Goal: Task Accomplishment & Management: Manage account settings

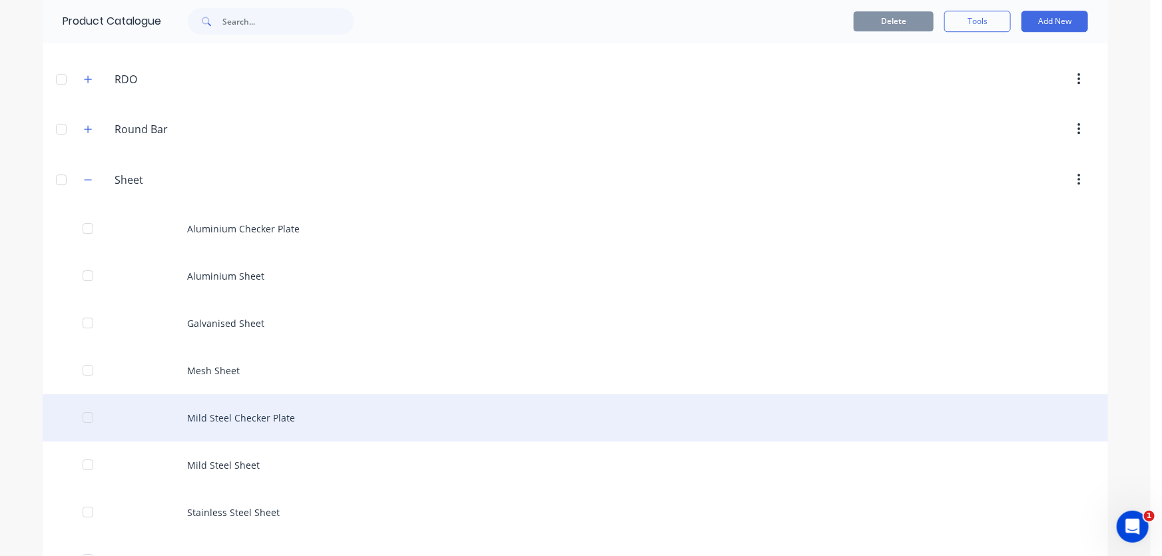
scroll to position [1997, 0]
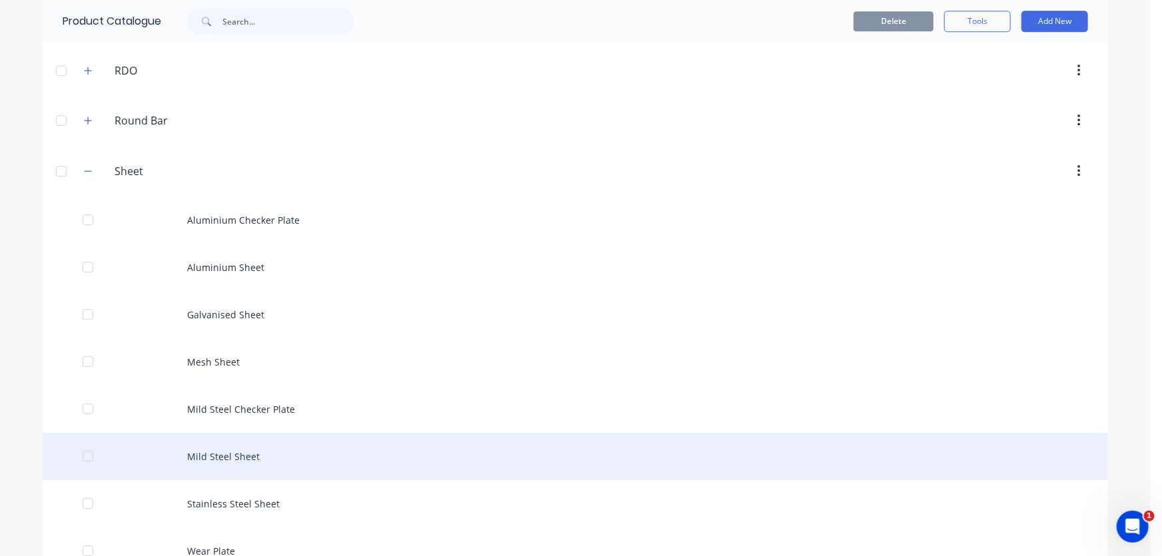
click at [213, 453] on div "Mild Steel Sheet" at bounding box center [575, 456] width 1065 height 47
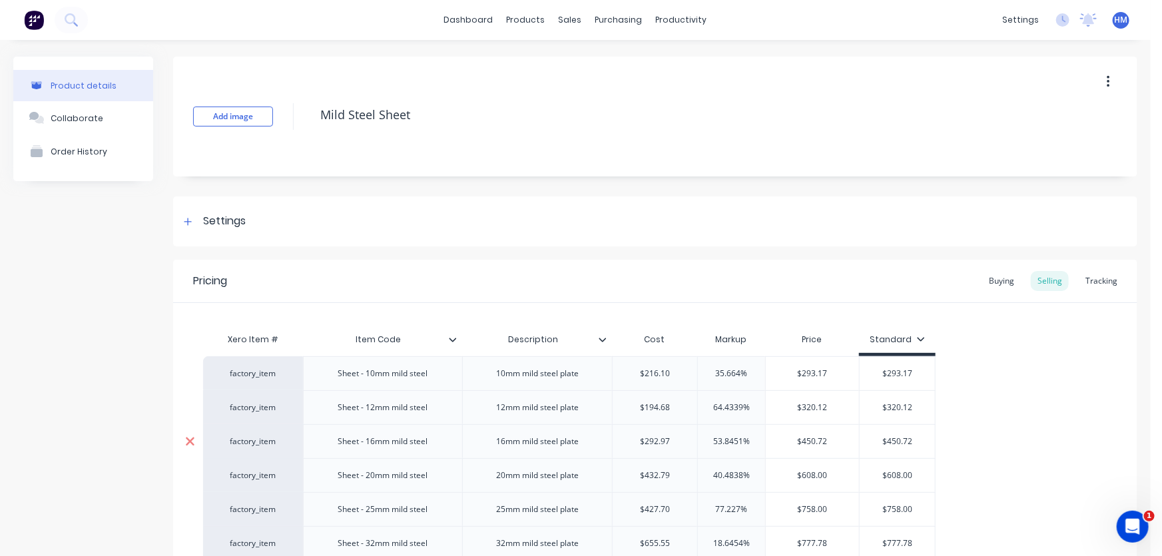
type textarea "x"
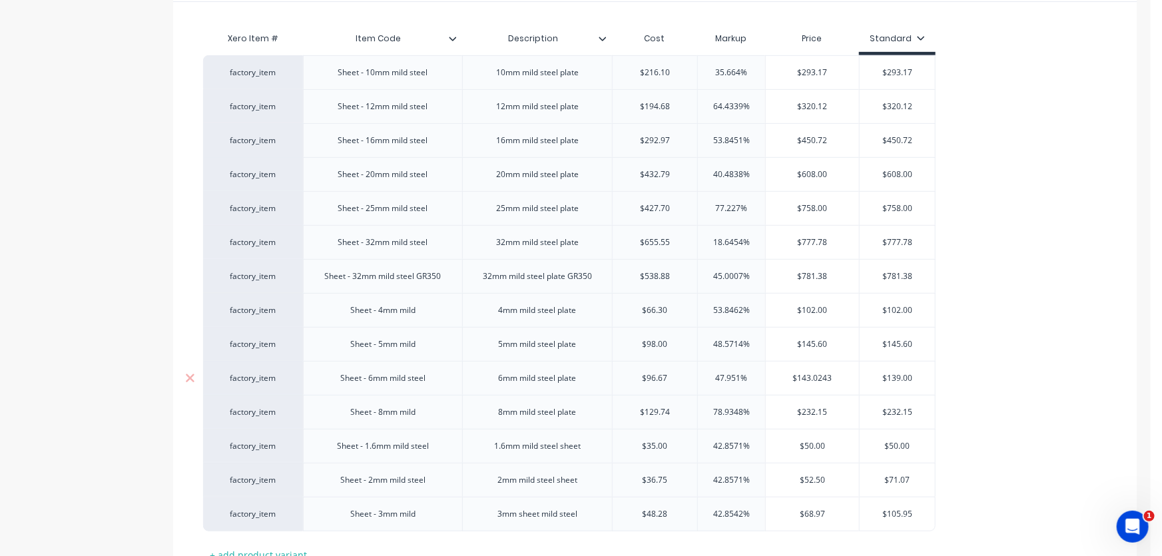
scroll to position [302, 0]
type input "$96.67"
click at [670, 371] on input "$96.67" at bounding box center [654, 377] width 85 height 12
drag, startPoint x: 629, startPoint y: 372, endPoint x: 591, endPoint y: 371, distance: 38.0
click at [591, 371] on div "factory_item Sheet - 6mm mild steel 6mm mild steel plate $96.67 $96.67 47.951% …" at bounding box center [569, 376] width 732 height 34
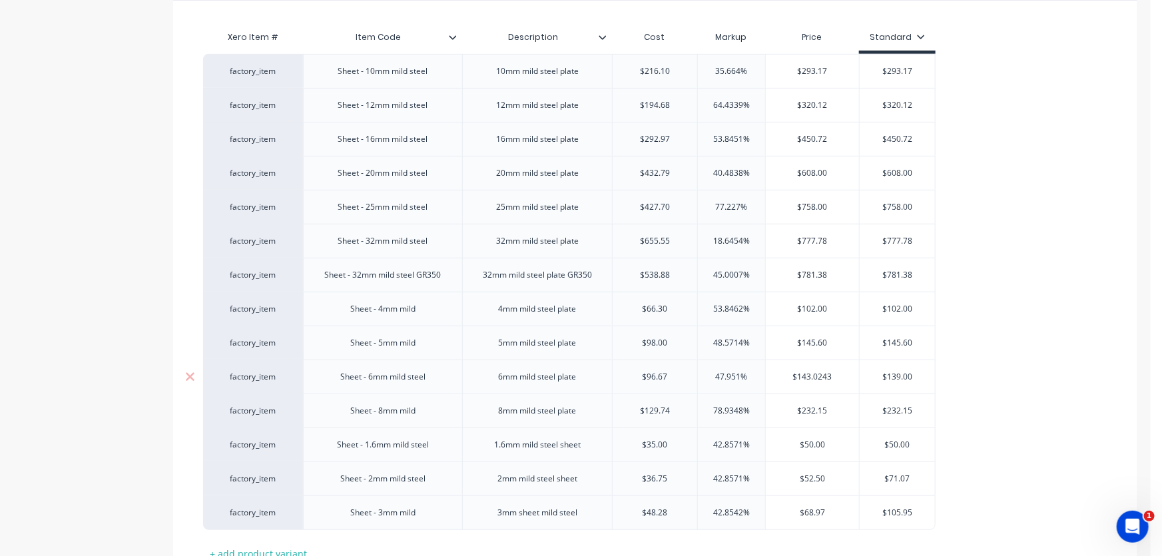
type textarea "x"
type input "1"
type textarea "x"
type input "11"
type textarea "x"
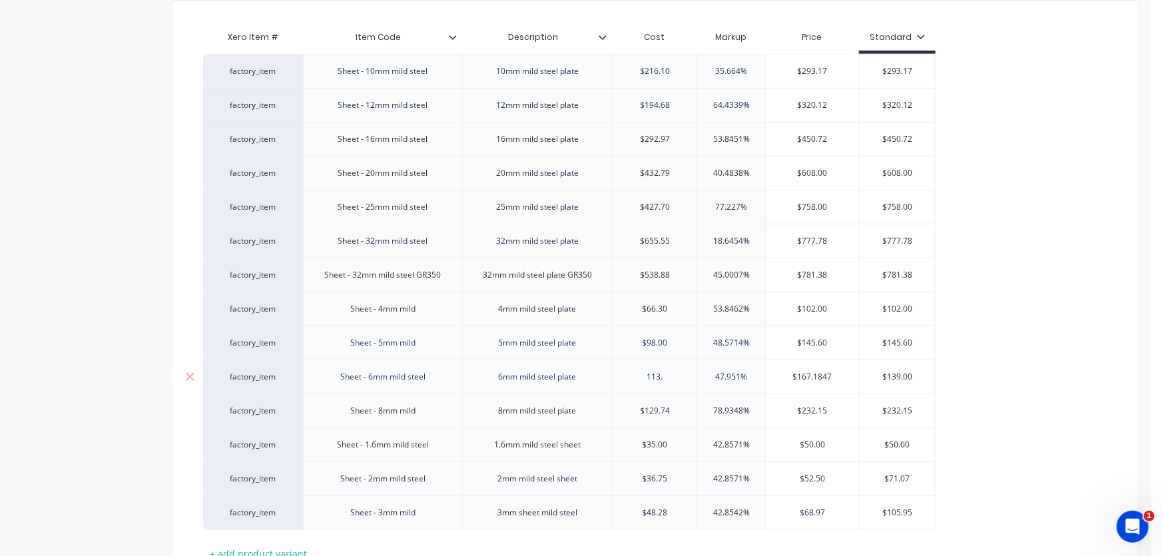
type input "113.0"
type textarea "x"
type input "113.06"
type input "47.951%"
drag, startPoint x: 753, startPoint y: 376, endPoint x: 709, endPoint y: 374, distance: 44.0
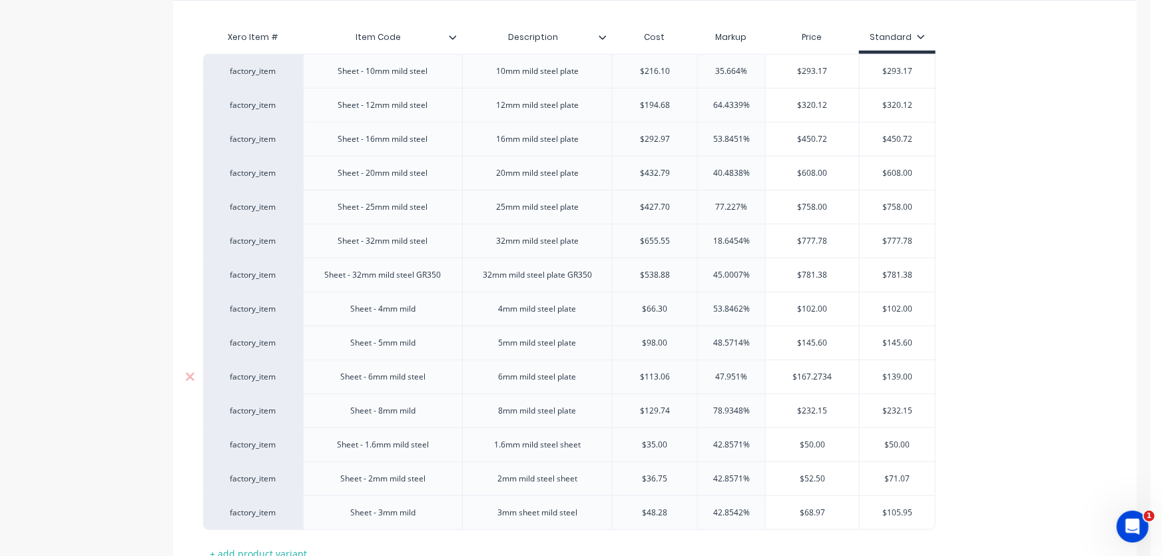
click at [709, 374] on input "47.951%" at bounding box center [731, 377] width 67 height 12
type textarea "x"
type input "35"
type textarea "x"
type input "35"
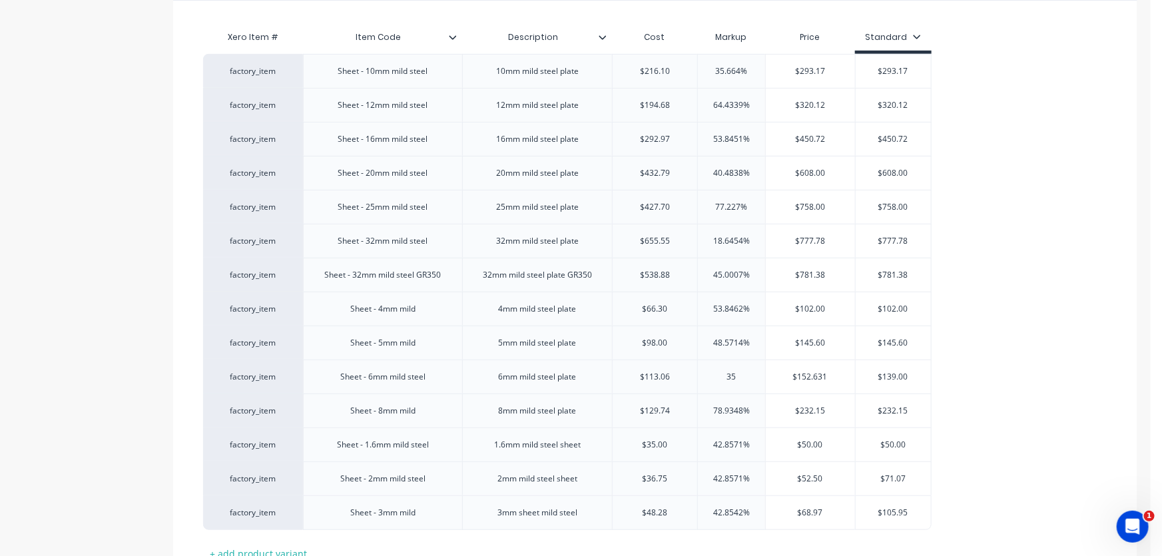
click at [970, 327] on div "factory_item Sheet - 10mm mild steel 10mm mild steel plate $216.10 35.664% $293…" at bounding box center [655, 292] width 904 height 476
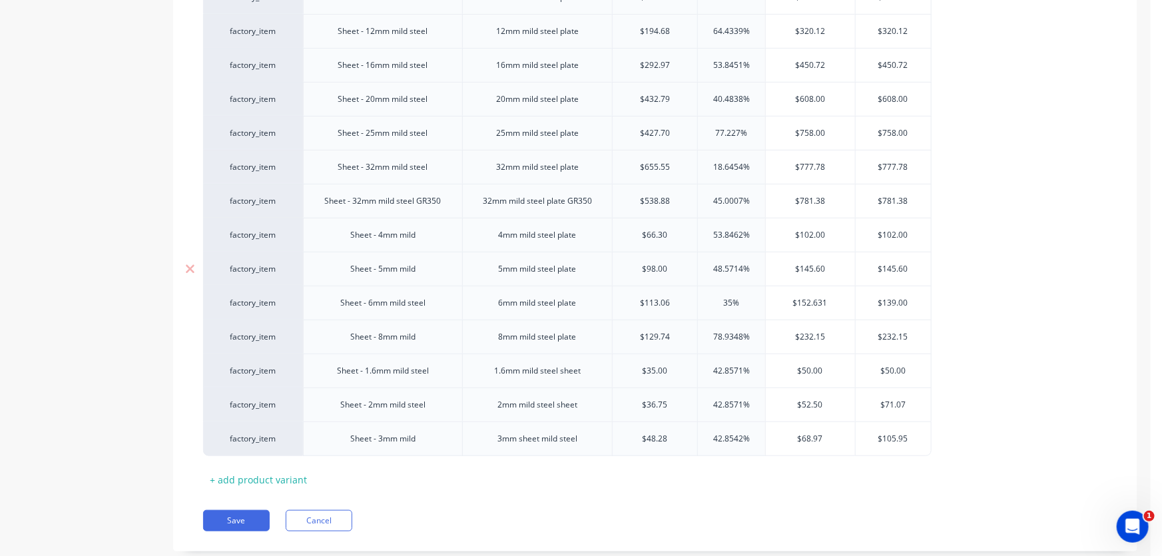
scroll to position [406, 0]
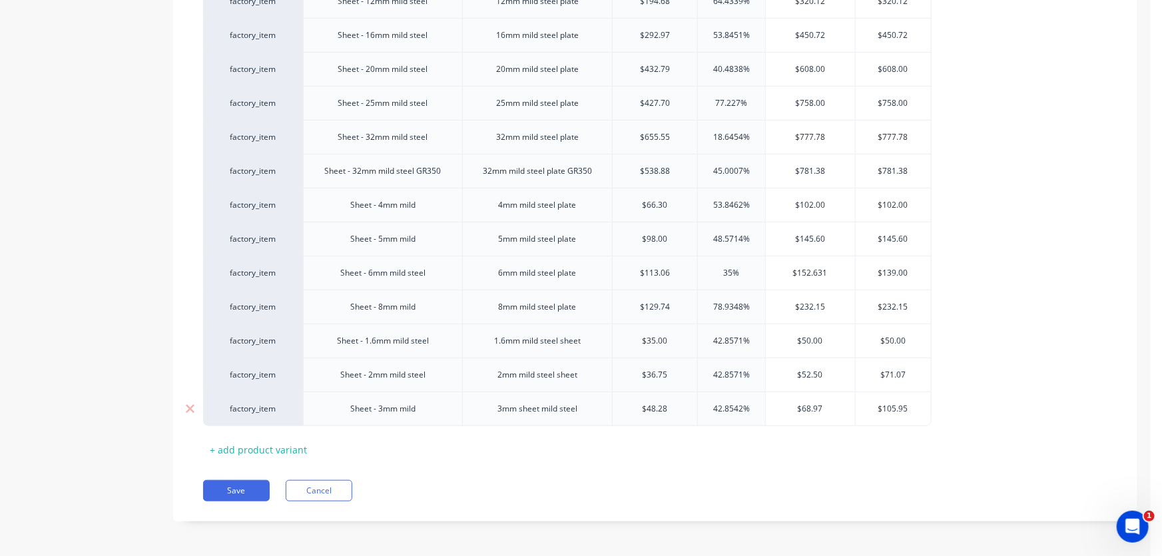
type input "$48.28"
click at [670, 410] on input "$48.28" at bounding box center [654, 409] width 85 height 12
drag, startPoint x: 676, startPoint y: 406, endPoint x: 598, endPoint y: 406, distance: 77.9
click at [598, 406] on div "factory_item Sheet - 3mm mild 3mm sheet mild steel $48.28 $48.28 42.8542% $68.9…" at bounding box center [567, 408] width 728 height 35
type textarea "x"
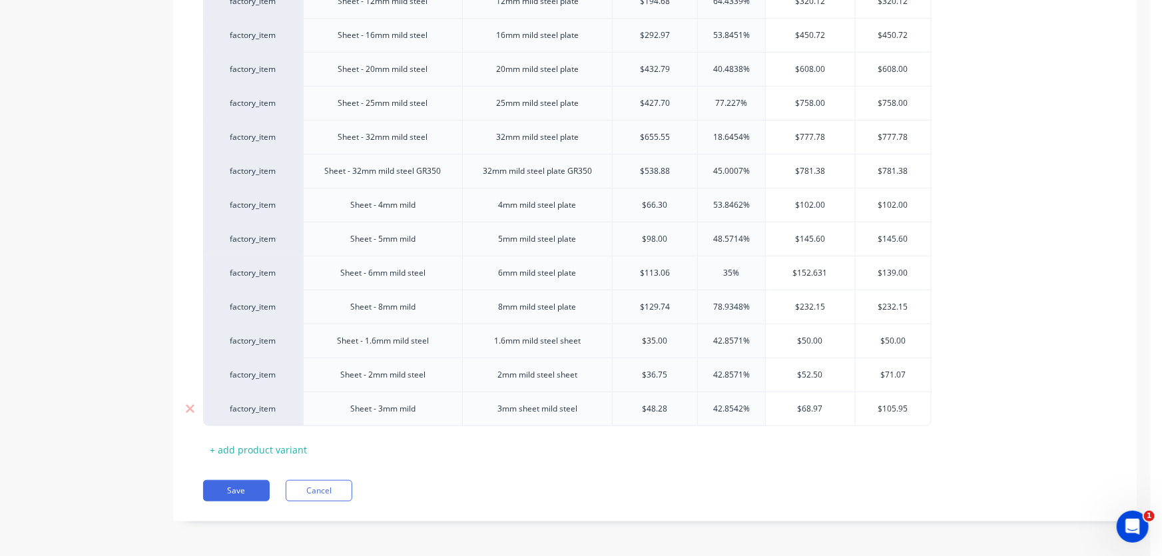
type input "5"
type textarea "x"
type input "58."
type textarea "x"
type input "58.6"
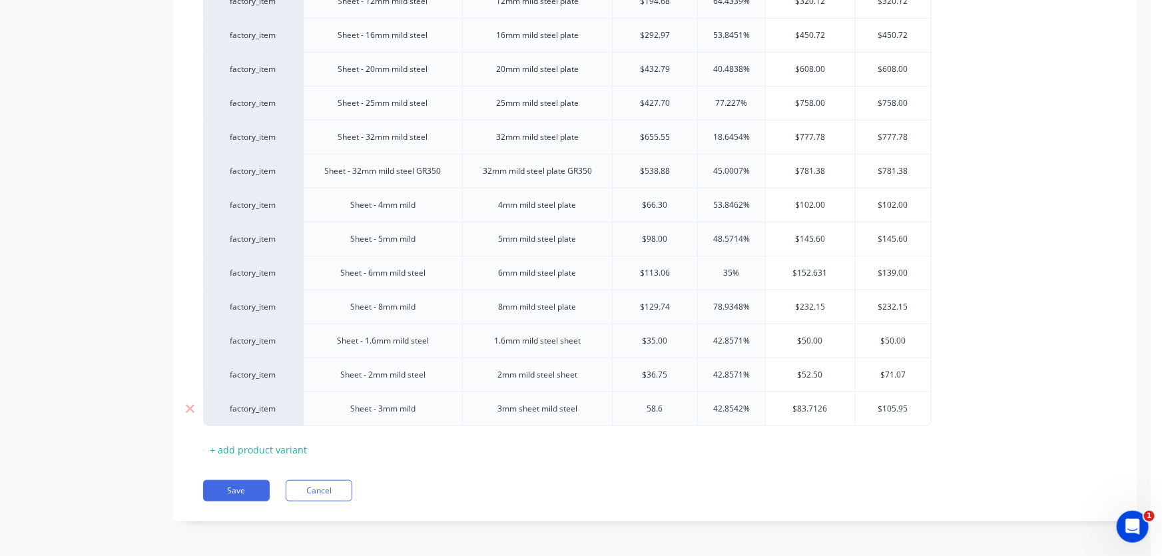
type textarea "x"
type input "58.63"
click at [579, 441] on div "Xero Item # Item Code Description Cost Markup Price Standard factory_item Sheet…" at bounding box center [655, 190] width 904 height 540
click at [222, 487] on button "Save" at bounding box center [236, 490] width 67 height 21
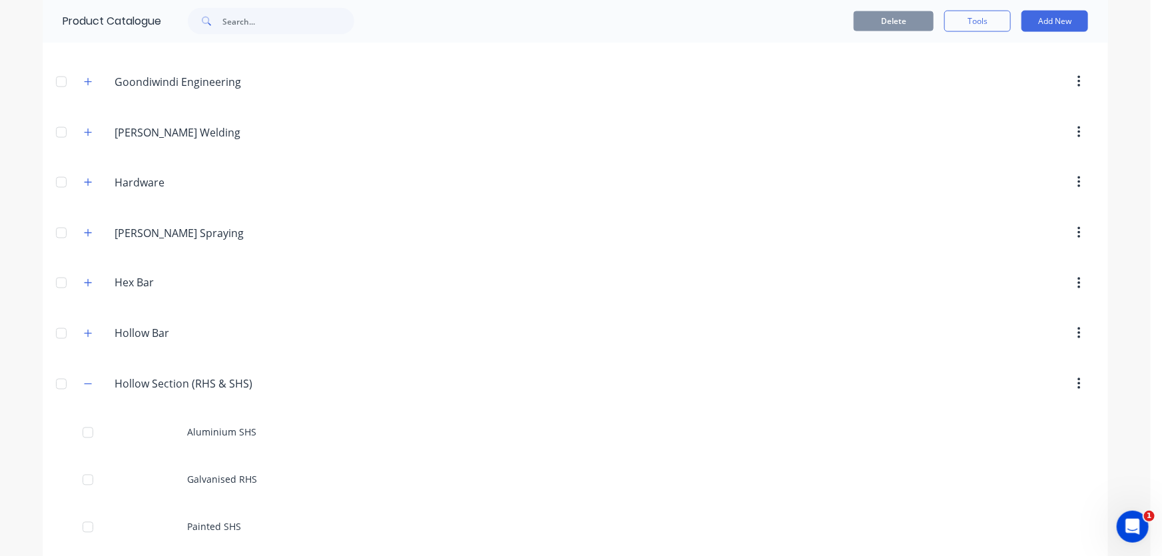
scroll to position [1150, 0]
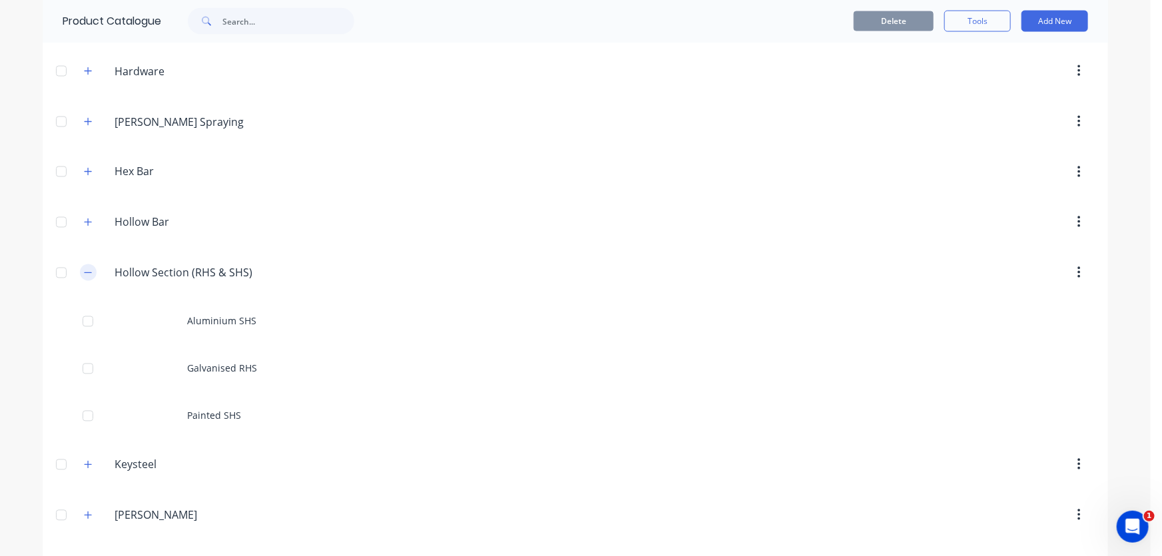
click at [86, 270] on icon "button" at bounding box center [88, 272] width 8 height 9
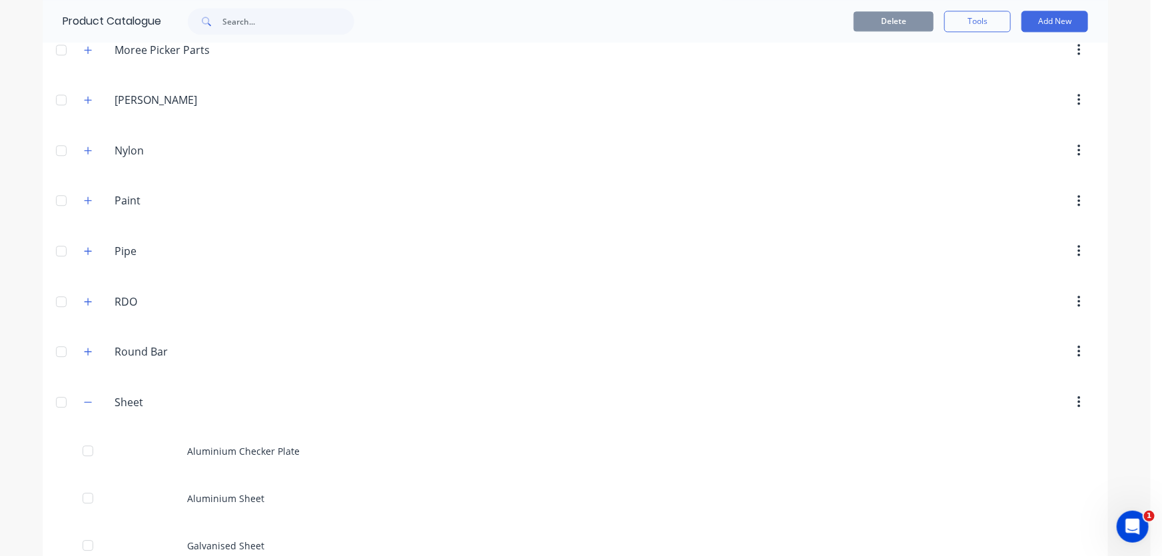
scroll to position [1634, 0]
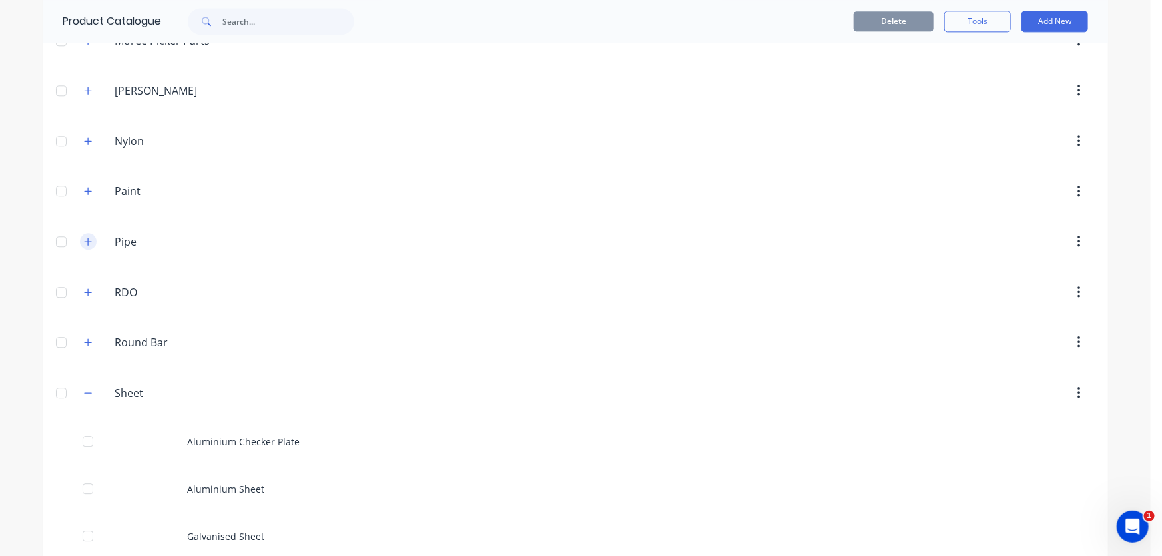
click at [81, 241] on button "button" at bounding box center [88, 241] width 17 height 17
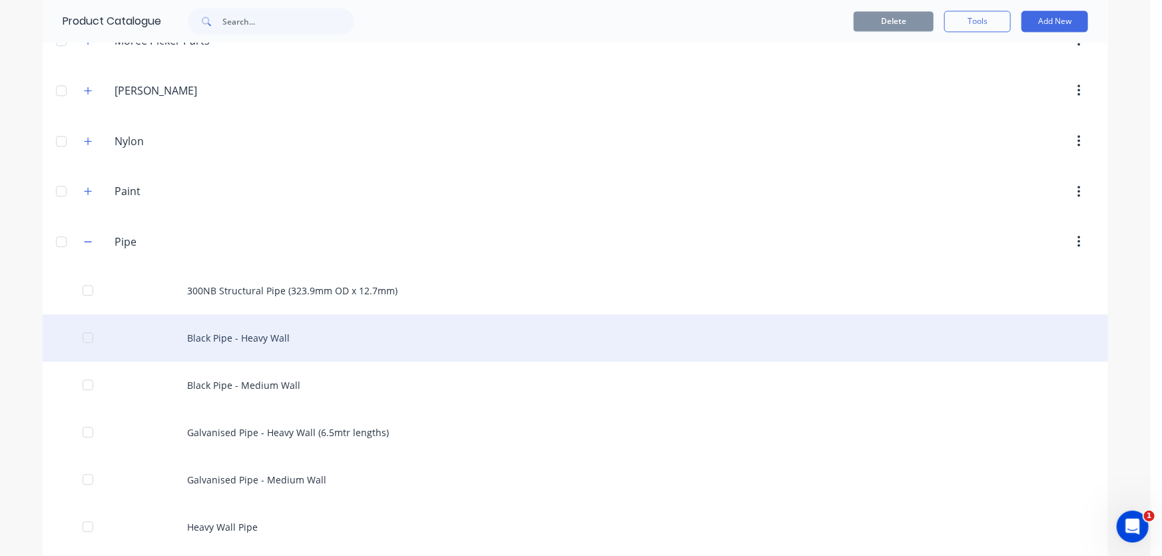
click at [246, 332] on div "Black Pipe - Heavy Wall" at bounding box center [575, 337] width 1065 height 47
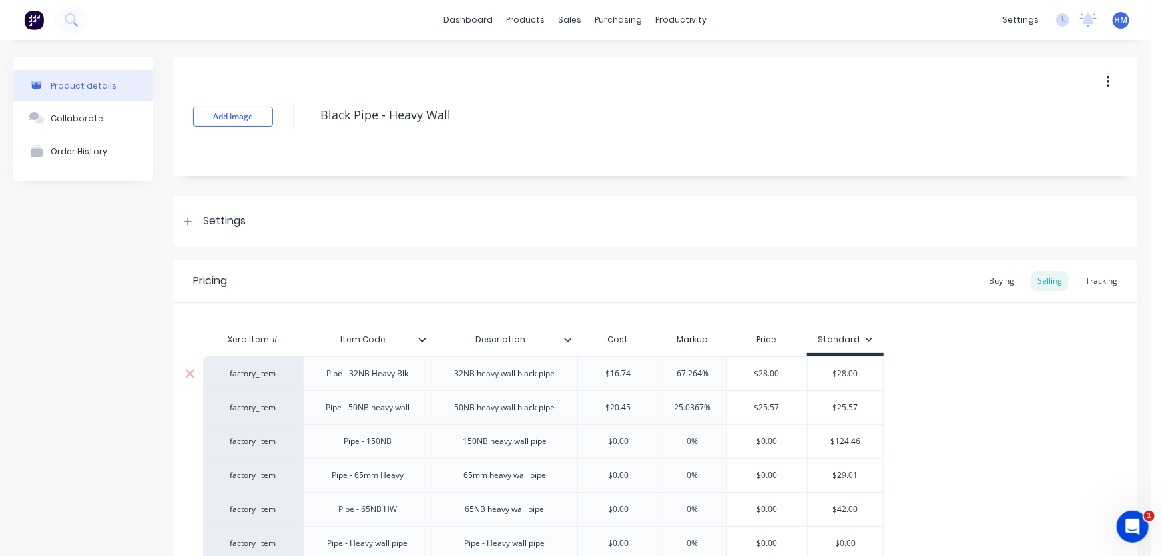
type textarea "x"
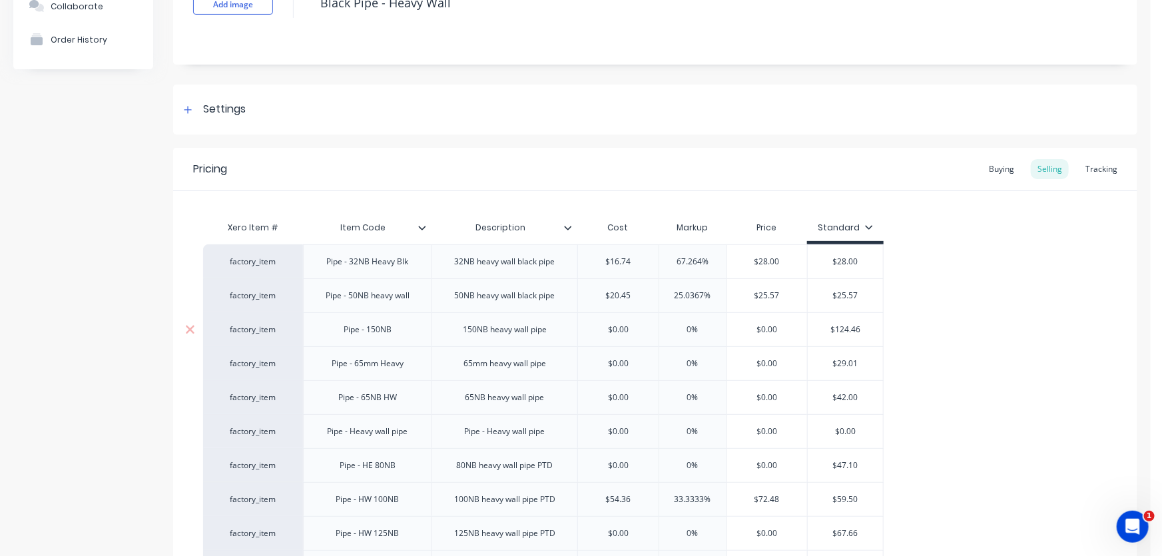
scroll to position [120, 0]
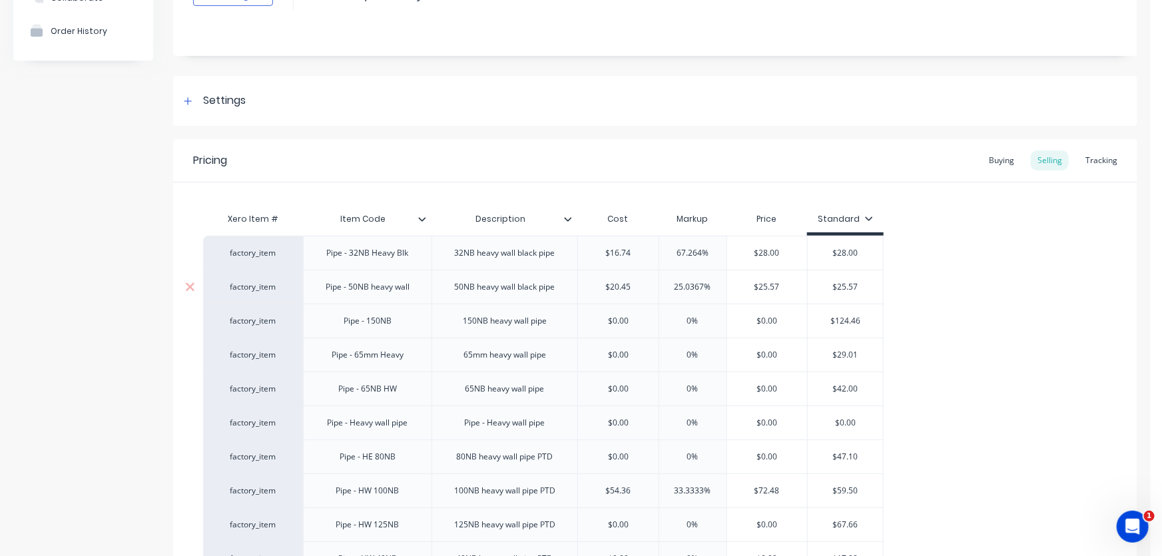
type input "$20.45"
click at [618, 289] on input "$20.45" at bounding box center [618, 287] width 81 height 12
drag, startPoint x: 636, startPoint y: 285, endPoint x: 602, endPoint y: 285, distance: 33.9
click at [602, 285] on input "$20.45" at bounding box center [618, 287] width 81 height 12
type textarea "x"
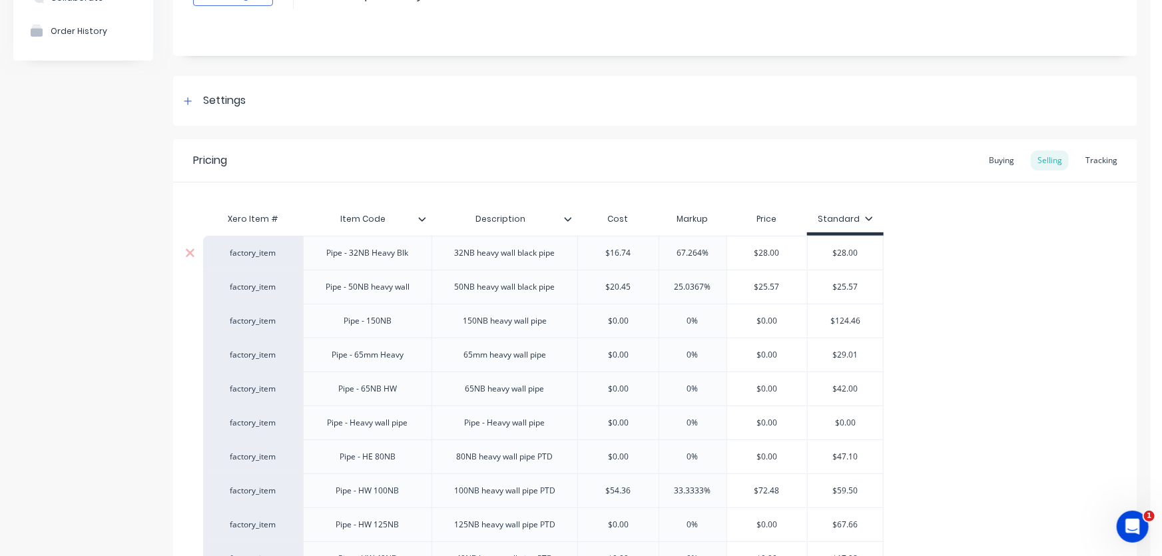
type input "1"
type textarea "x"
type input "16."
type textarea "x"
type input "16.5"
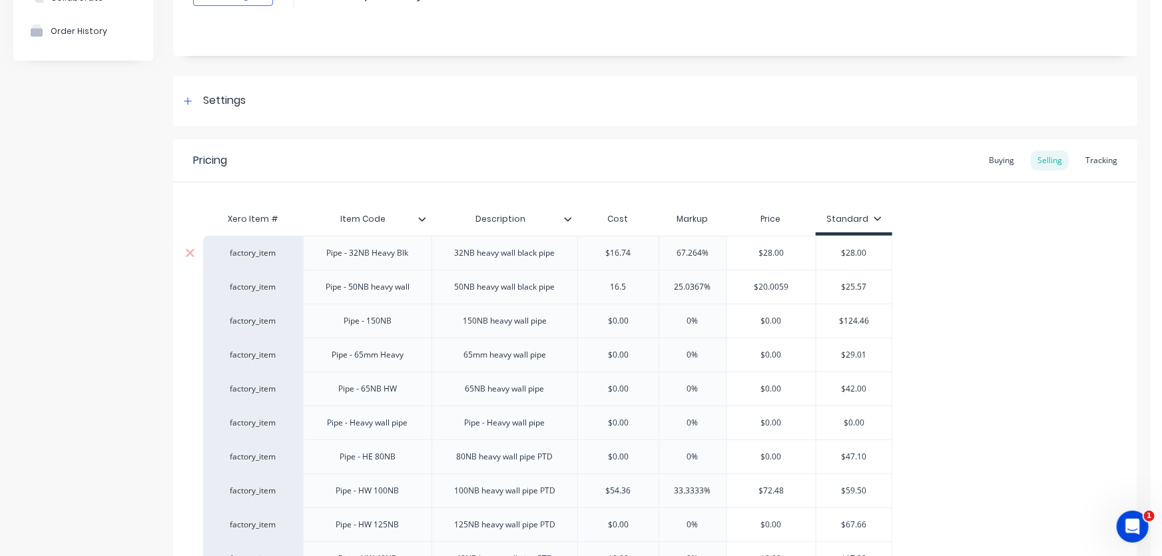
type textarea "x"
type input "16.51"
type input "25.0367%"
drag, startPoint x: 719, startPoint y: 282, endPoint x: 640, endPoint y: 284, distance: 78.6
click at [640, 284] on div "factory_item Pipe - 50NB heavy wall 50NB heavy wall black pipe $16.51 16.51 25.…" at bounding box center [547, 287] width 689 height 34
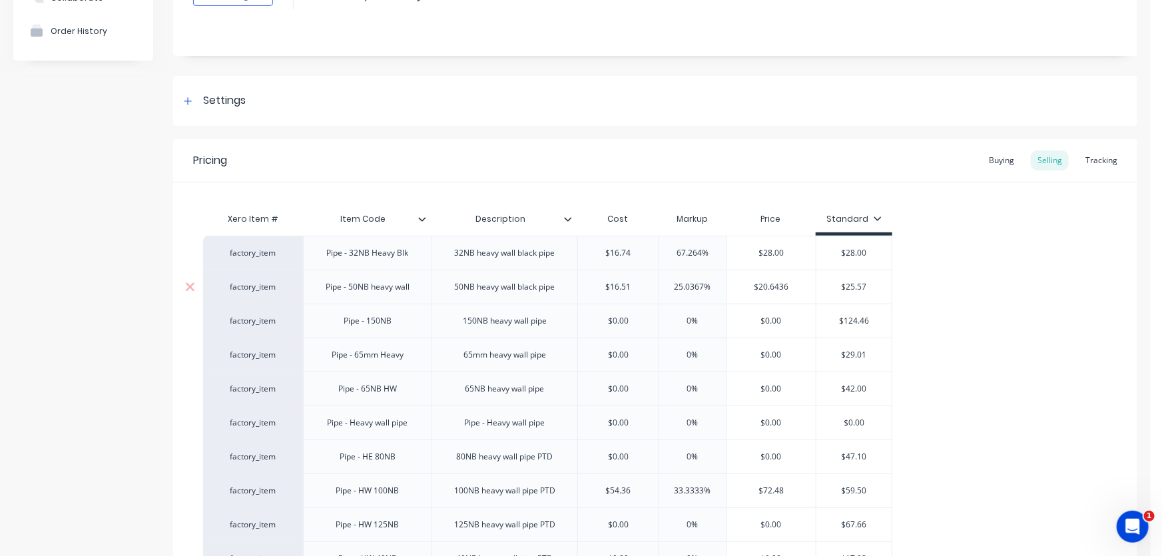
type textarea "x"
type input "4"
type textarea "x"
type input "40"
click at [961, 240] on div "factory_item Pipe - 32NB Heavy Blk 32NB heavy wall black pipe $16.74 67.264% $2…" at bounding box center [655, 423] width 904 height 374
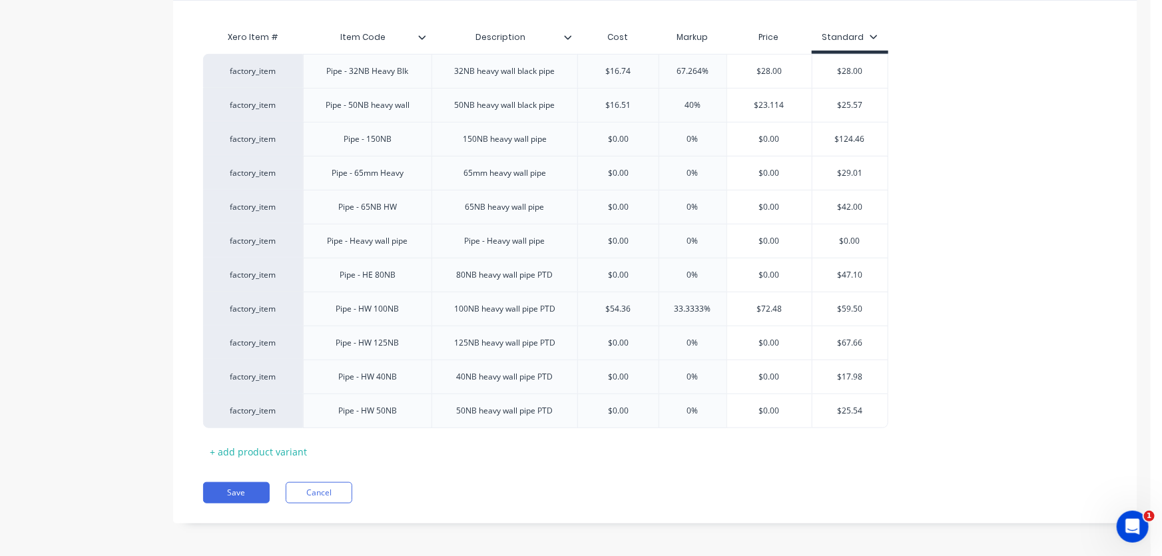
scroll to position [305, 0]
click at [234, 479] on div "Pricing Buying Selling Tracking Xero Item # Item Code Description Cost Markup P…" at bounding box center [655, 238] width 964 height 566
click at [235, 483] on button "Save" at bounding box center [236, 489] width 67 height 21
type textarea "x"
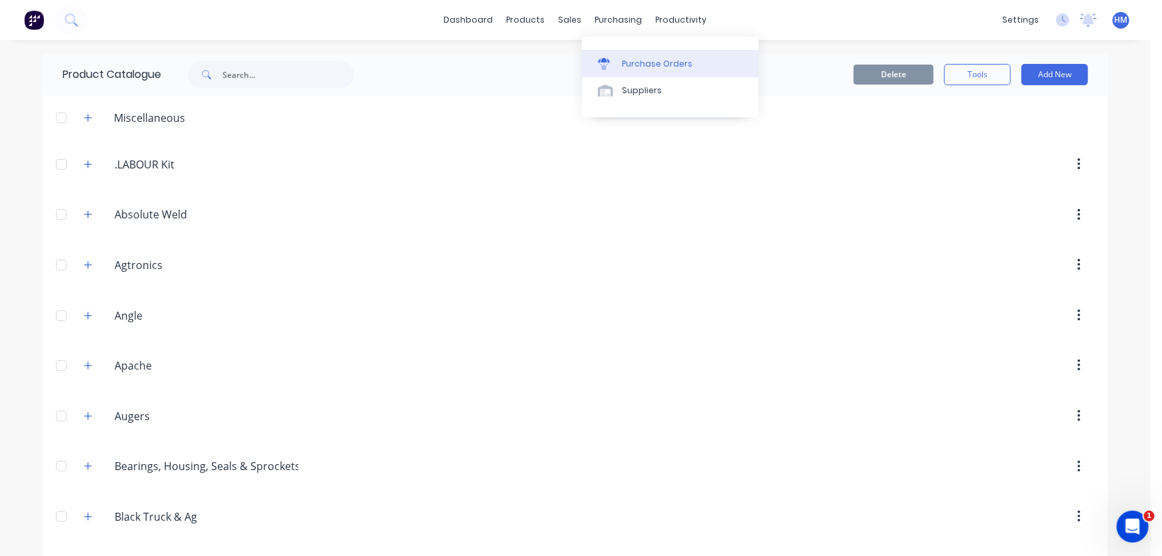
click at [636, 59] on div "Purchase Orders" at bounding box center [657, 64] width 71 height 12
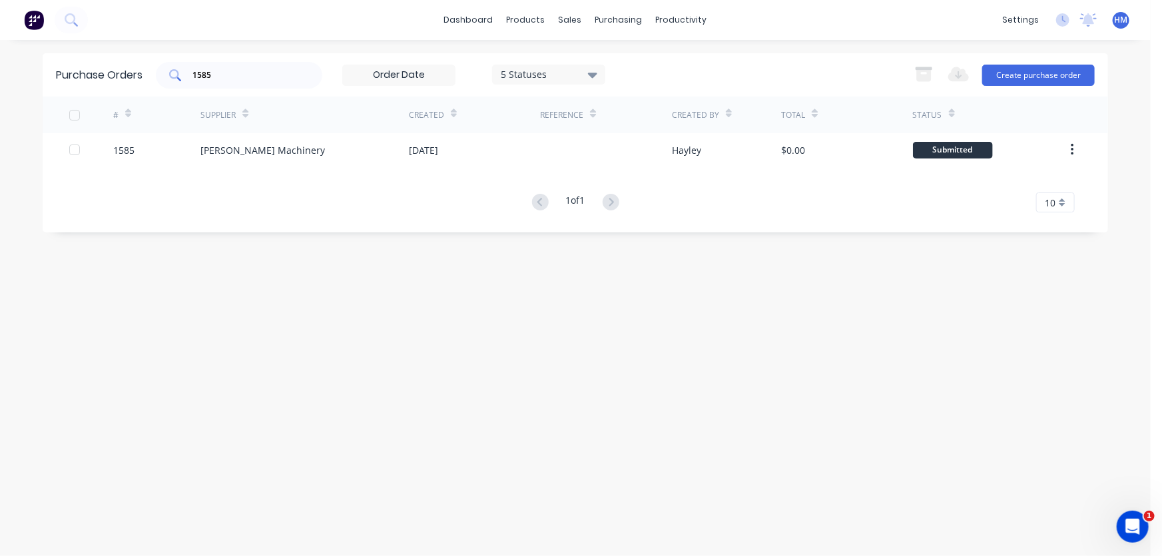
drag, startPoint x: 234, startPoint y: 72, endPoint x: 160, endPoint y: 72, distance: 73.9
click at [160, 72] on div "1585" at bounding box center [239, 75] width 166 height 27
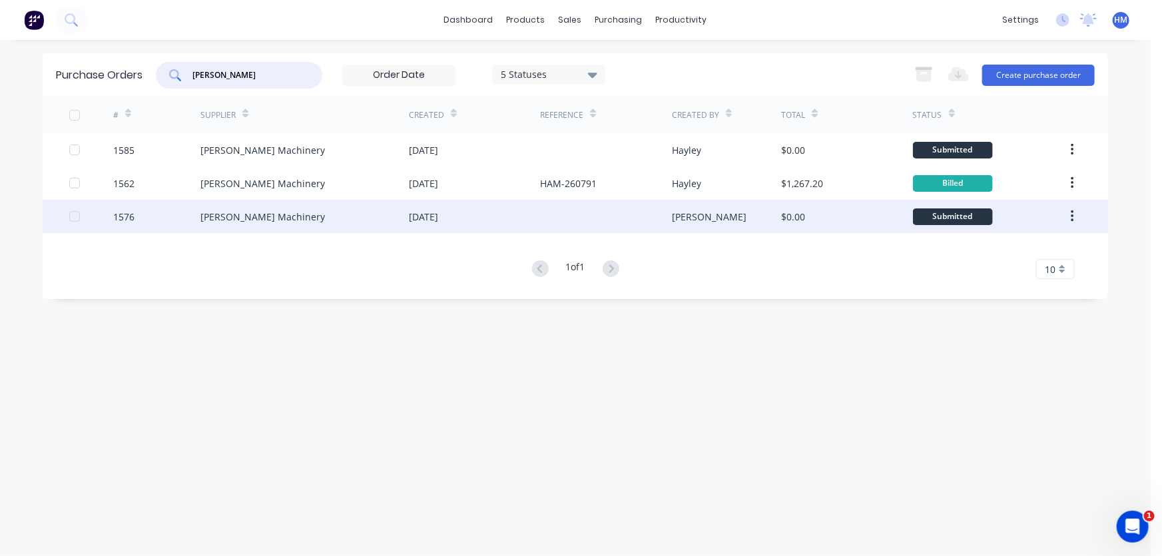
type input "[PERSON_NAME]"
click at [173, 216] on div "1576" at bounding box center [157, 216] width 88 height 33
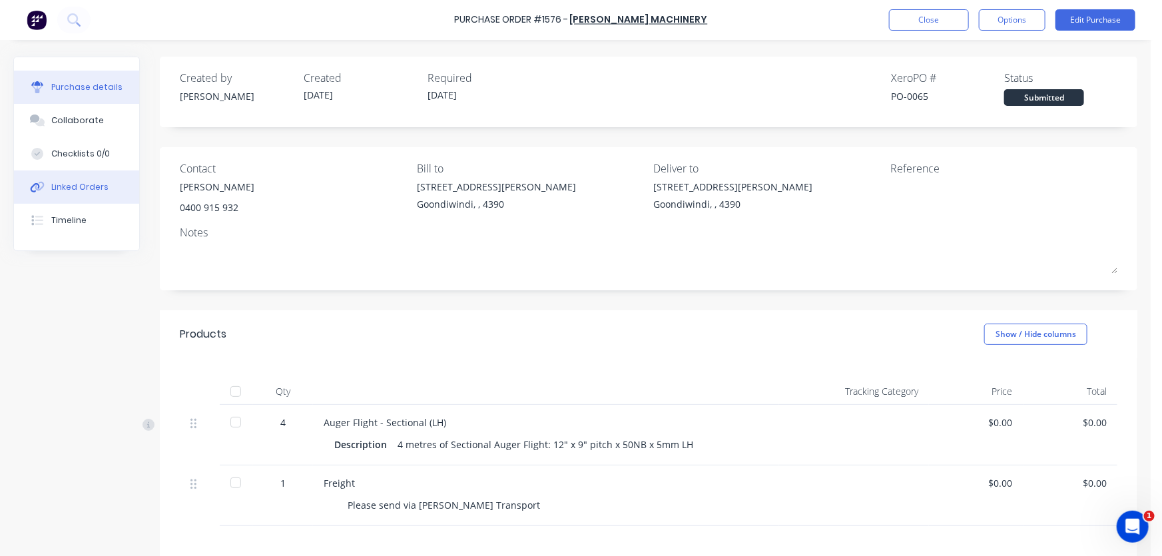
click at [55, 184] on div "Linked Orders" at bounding box center [79, 187] width 57 height 12
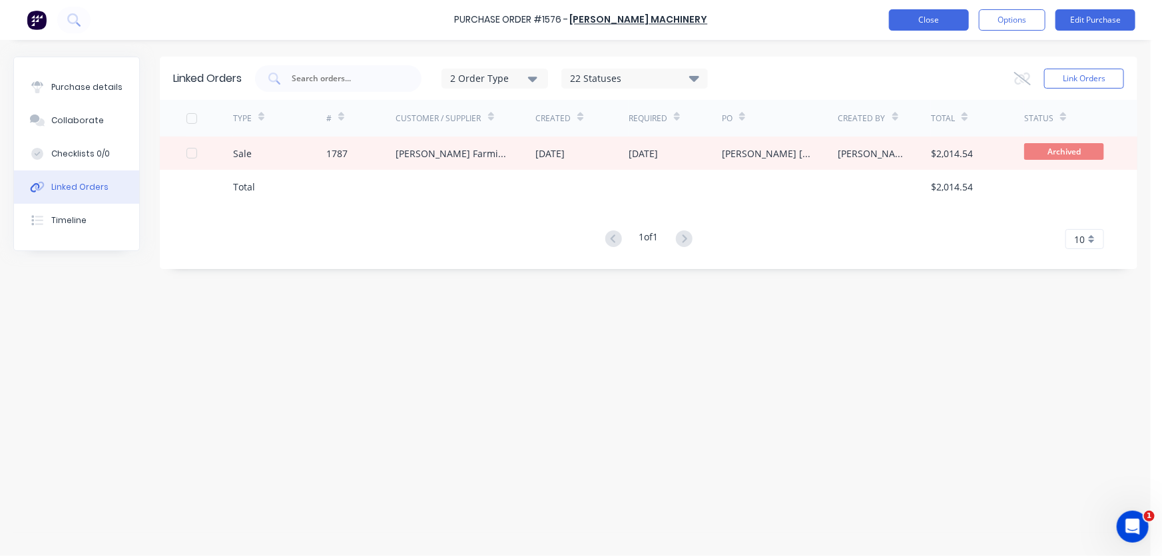
click at [897, 13] on button "Close" at bounding box center [929, 19] width 80 height 21
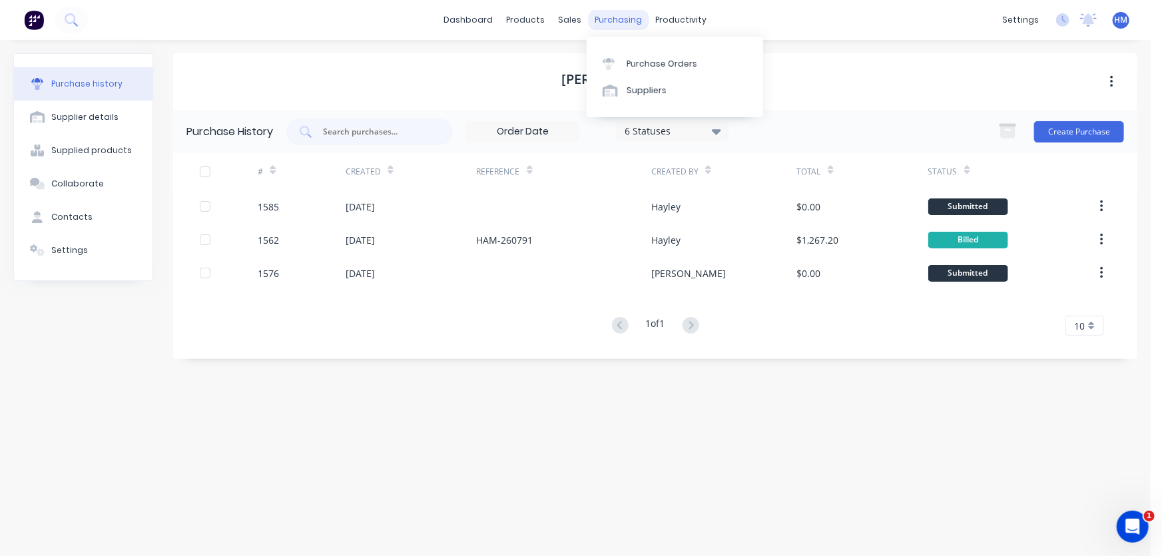
click at [612, 15] on div "purchasing" at bounding box center [618, 20] width 61 height 20
click at [566, 59] on div "Product Catalogue" at bounding box center [585, 64] width 83 height 12
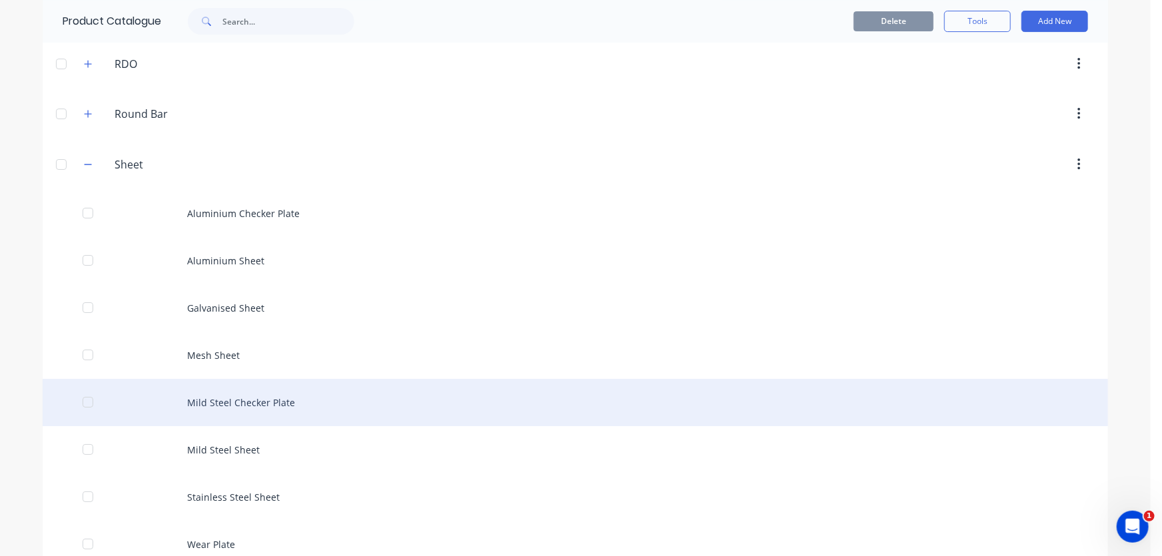
scroll to position [2360, 0]
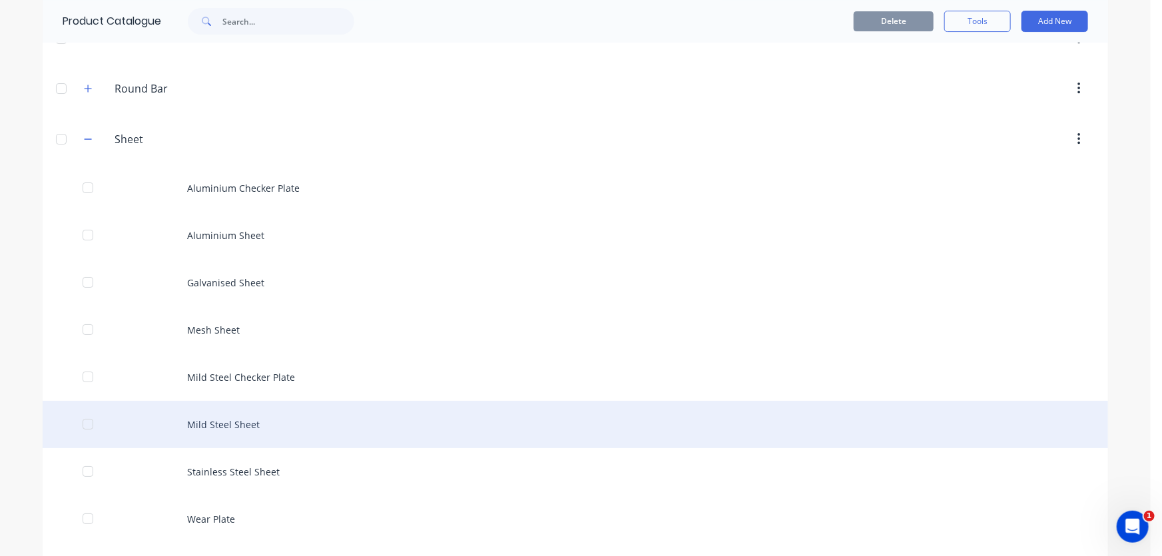
click at [238, 422] on div "Mild Steel Sheet" at bounding box center [575, 424] width 1065 height 47
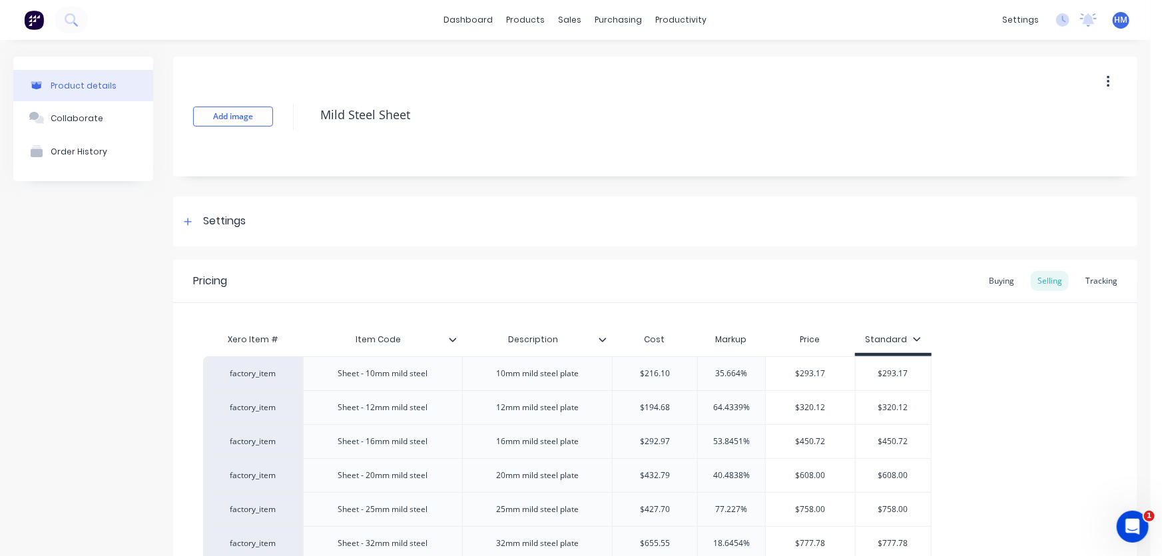
type textarea "x"
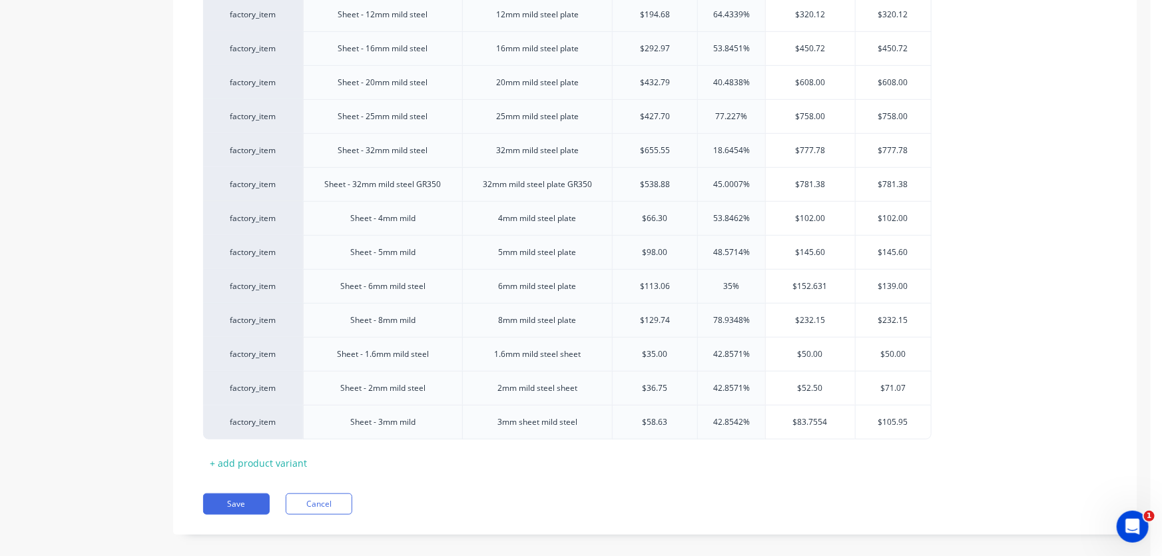
scroll to position [406, 0]
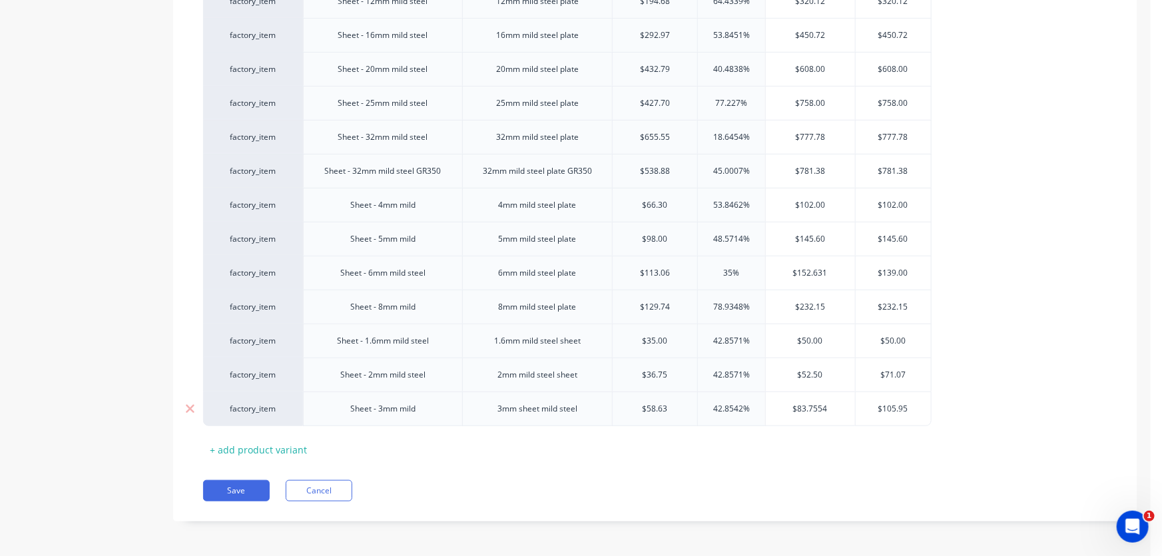
type input "$58.63"
drag, startPoint x: 685, startPoint y: 409, endPoint x: 633, endPoint y: 406, distance: 52.0
click at [633, 406] on input "$58.63" at bounding box center [654, 409] width 85 height 12
type textarea "x"
type input "6"
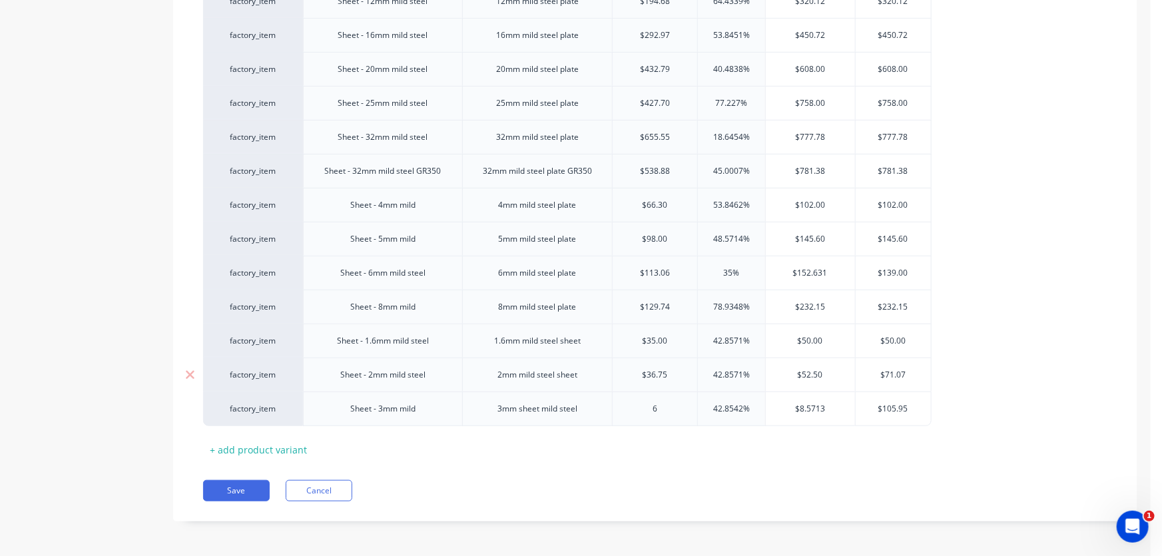
type textarea "x"
type input "63."
type textarea "x"
type input "63.1"
type textarea "x"
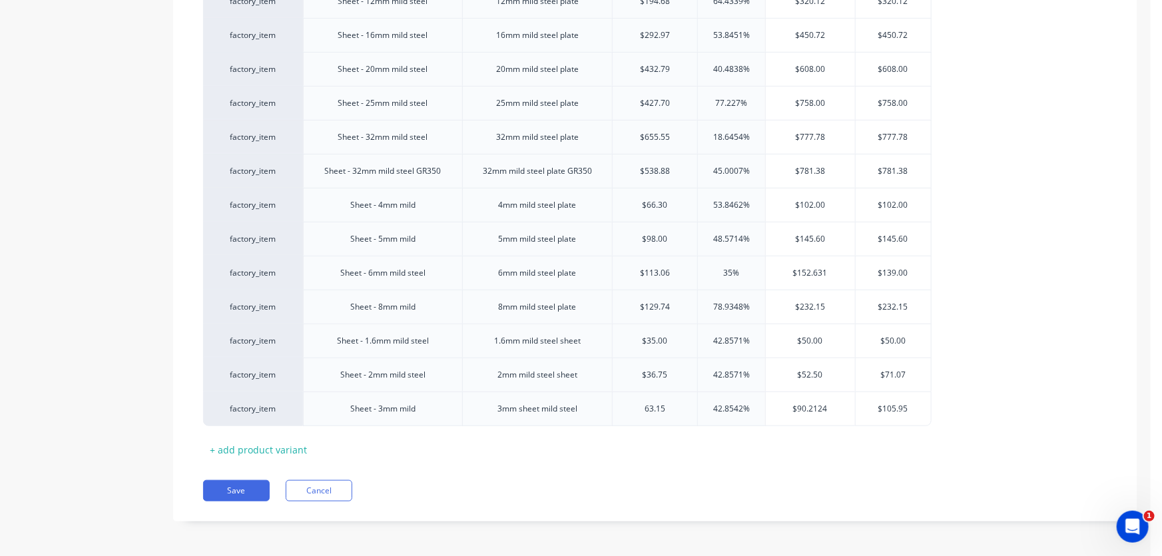
type input "63.15"
click at [652, 461] on div "Pricing Buying Selling Tracking Xero Item # Item Code Description Cost Markup P…" at bounding box center [655, 188] width 964 height 668
click at [236, 483] on button "Save" at bounding box center [236, 490] width 67 height 21
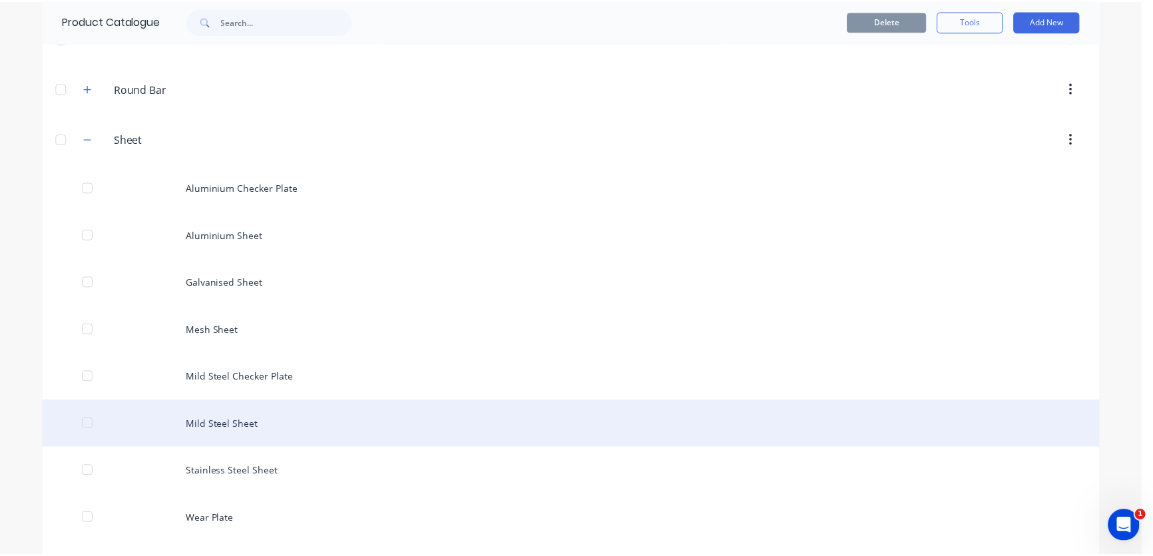
scroll to position [2420, 0]
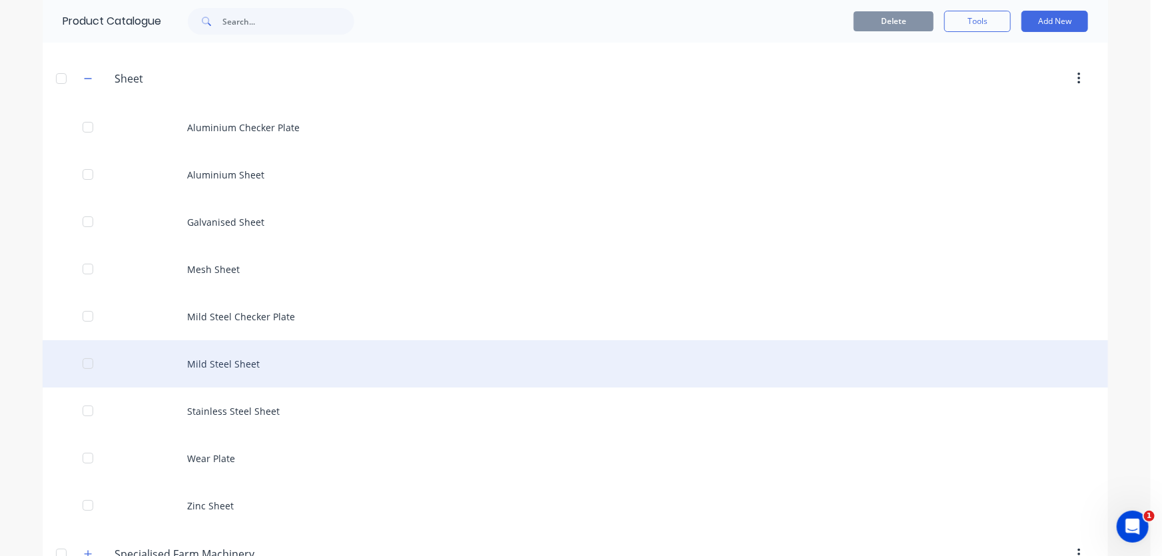
click at [228, 376] on div "Mild Steel Sheet" at bounding box center [575, 363] width 1065 height 47
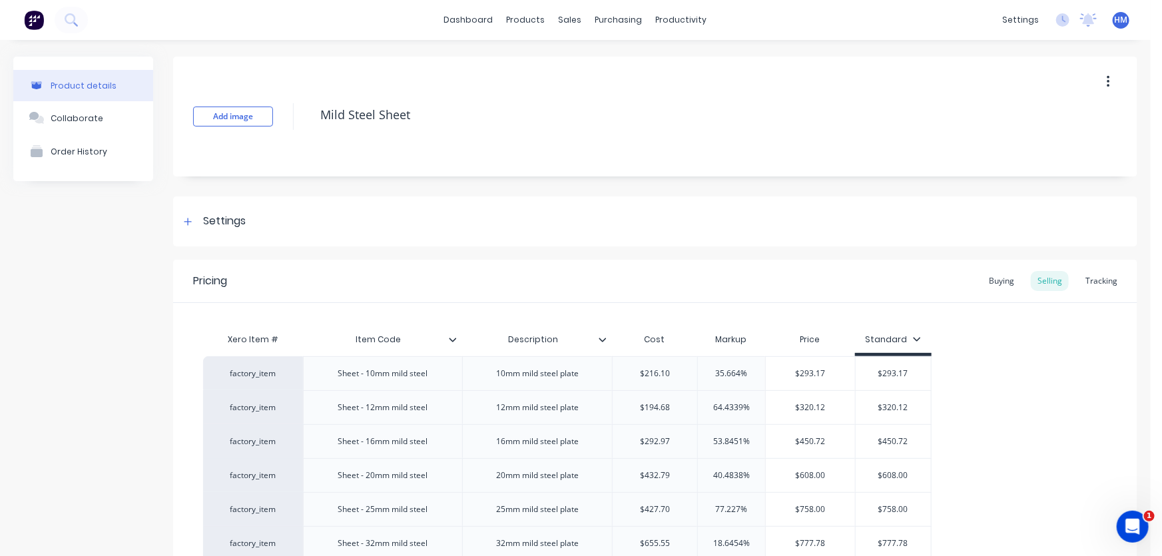
type textarea "x"
click at [606, 67] on div "Sales Orders" at bounding box center [615, 64] width 55 height 12
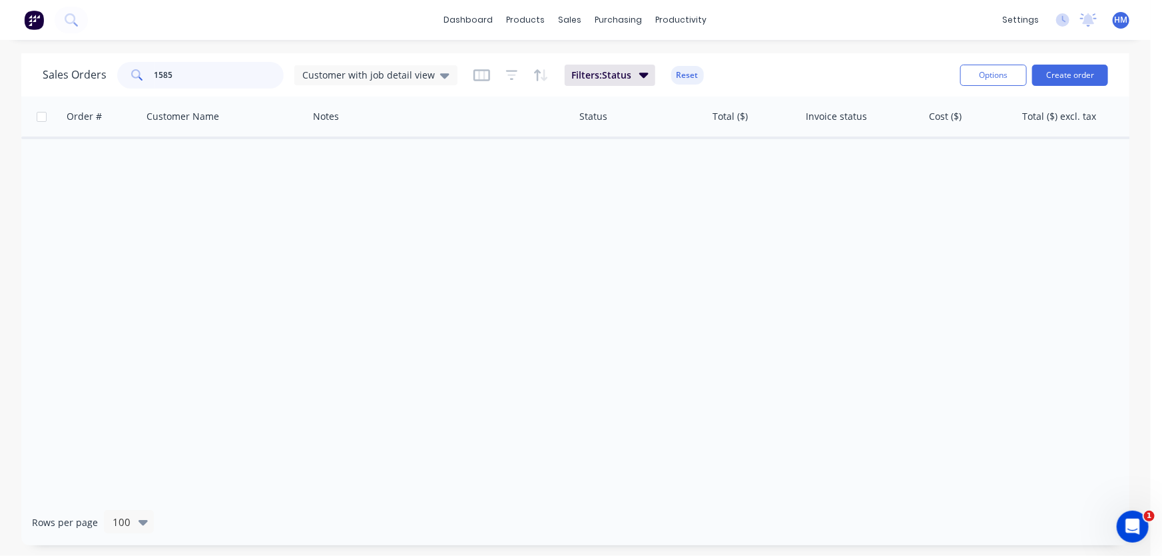
drag, startPoint x: 190, startPoint y: 79, endPoint x: -3, endPoint y: 79, distance: 193.0
click at [0, 79] on html "dashboard products sales purchasing productivity dashboard products Product Cat…" at bounding box center [581, 278] width 1162 height 556
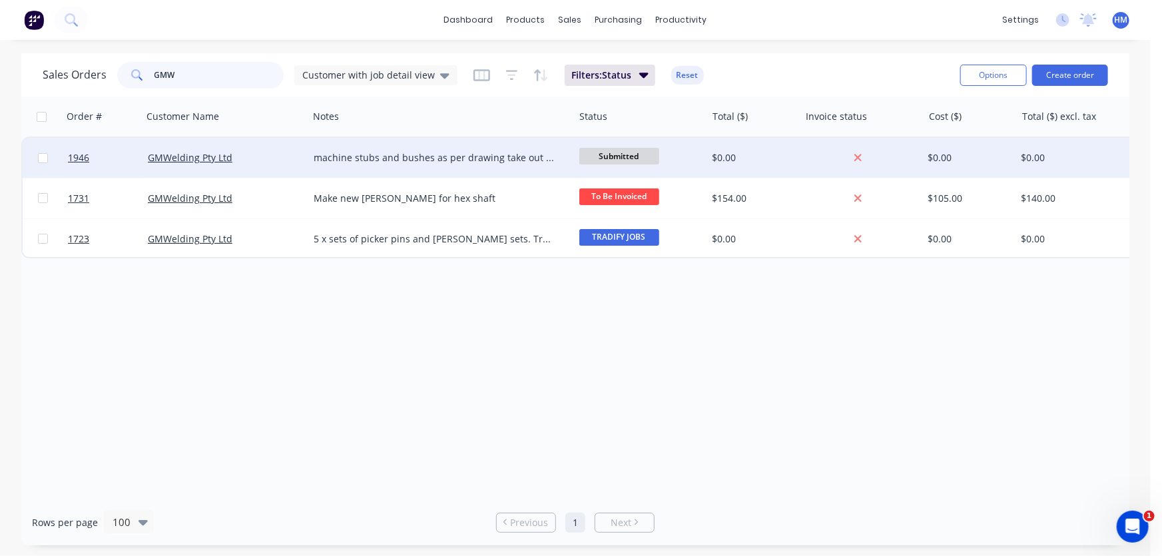
type input "GMW"
click at [259, 150] on div "GMWelding Pty Ltd" at bounding box center [225, 158] width 166 height 40
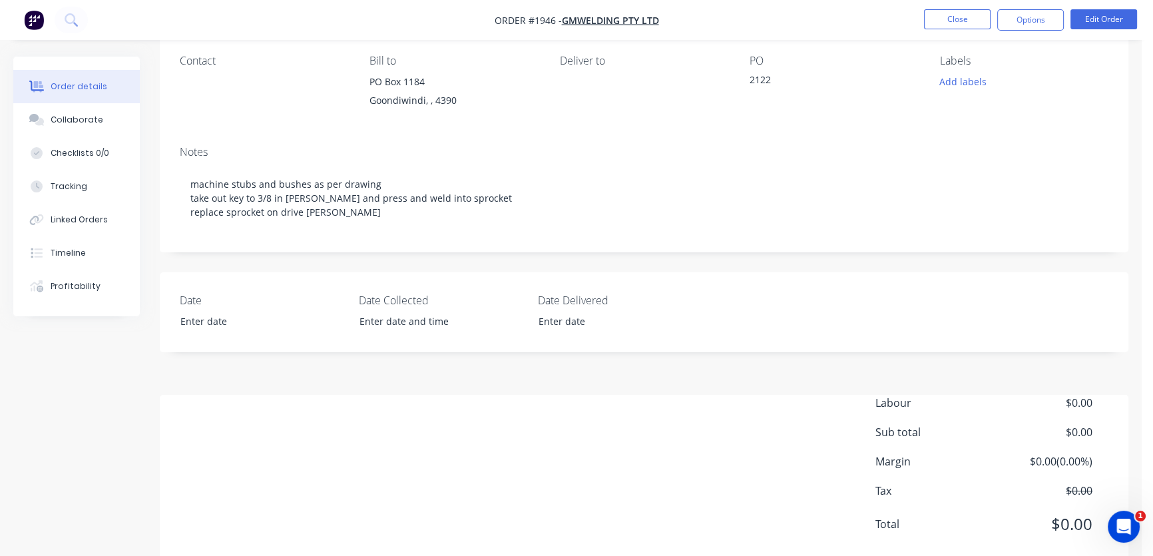
scroll to position [39, 0]
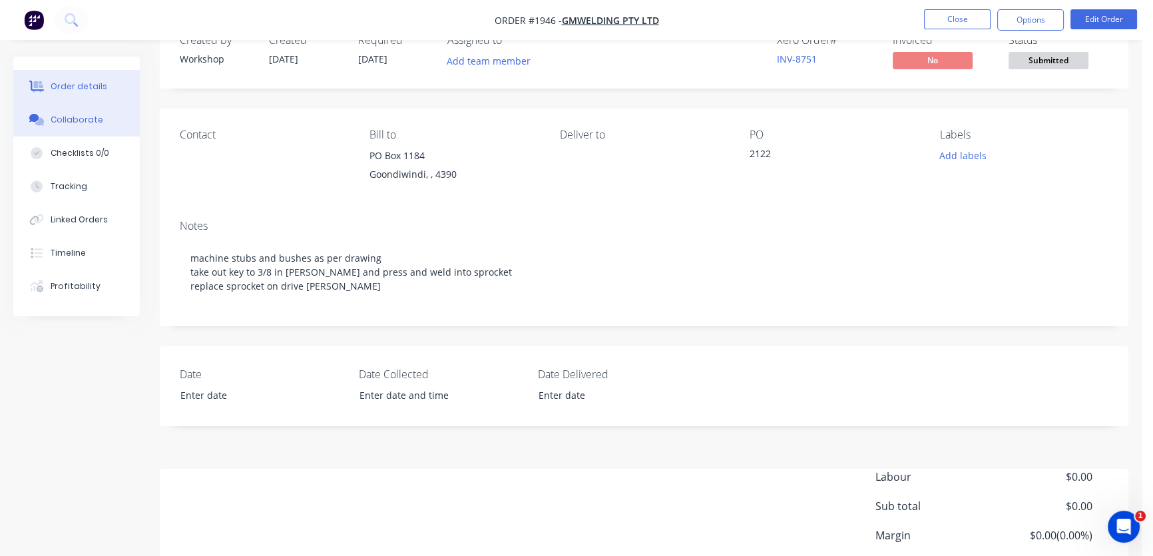
click at [96, 114] on div "Collaborate" at bounding box center [77, 120] width 53 height 12
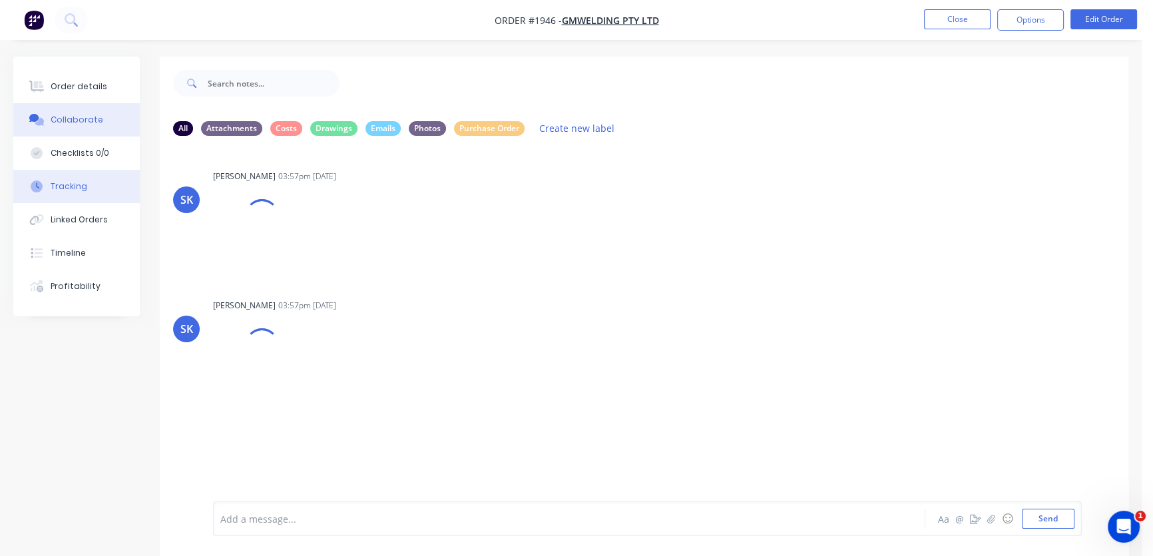
click at [87, 182] on button "Tracking" at bounding box center [76, 186] width 126 height 33
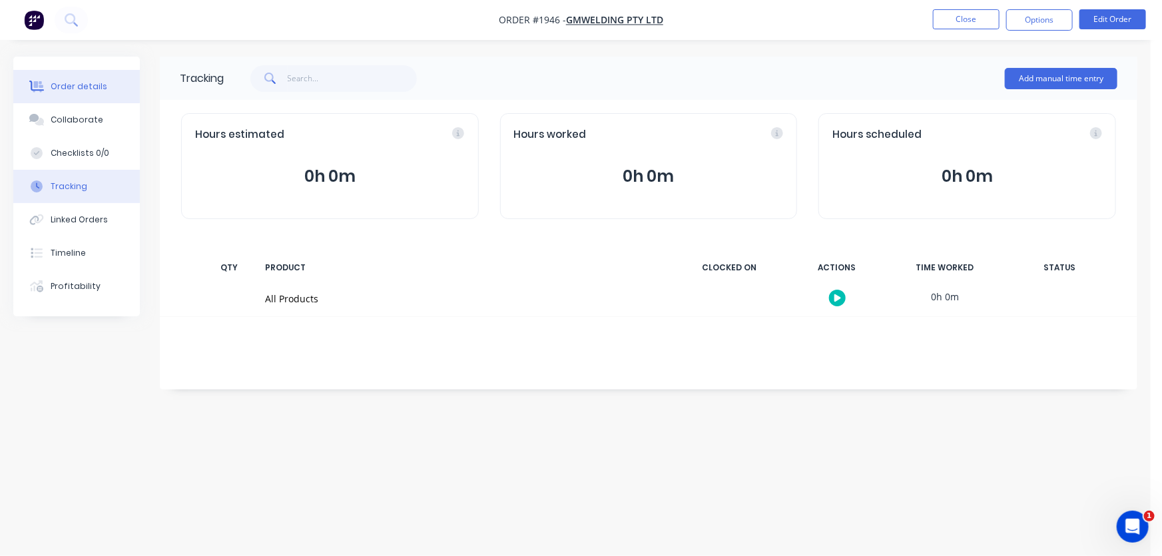
click at [66, 85] on div "Order details" at bounding box center [79, 87] width 57 height 12
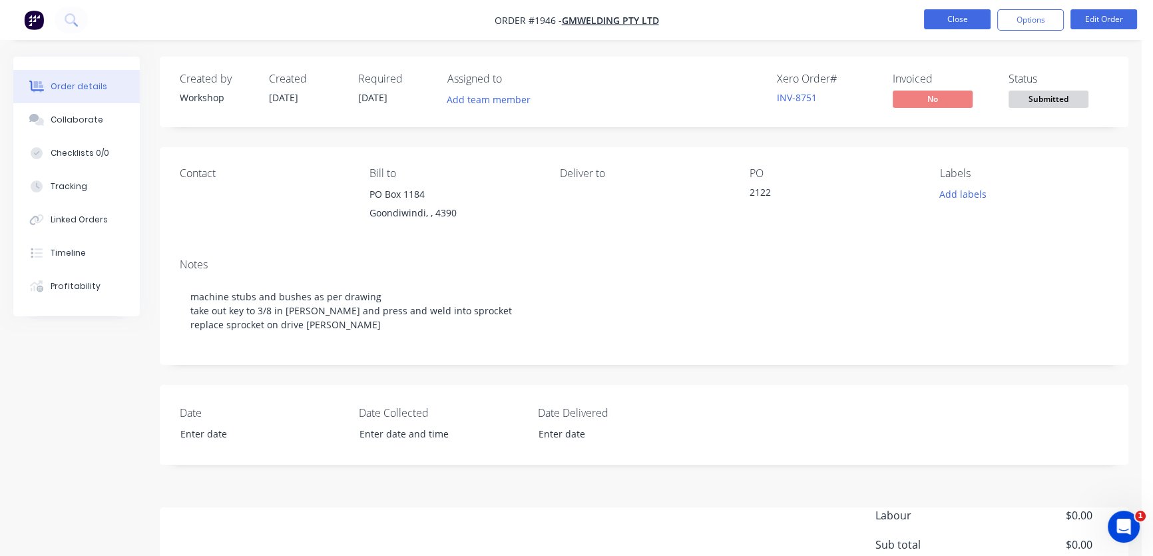
click at [967, 15] on button "Close" at bounding box center [957, 19] width 67 height 20
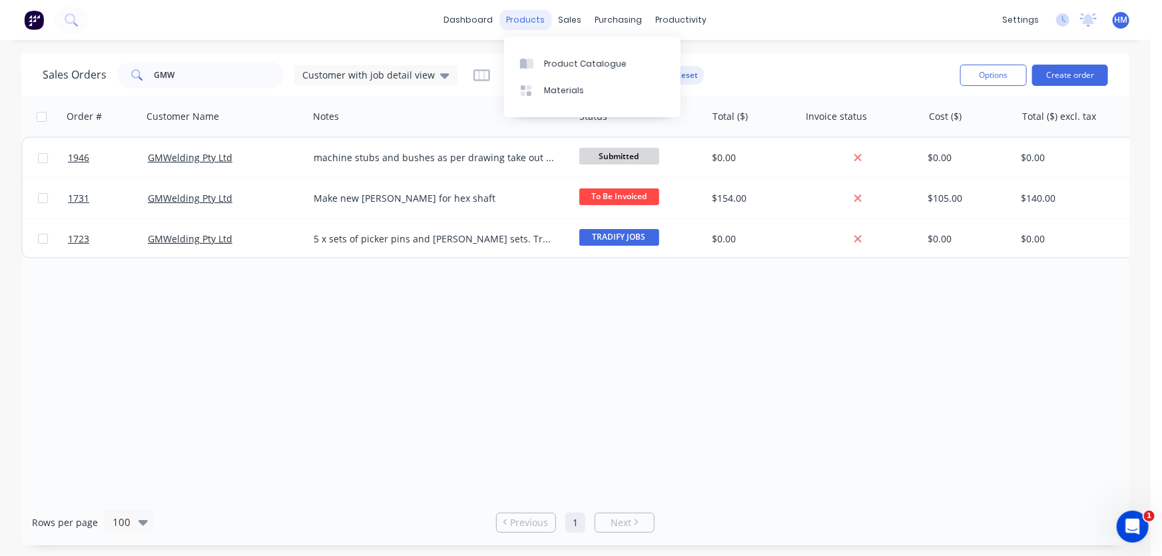
click at [532, 21] on div "products" at bounding box center [526, 20] width 52 height 20
click at [587, 67] on div "Product Catalogue" at bounding box center [585, 64] width 83 height 12
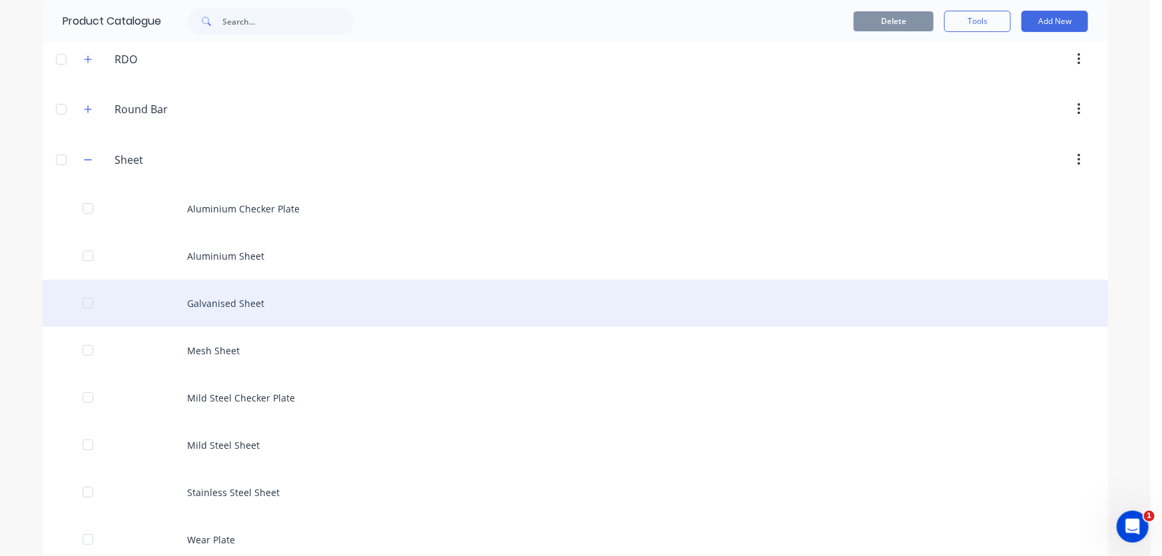
scroll to position [2360, 0]
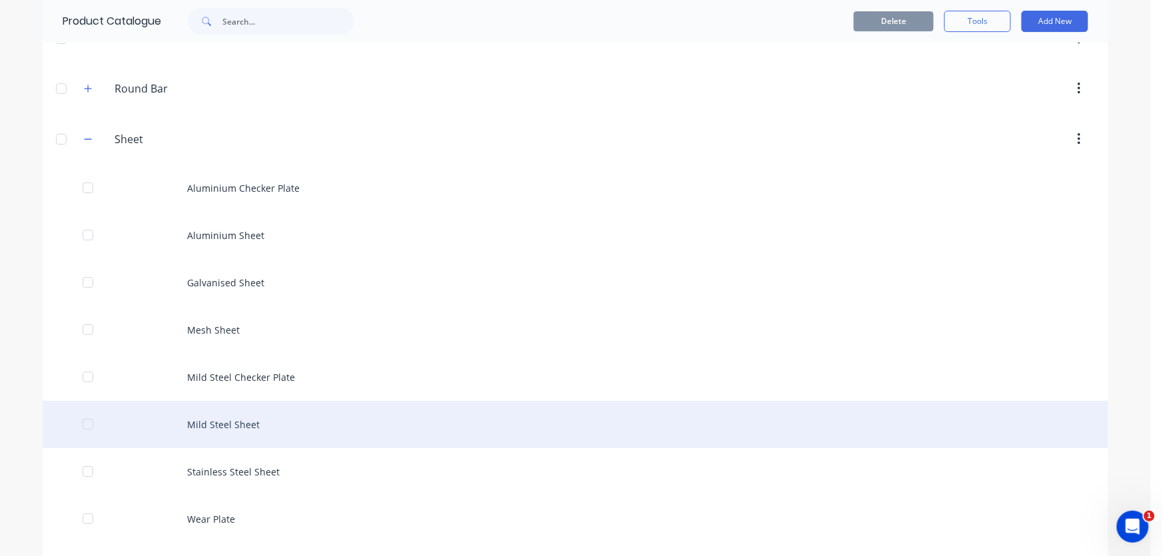
click at [243, 419] on div "Mild Steel Sheet" at bounding box center [575, 424] width 1065 height 47
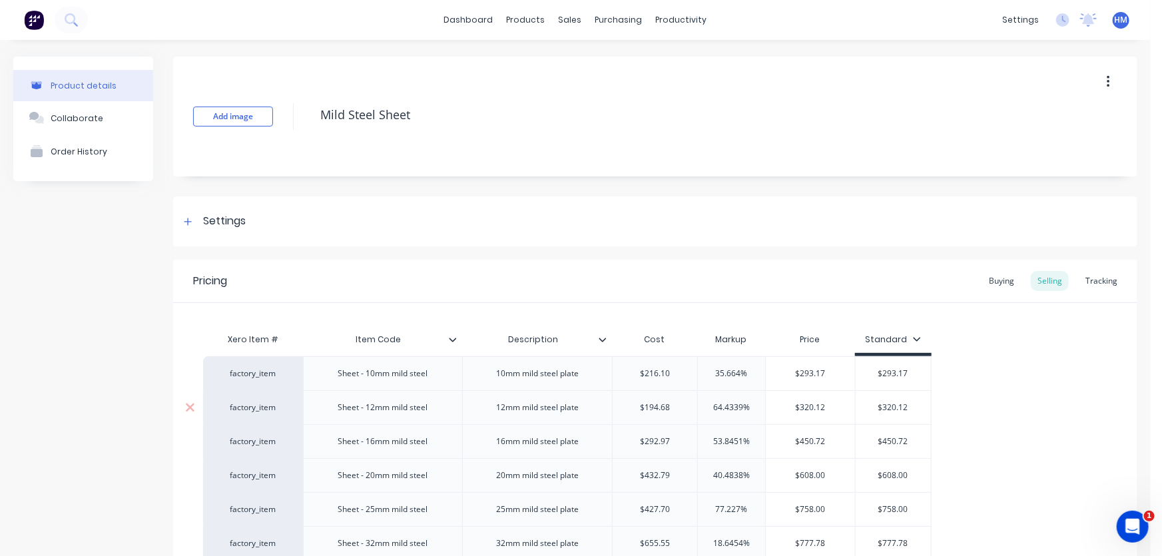
type textarea "x"
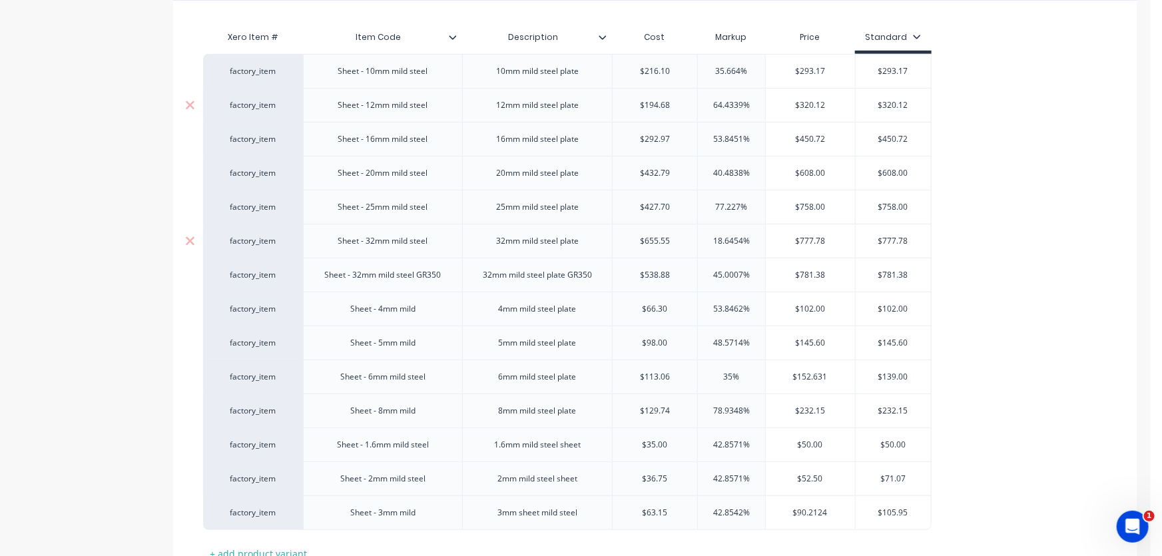
scroll to position [363, 0]
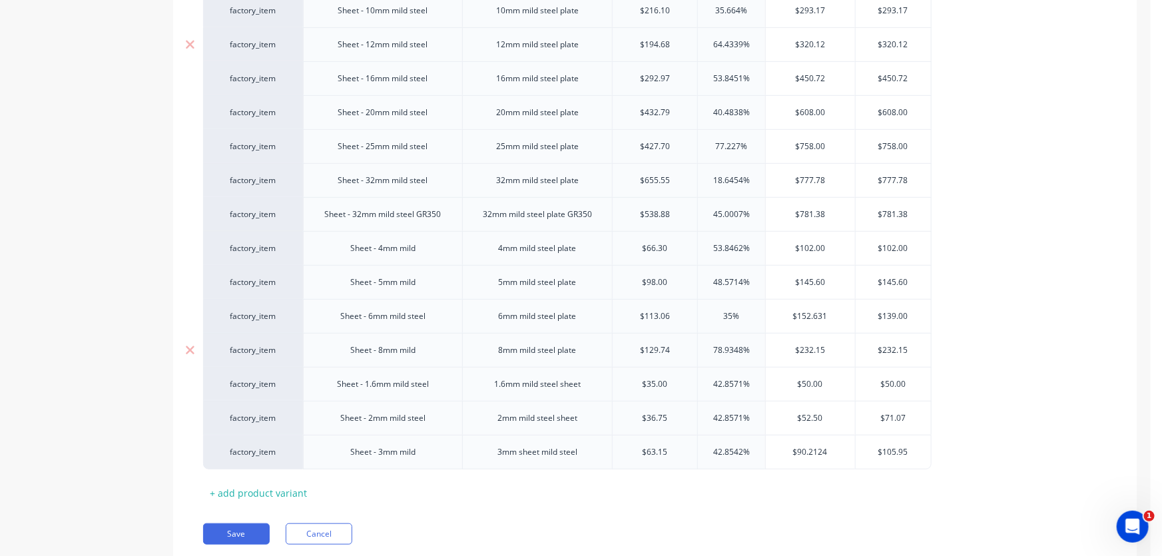
type input "$129.74"
drag, startPoint x: 655, startPoint y: 352, endPoint x: 666, endPoint y: 352, distance: 11.3
click at [664, 352] on input "$129.74" at bounding box center [654, 350] width 85 height 12
click at [675, 348] on input "$129.74" at bounding box center [654, 350] width 85 height 12
drag, startPoint x: 673, startPoint y: 347, endPoint x: 616, endPoint y: 346, distance: 57.3
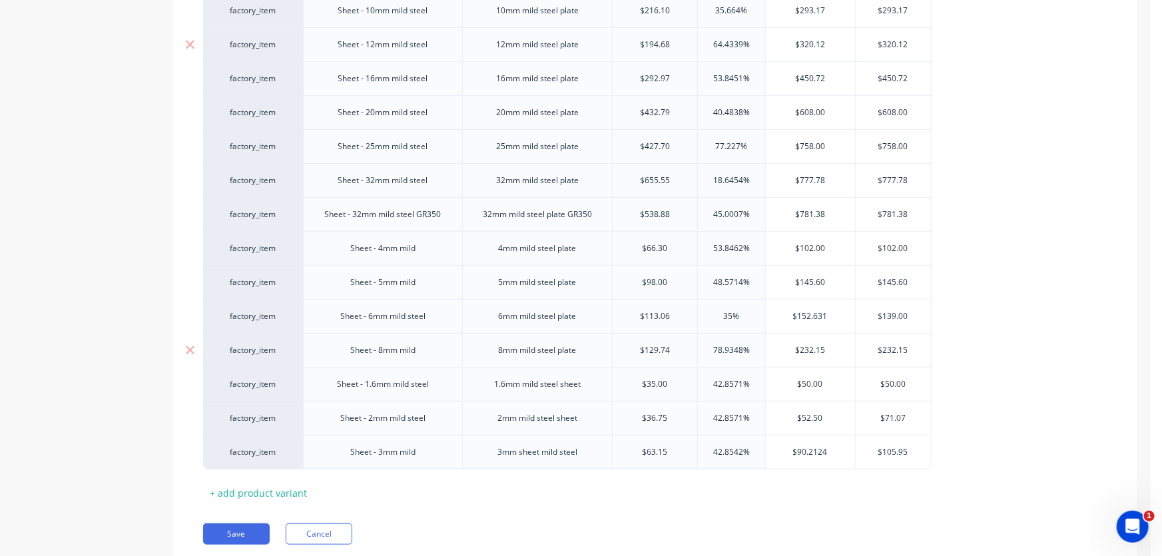
click at [616, 346] on input "$129.74" at bounding box center [654, 350] width 85 height 12
type textarea "x"
type input "1"
type textarea "x"
type input "126"
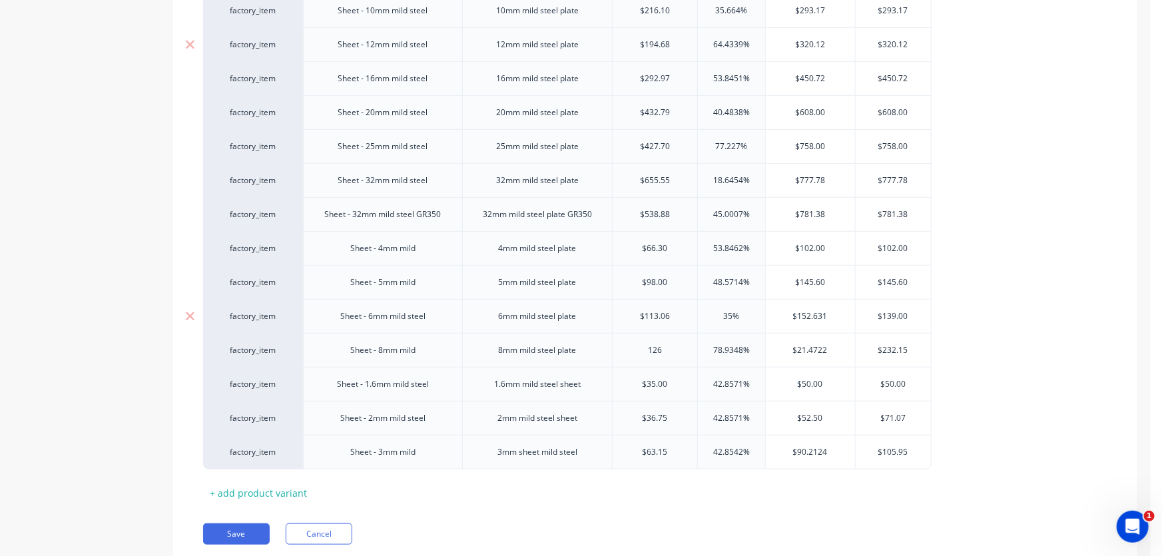
type textarea "x"
type input "126."
type textarea "x"
type input "126.15"
type textarea "x"
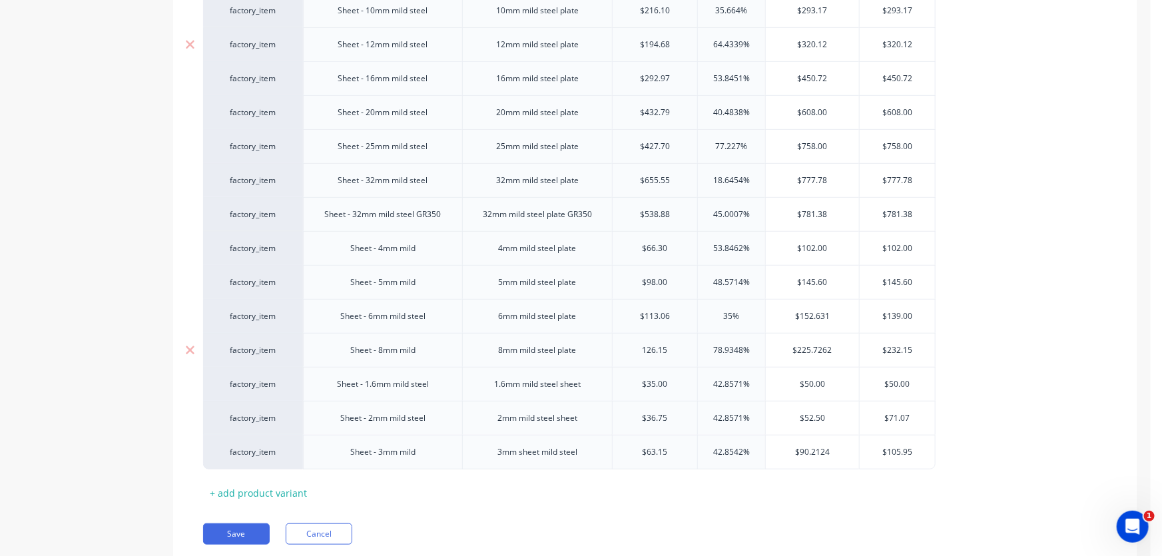
type input "126.15"
type input "78.9348%"
drag, startPoint x: 723, startPoint y: 348, endPoint x: 752, endPoint y: 350, distance: 29.4
click at [728, 348] on input "78.9348%" at bounding box center [731, 350] width 67 height 12
drag, startPoint x: 754, startPoint y: 347, endPoint x: 699, endPoint y: 344, distance: 54.7
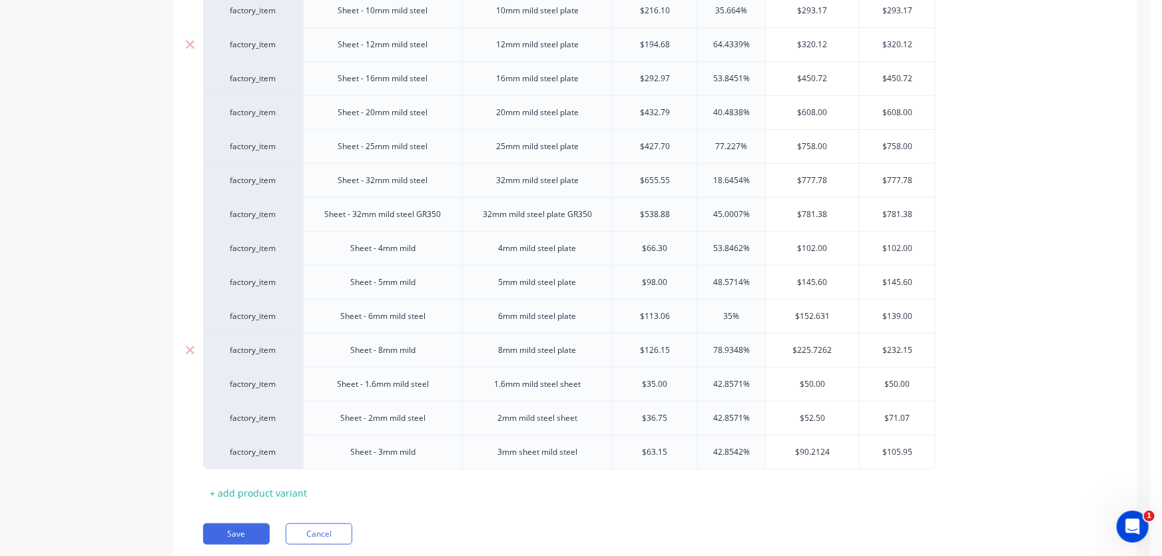
click at [699, 344] on input "78.9348%" at bounding box center [731, 350] width 67 height 12
type textarea "x"
type input "4"
type textarea "x"
type input "40"
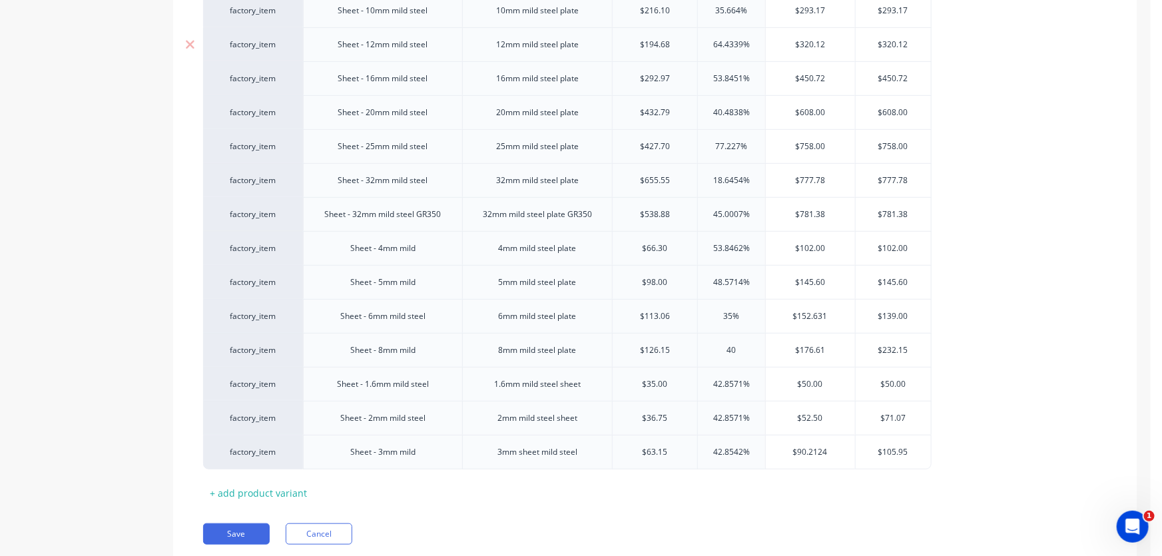
click at [1014, 332] on div "factory_item Sheet - 10mm mild steel 10mm mild steel plate $216.10 35.664% $293…" at bounding box center [655, 231] width 904 height 476
click at [242, 531] on button "Save" at bounding box center [236, 533] width 67 height 21
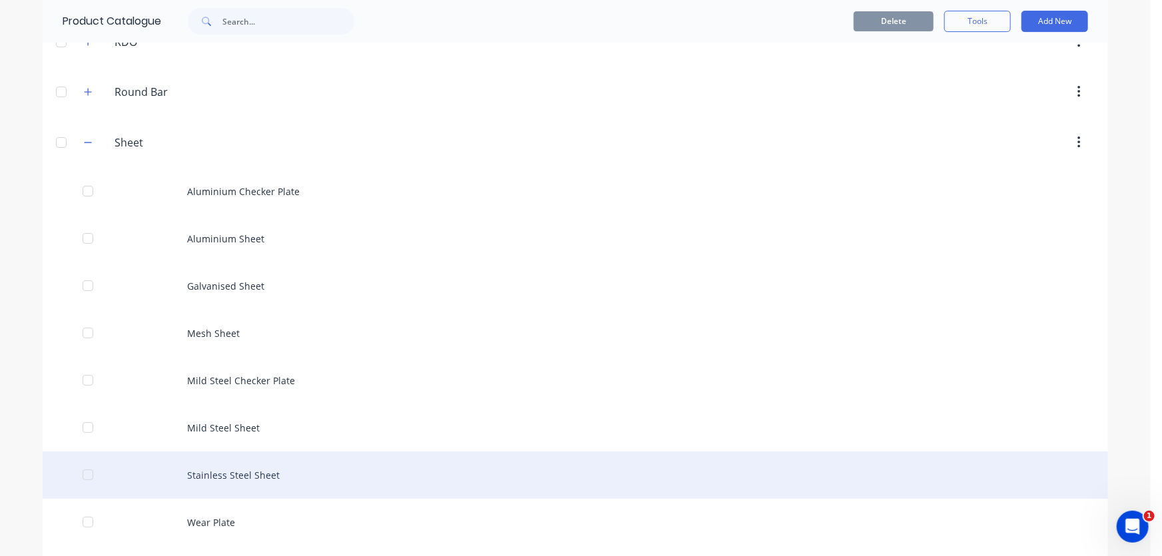
scroll to position [2360, 0]
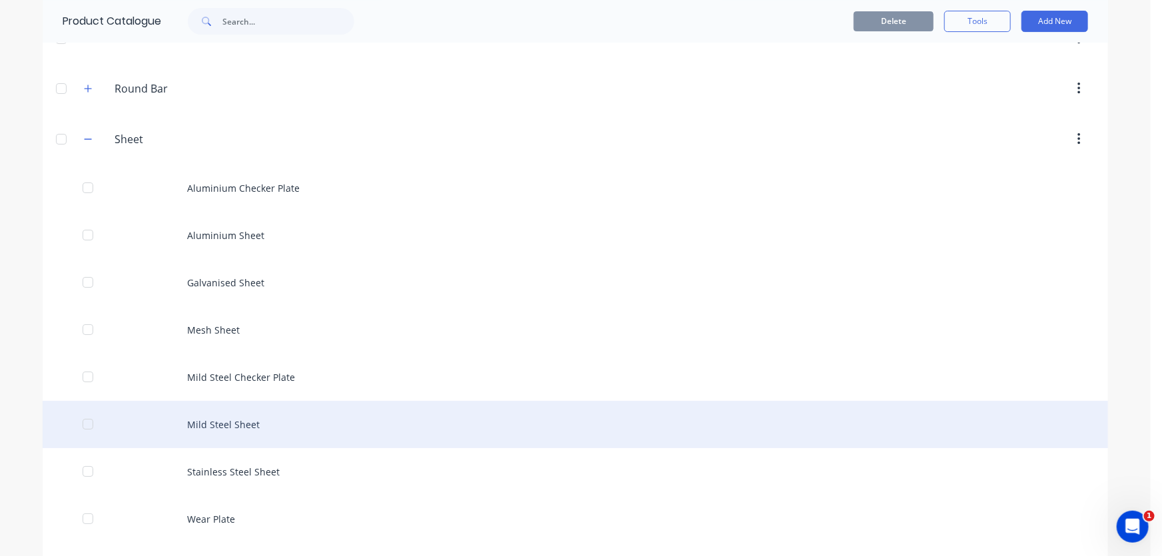
click at [235, 417] on div "Mild Steel Sheet" at bounding box center [575, 424] width 1065 height 47
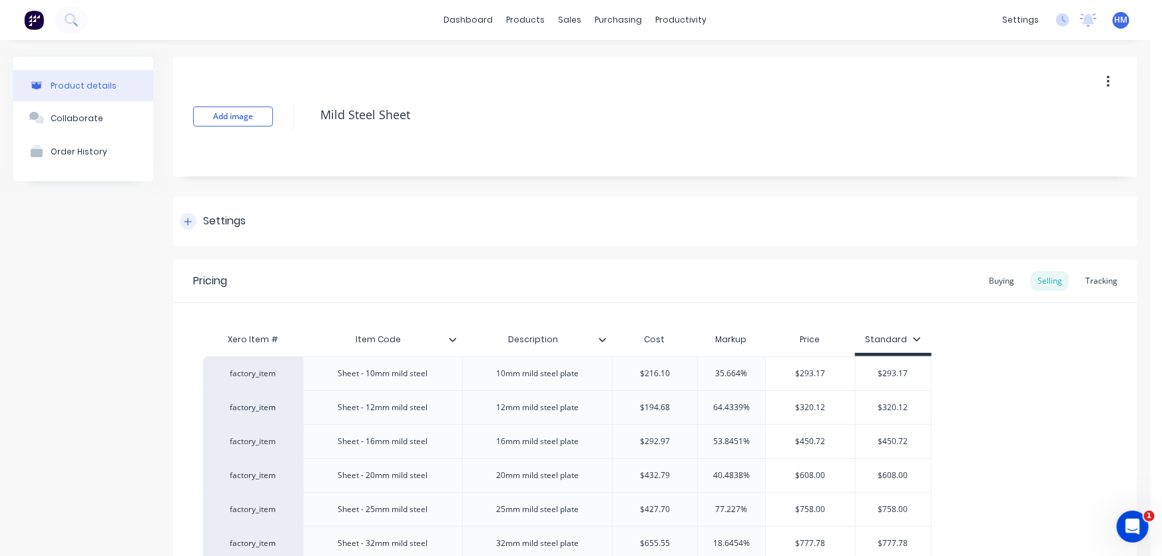
type textarea "x"
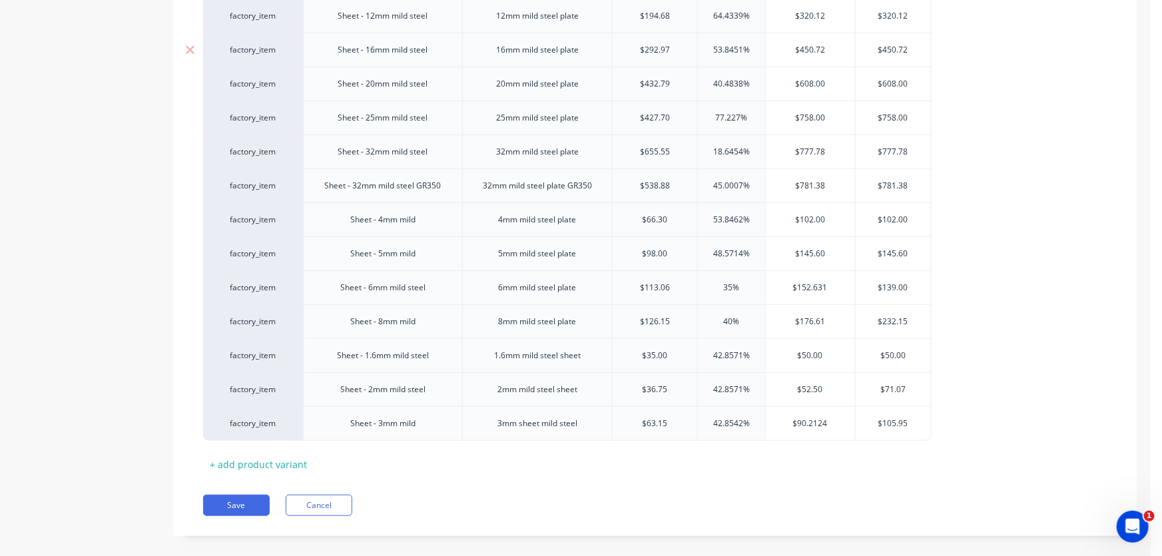
scroll to position [406, 0]
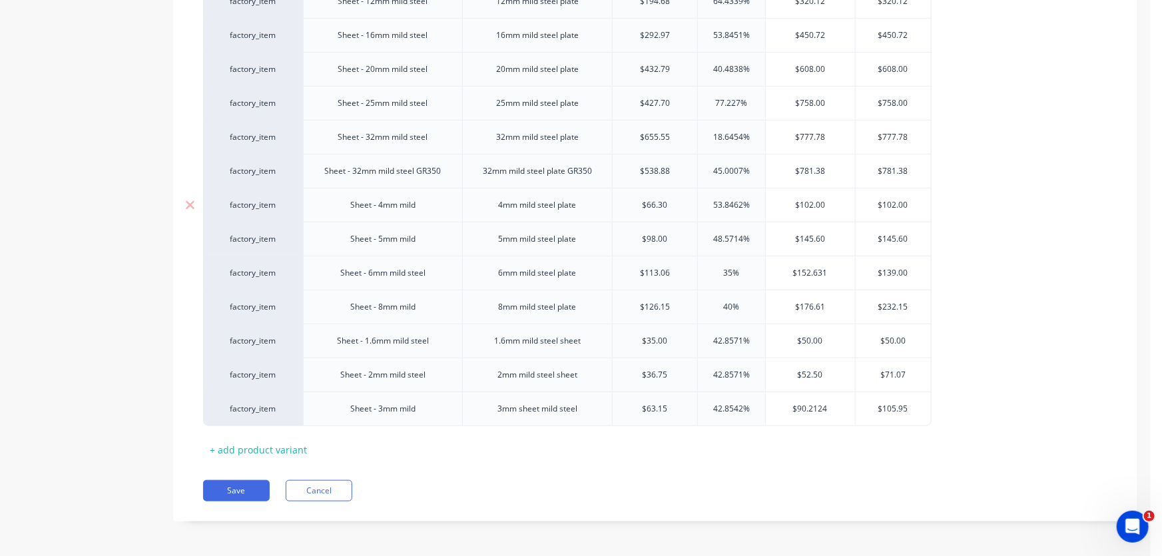
type input "$66.30"
click at [659, 204] on input "$66.30" at bounding box center [654, 205] width 85 height 12
drag, startPoint x: 675, startPoint y: 200, endPoint x: 619, endPoint y: 200, distance: 55.9
click at [619, 200] on input "$66.30" at bounding box center [654, 205] width 85 height 12
type textarea "x"
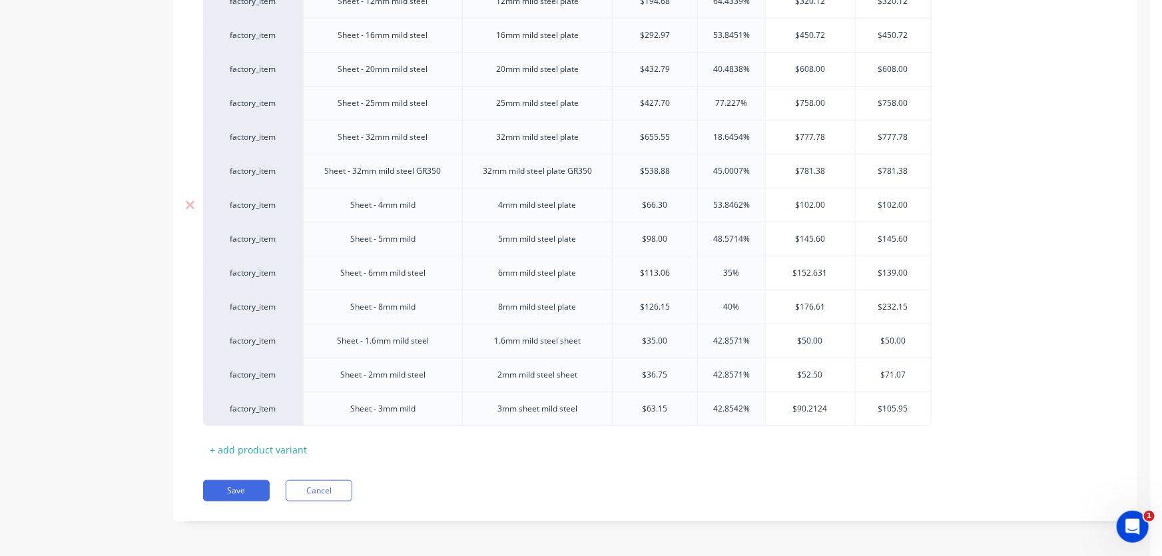
type input "6"
type textarea "x"
type input "64."
type textarea "x"
type input "64.8"
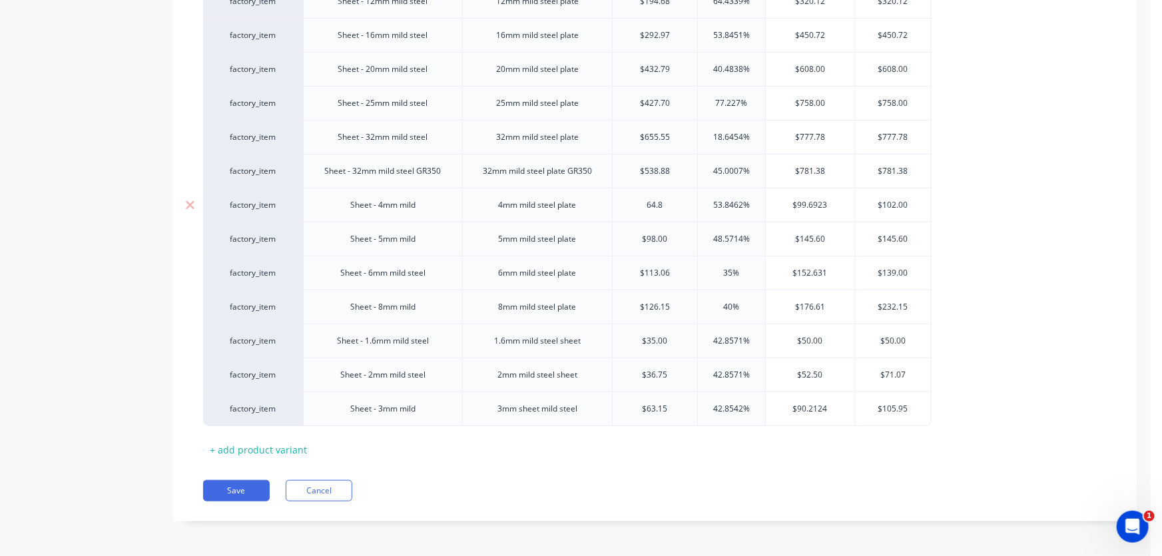
type textarea "x"
type input "64.82"
click at [971, 200] on div "factory_item Sheet - 10mm mild steel 10mm mild steel plate $216.10 35.664% $293…" at bounding box center [655, 188] width 904 height 476
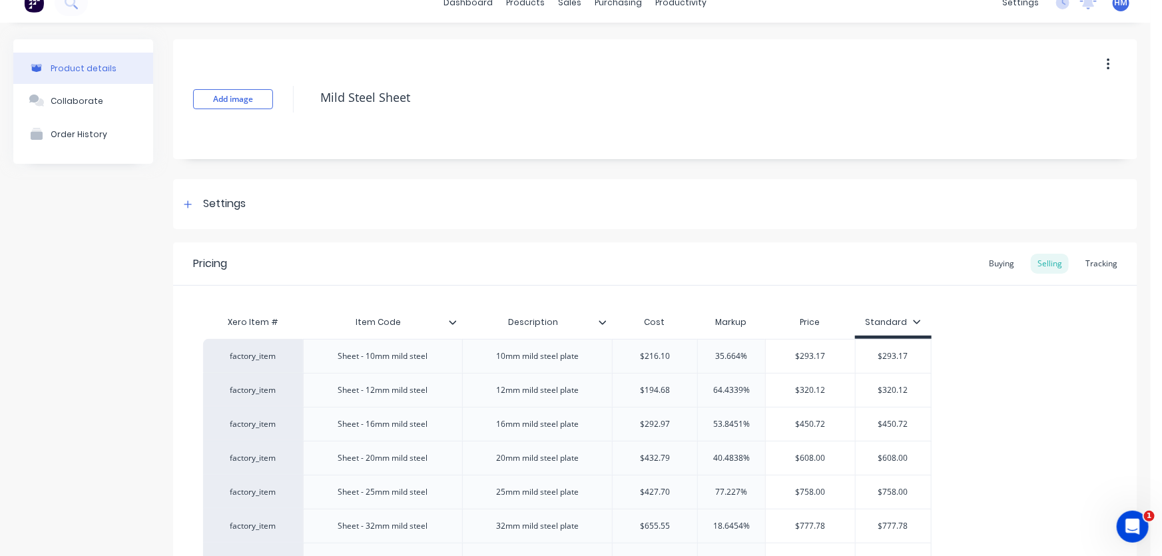
scroll to position [0, 0]
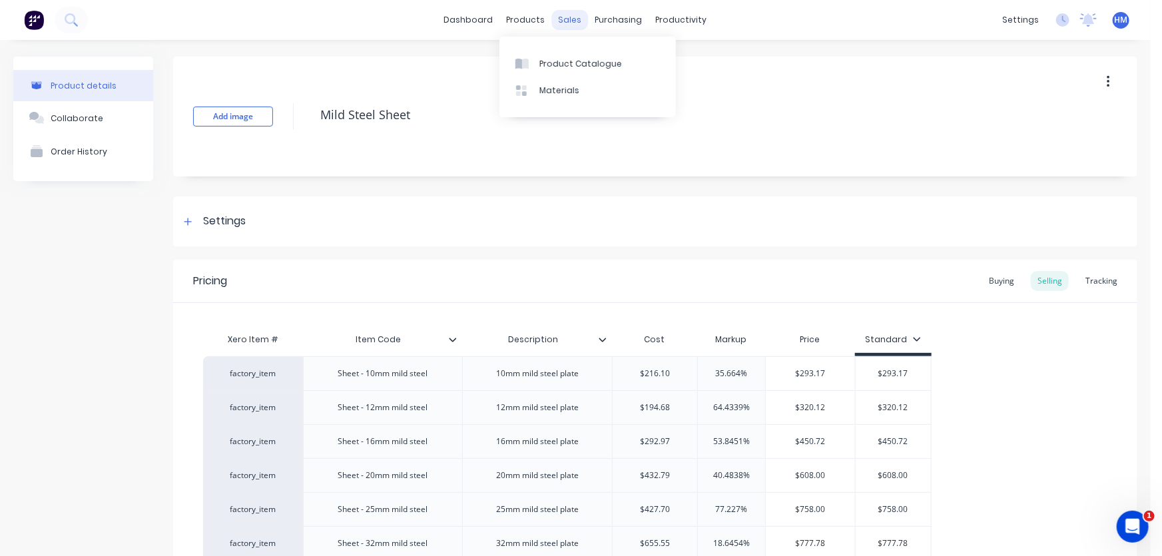
click at [552, 20] on div "sales" at bounding box center [570, 20] width 37 height 20
click at [590, 60] on div "Sales Orders" at bounding box center [615, 64] width 55 height 12
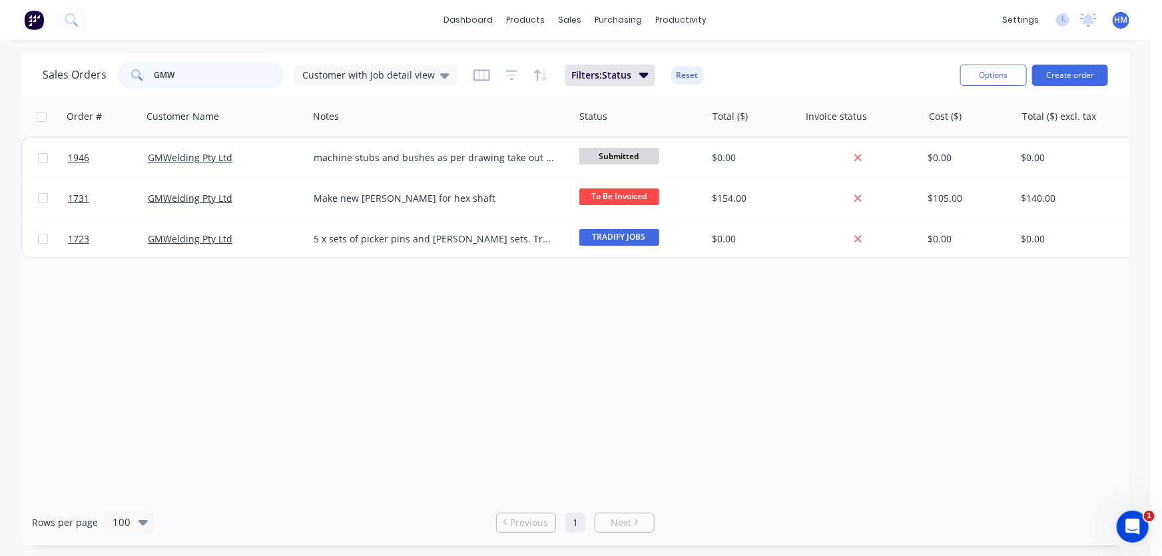
drag, startPoint x: 196, startPoint y: 73, endPoint x: 79, endPoint y: 67, distance: 117.3
click at [79, 67] on div "Sales Orders GMW Customer with job detail view" at bounding box center [250, 75] width 415 height 27
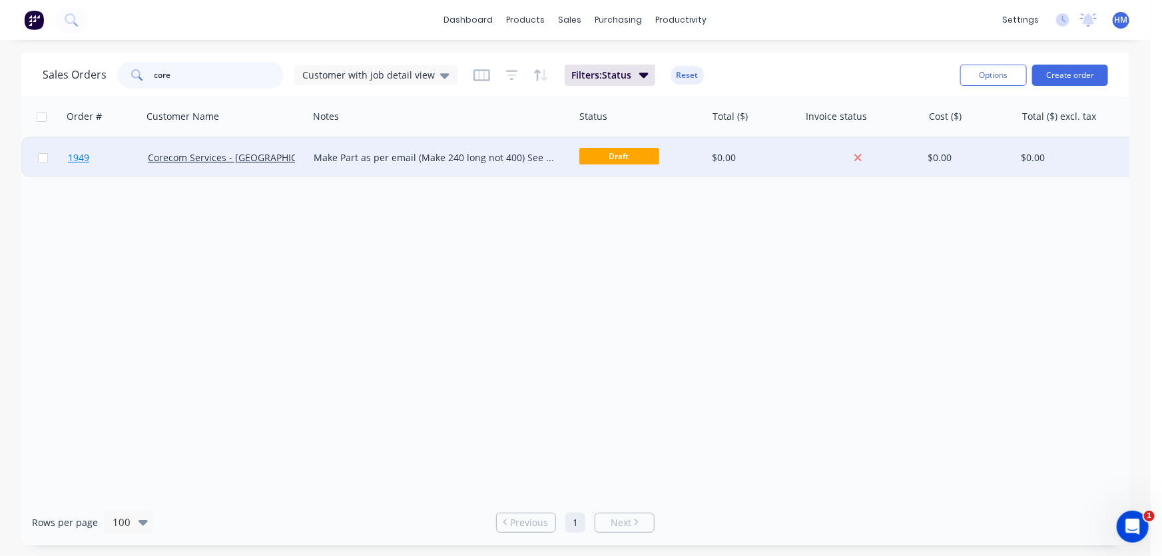
type input "core"
click at [122, 155] on link "1949" at bounding box center [108, 158] width 80 height 40
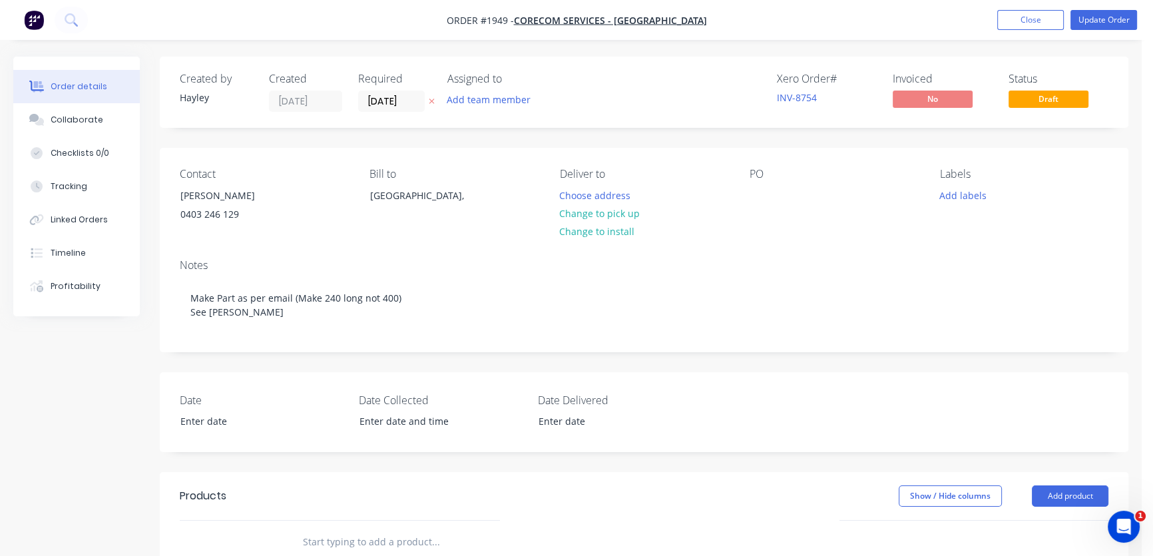
drag, startPoint x: 83, startPoint y: 119, endPoint x: 7, endPoint y: 133, distance: 77.8
click at [80, 119] on div "Collaborate" at bounding box center [77, 120] width 53 height 12
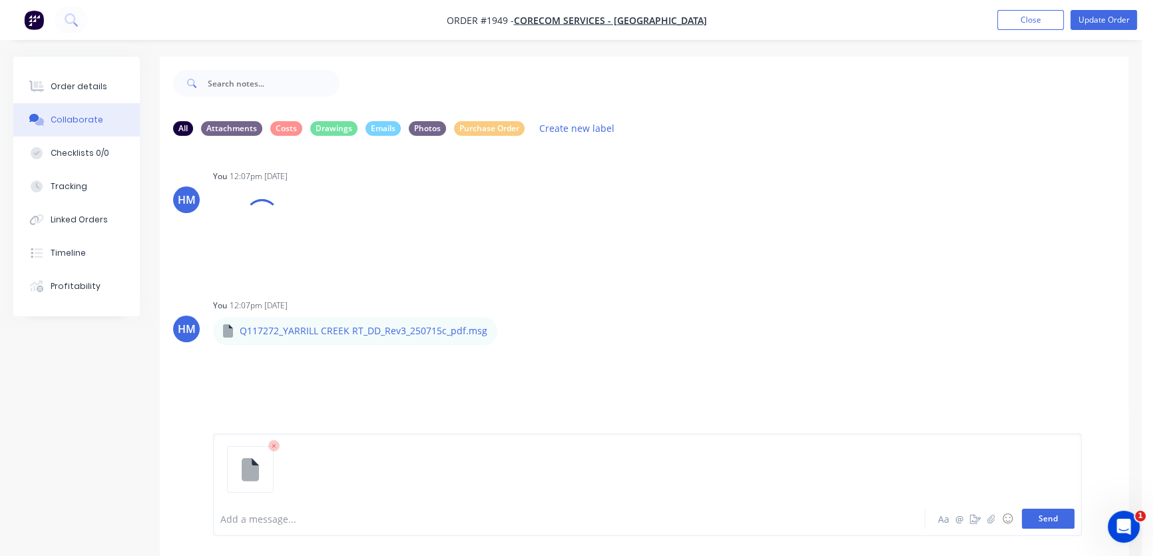
click at [1058, 517] on button "Send" at bounding box center [1048, 519] width 53 height 20
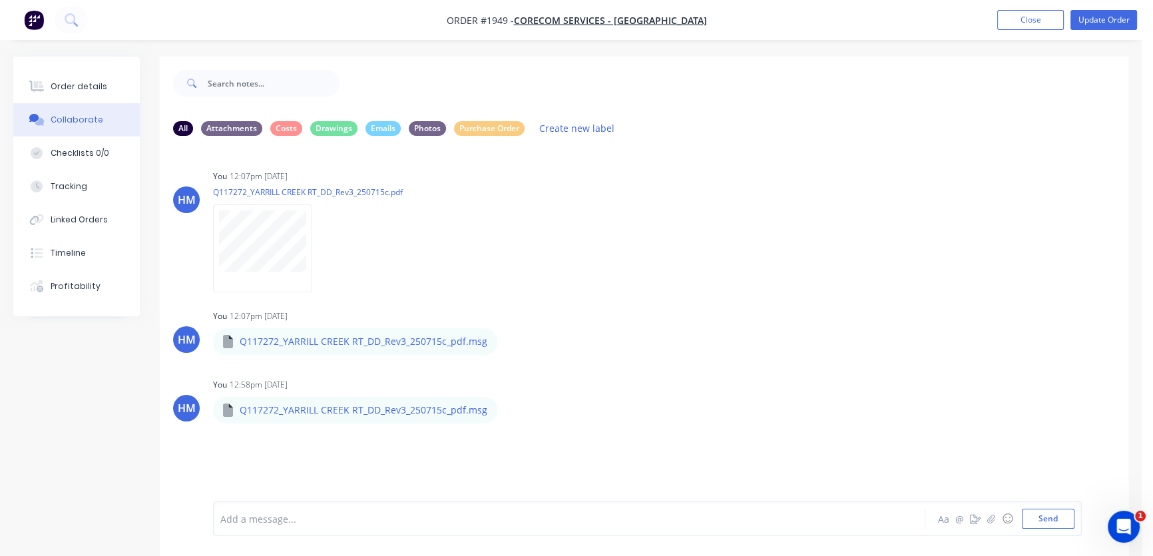
drag, startPoint x: 1031, startPoint y: 23, endPoint x: 869, endPoint y: 33, distance: 162.8
click at [1031, 23] on button "Close" at bounding box center [1030, 20] width 67 height 20
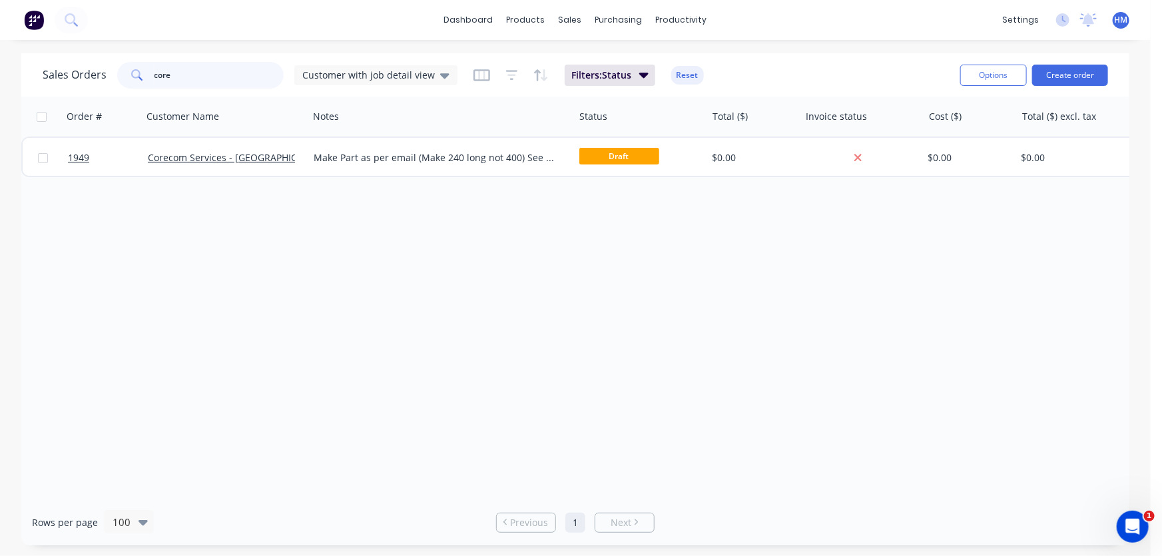
drag, startPoint x: 171, startPoint y: 75, endPoint x: 82, endPoint y: 73, distance: 89.2
click at [82, 73] on div "Sales Orders core Customer with job detail view" at bounding box center [250, 75] width 415 height 27
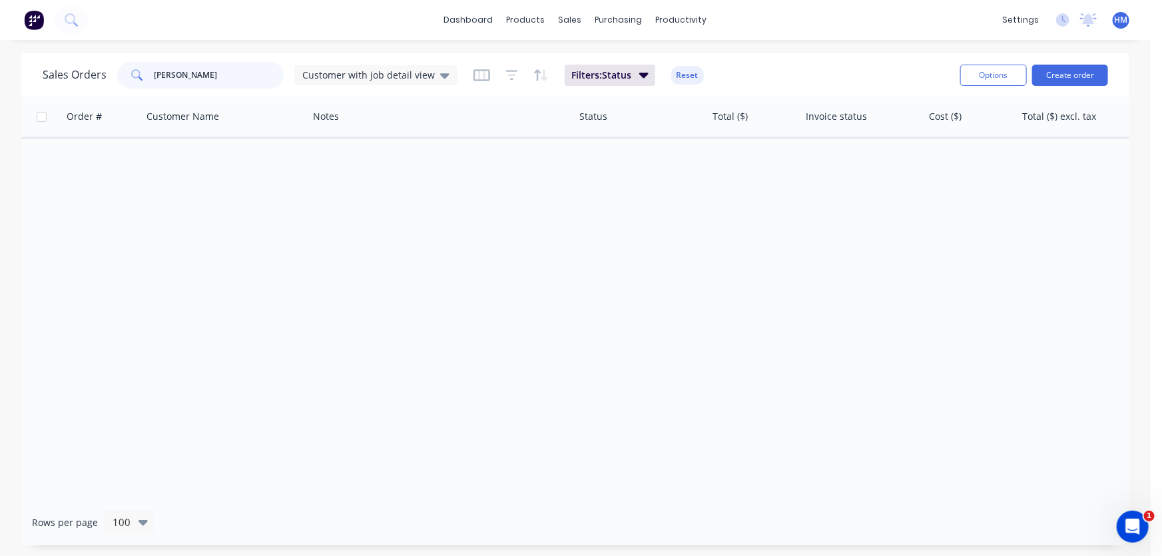
drag, startPoint x: 222, startPoint y: 73, endPoint x: 124, endPoint y: 70, distance: 97.2
click at [124, 70] on div "[PERSON_NAME]" at bounding box center [200, 75] width 166 height 27
click at [215, 77] on input "[PERSON_NAME]" at bounding box center [219, 75] width 130 height 27
drag, startPoint x: 213, startPoint y: 75, endPoint x: 97, endPoint y: 75, distance: 116.5
click at [97, 75] on div "Sales Orders [PERSON_NAME] Customer with job detail view" at bounding box center [250, 75] width 415 height 27
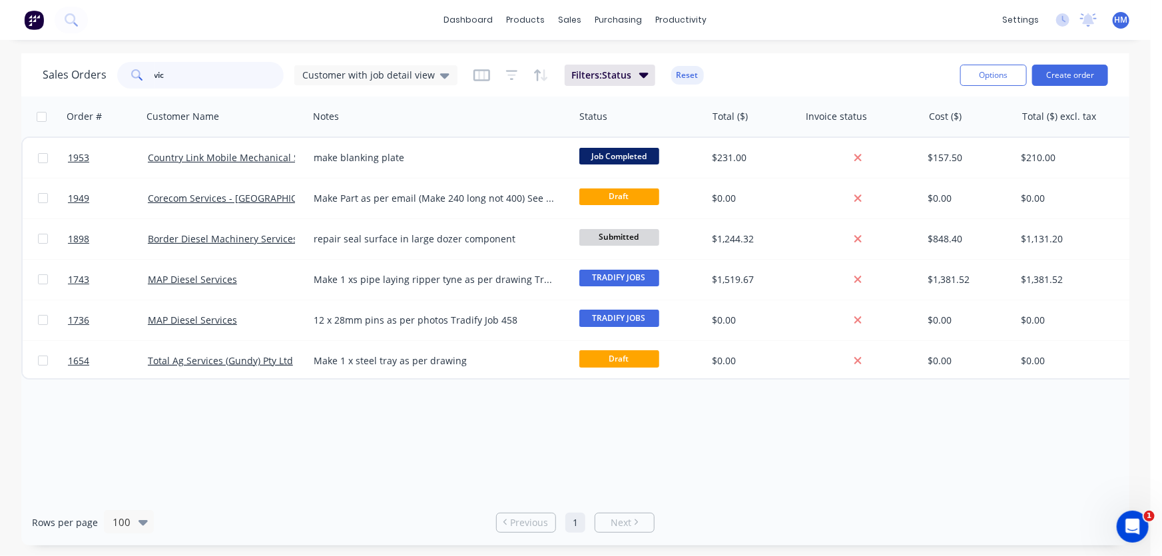
drag, startPoint x: 190, startPoint y: 79, endPoint x: 128, endPoint y: 79, distance: 61.9
click at [128, 79] on div "vic" at bounding box center [200, 75] width 166 height 27
type input "karb"
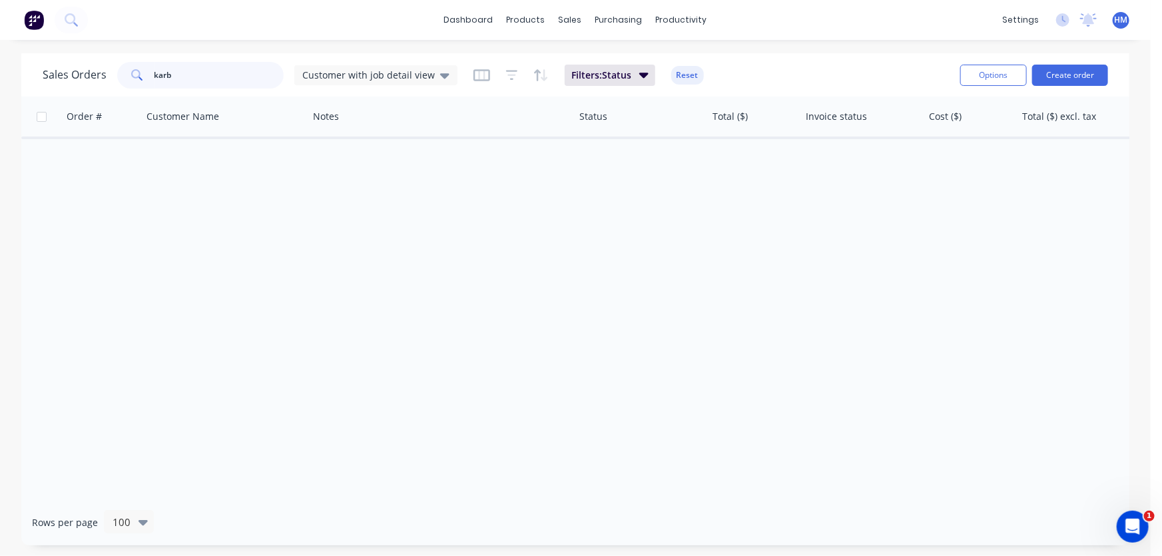
drag, startPoint x: 201, startPoint y: 67, endPoint x: 124, endPoint y: 72, distance: 77.4
click at [124, 72] on div "karb" at bounding box center [200, 75] width 166 height 27
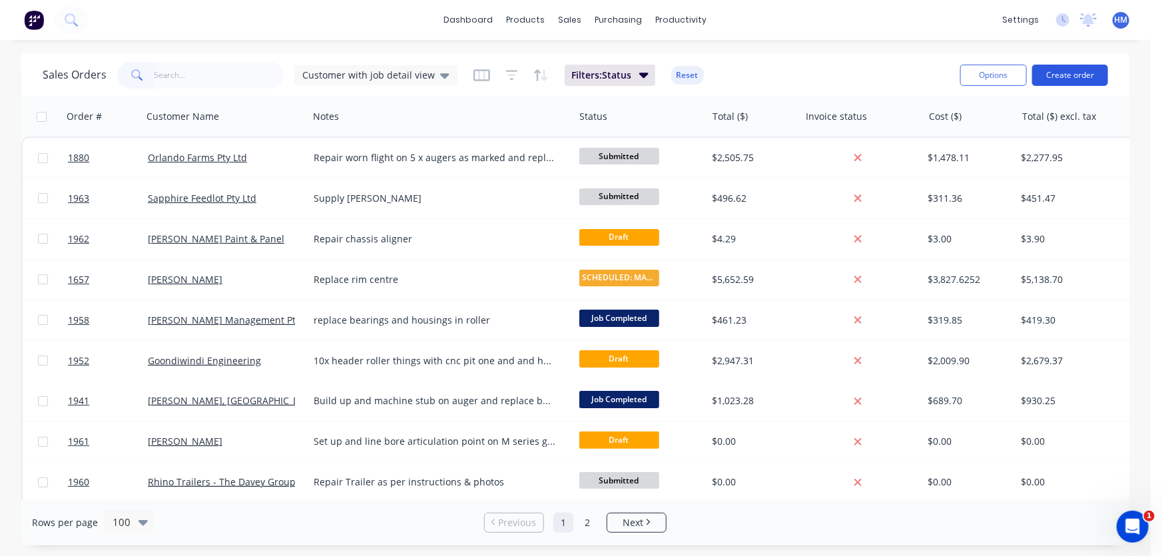
click at [1085, 70] on button "Create order" at bounding box center [1070, 75] width 76 height 21
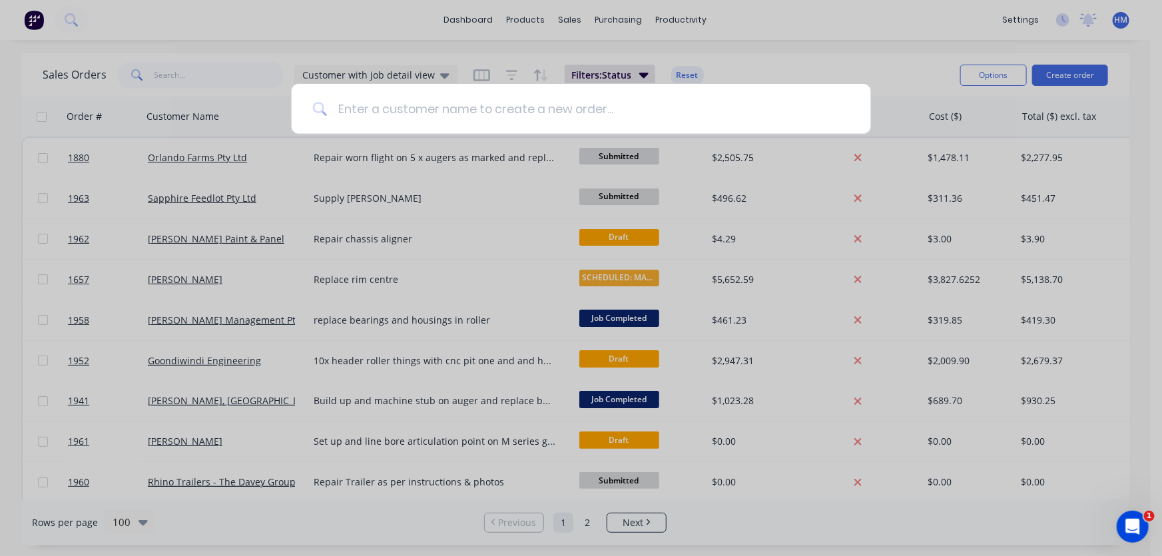
click at [360, 120] on input at bounding box center [588, 109] width 523 height 50
type input "M"
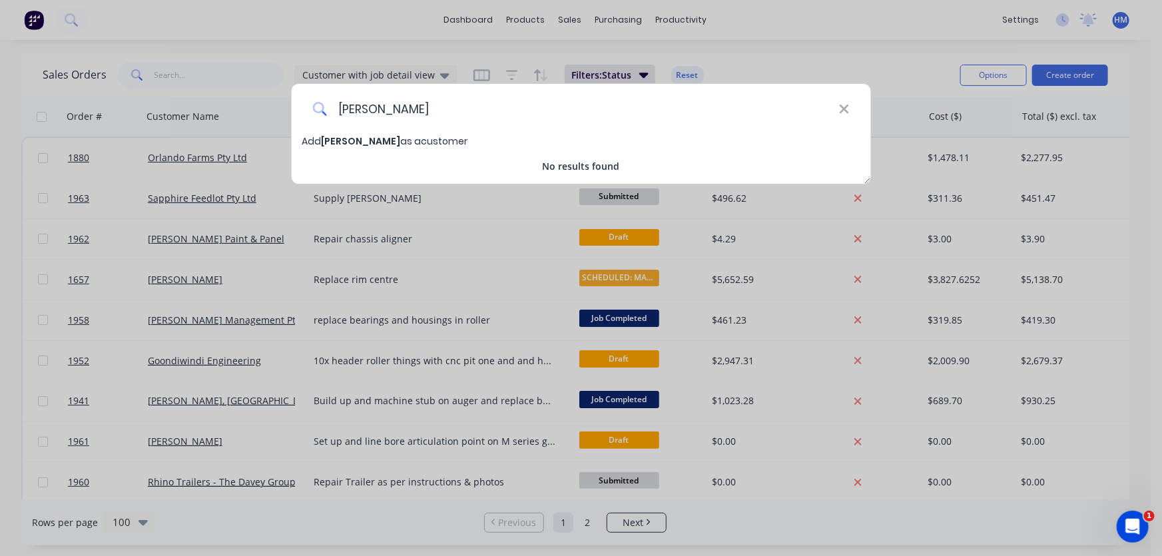
type input "[PERSON_NAME]"
click at [367, 140] on span "[PERSON_NAME]" at bounding box center [360, 140] width 79 height 13
select select "AU"
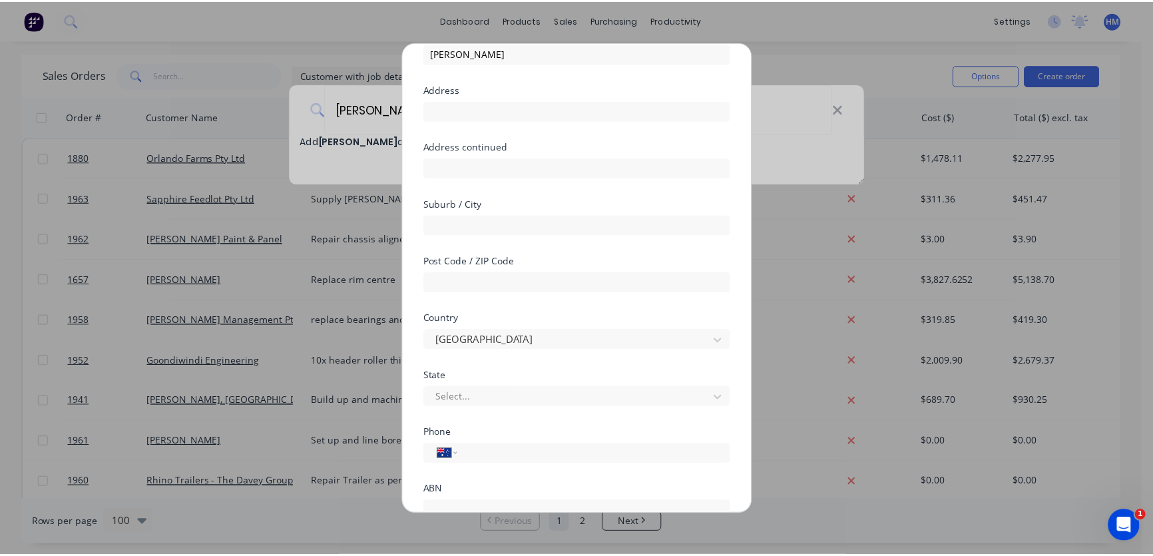
scroll to position [176, 0]
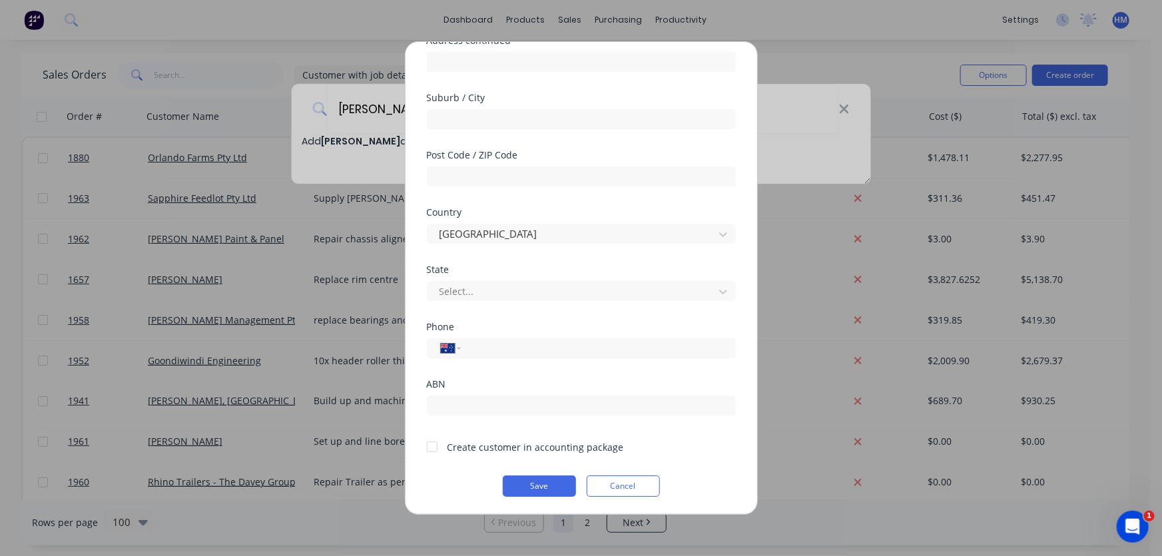
click at [431, 447] on div at bounding box center [432, 446] width 27 height 27
click at [539, 482] on button "Save" at bounding box center [539, 485] width 73 height 21
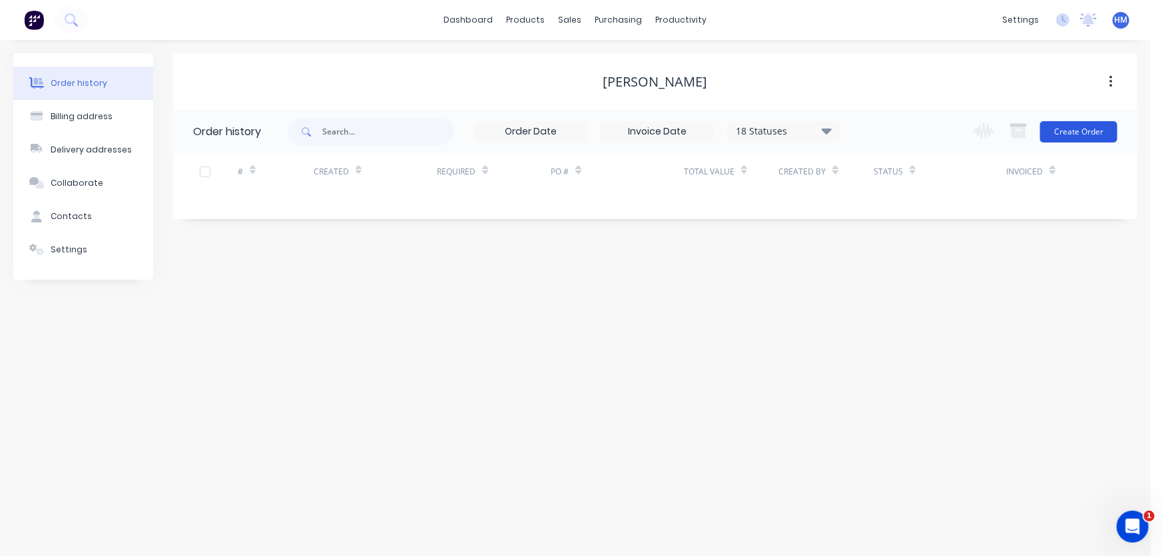
click at [1066, 139] on button "Create Order" at bounding box center [1078, 131] width 77 height 21
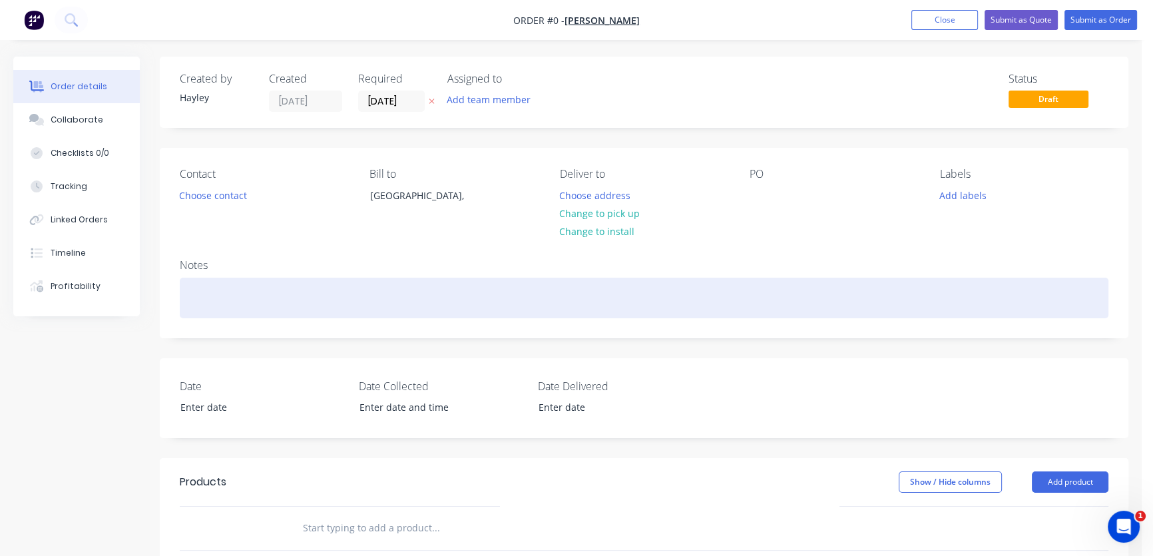
click at [218, 292] on div at bounding box center [644, 298] width 929 height 41
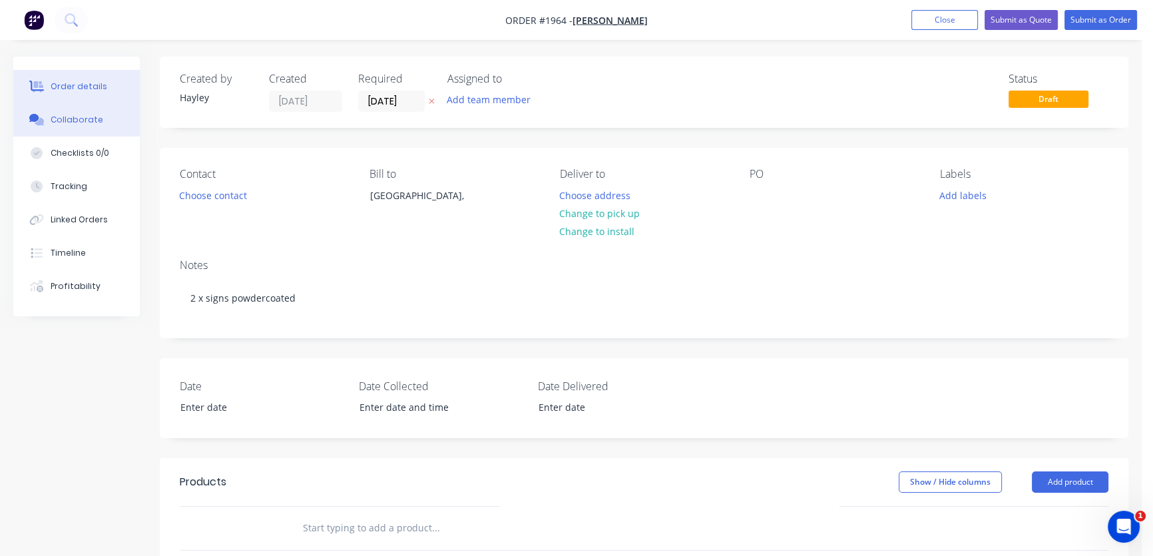
click at [88, 120] on div "Collaborate" at bounding box center [77, 120] width 53 height 12
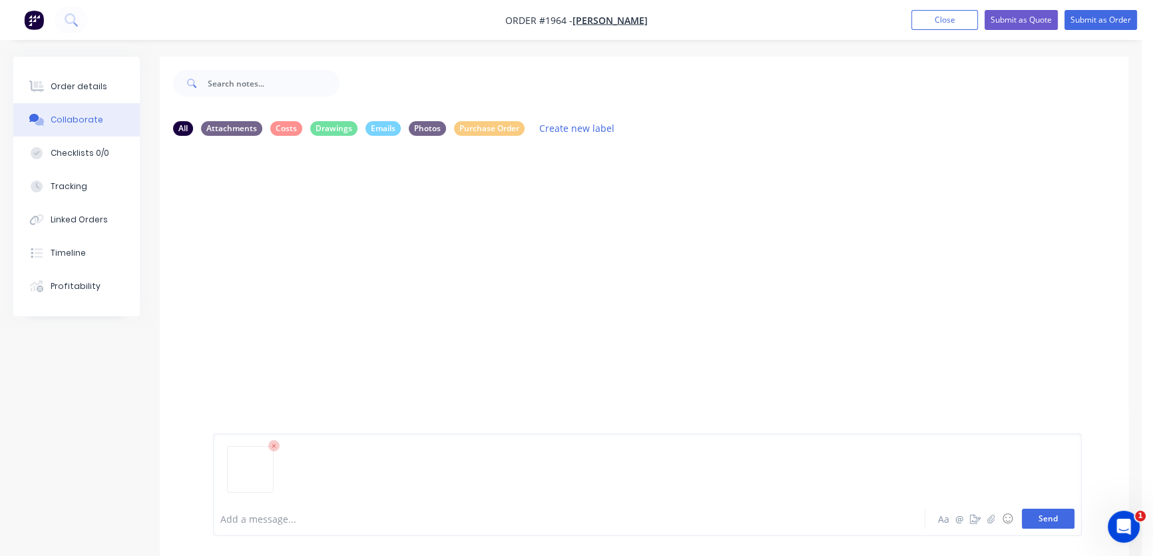
click at [1053, 518] on button "Send" at bounding box center [1048, 519] width 53 height 20
click at [1046, 507] on div at bounding box center [647, 475] width 854 height 68
click at [1052, 515] on button "Send" at bounding box center [1048, 519] width 53 height 20
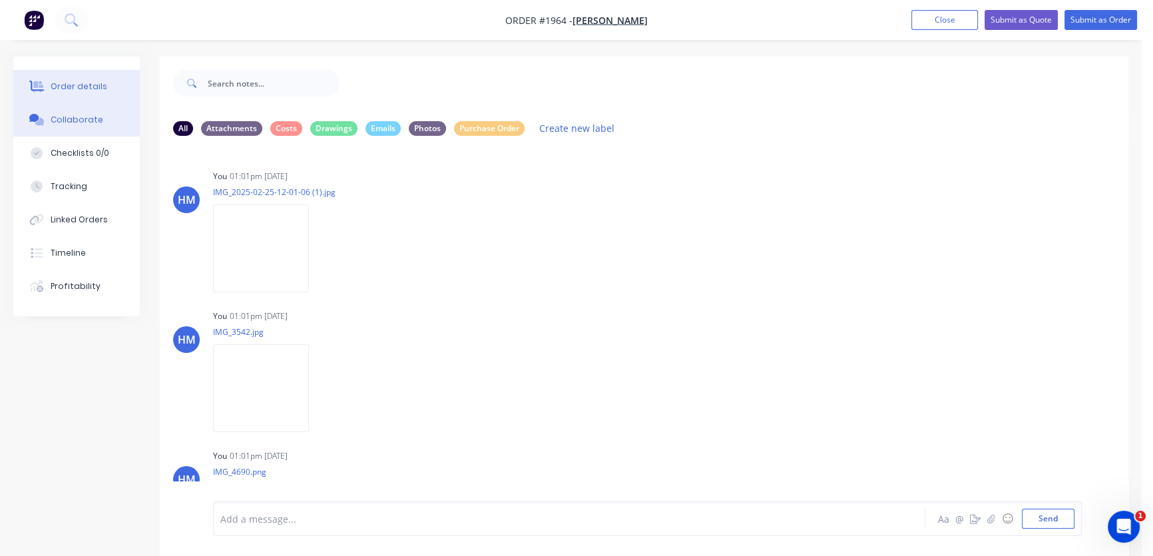
click at [85, 95] on button "Order details" at bounding box center [76, 86] width 126 height 33
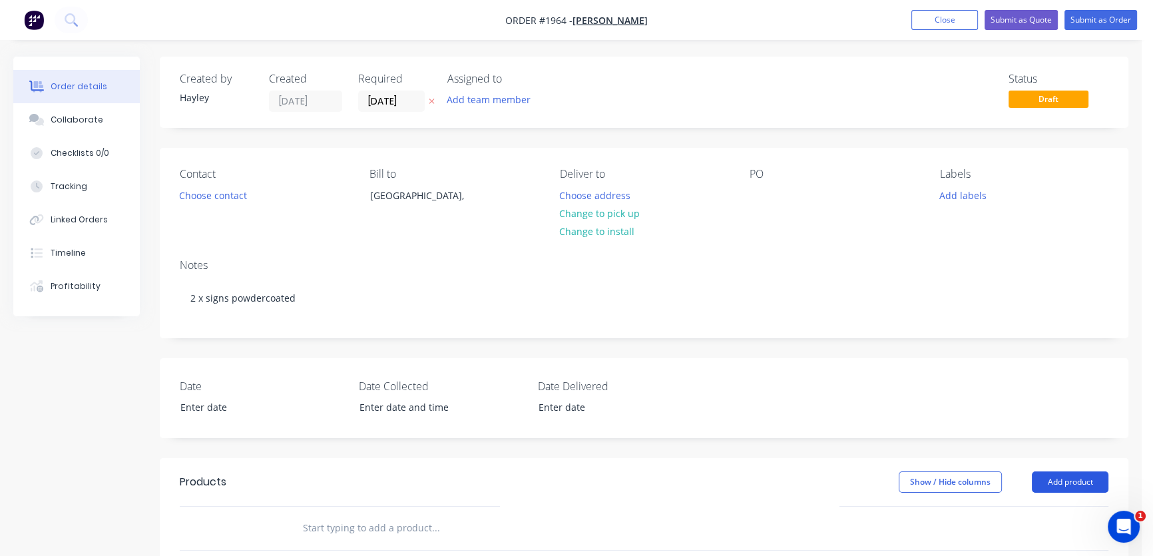
click at [1079, 474] on button "Add product" at bounding box center [1070, 481] width 77 height 21
click at [1043, 508] on div "Product catalogue" at bounding box center [1045, 515] width 103 height 19
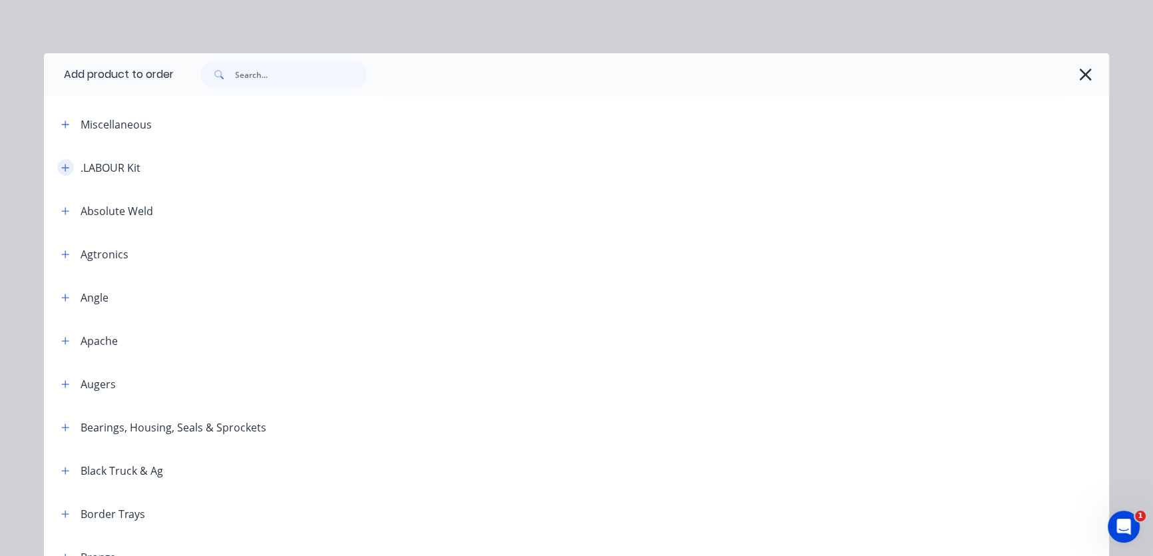
click at [61, 165] on icon "button" at bounding box center [65, 167] width 8 height 9
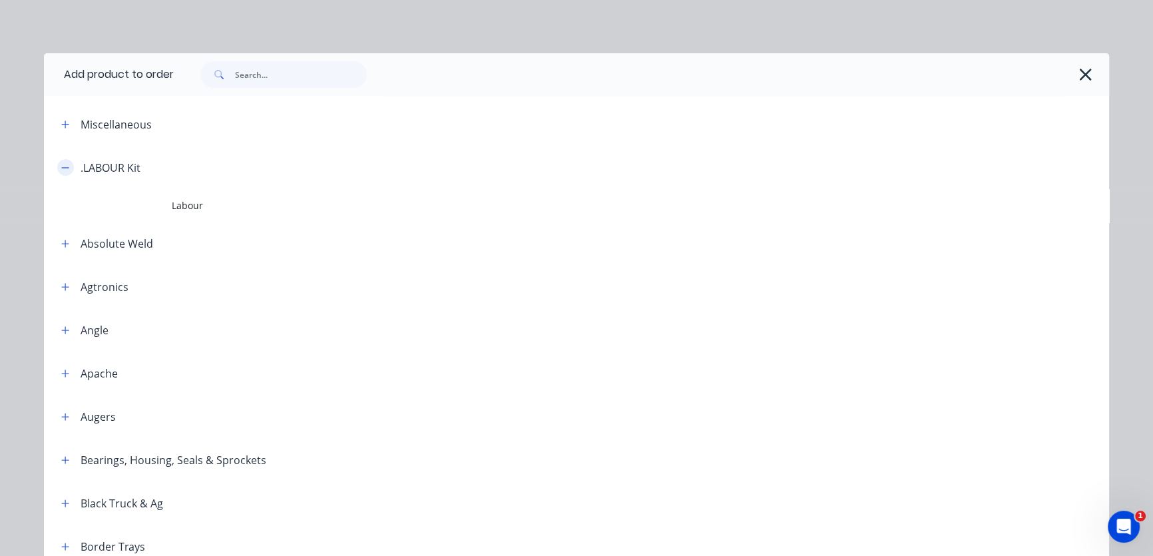
click at [63, 163] on icon "button" at bounding box center [65, 167] width 8 height 9
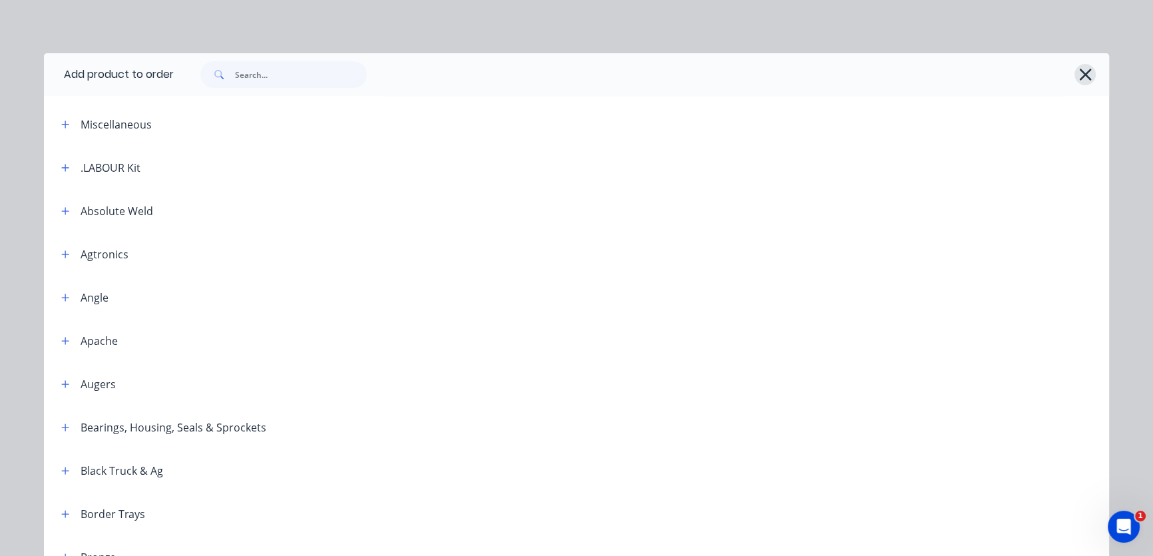
click at [1085, 68] on icon "button" at bounding box center [1085, 74] width 14 height 19
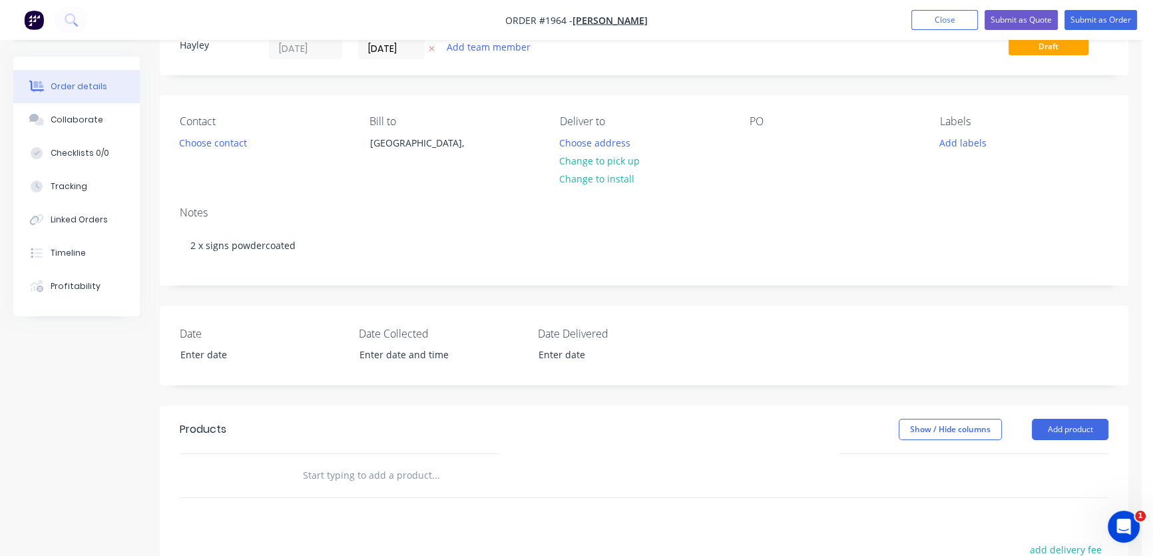
scroll to position [120, 0]
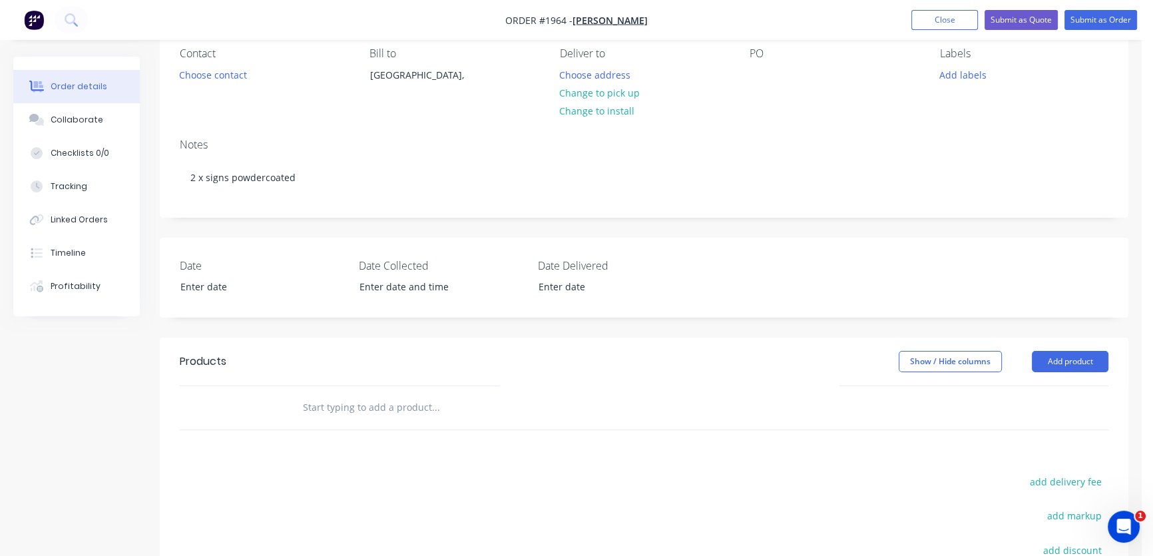
click at [401, 406] on input "text" at bounding box center [435, 407] width 266 height 27
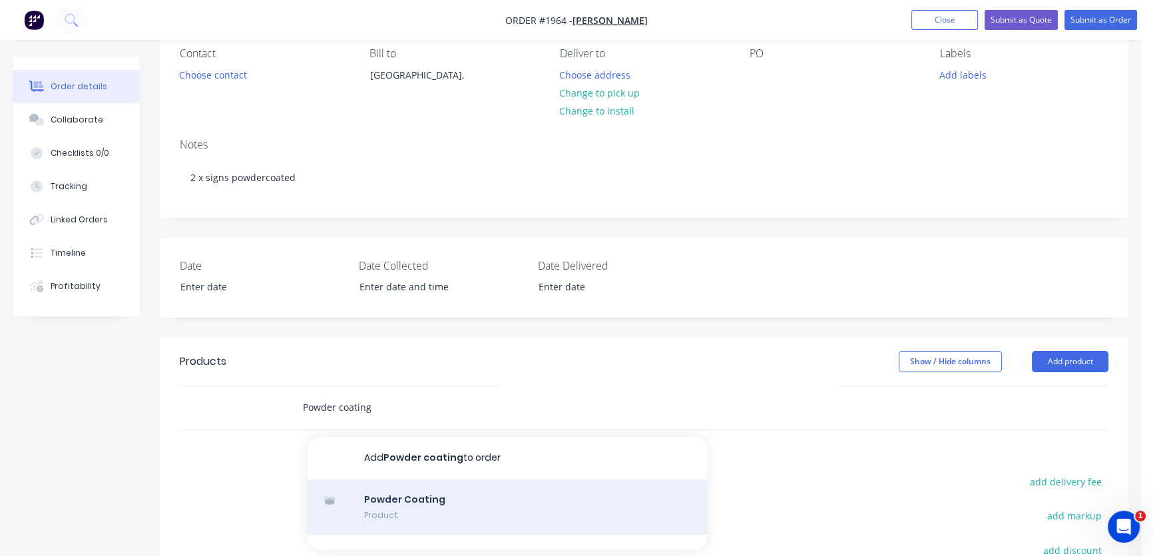
type input "Powder coating"
click at [406, 499] on div "Powder Coating Product" at bounding box center [507, 507] width 399 height 56
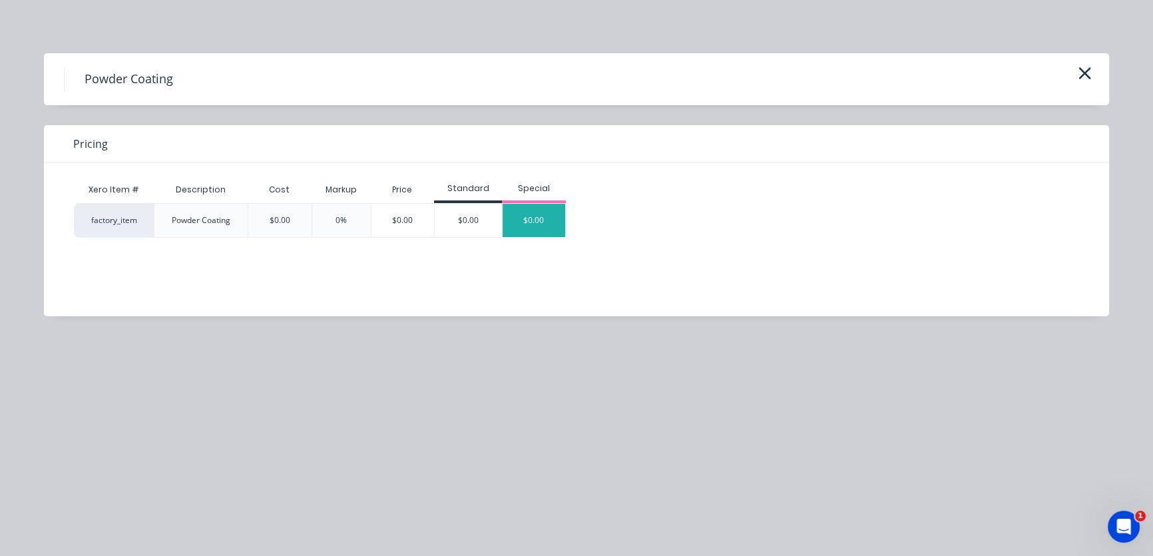
click at [535, 215] on div "$0.00" at bounding box center [534, 220] width 63 height 33
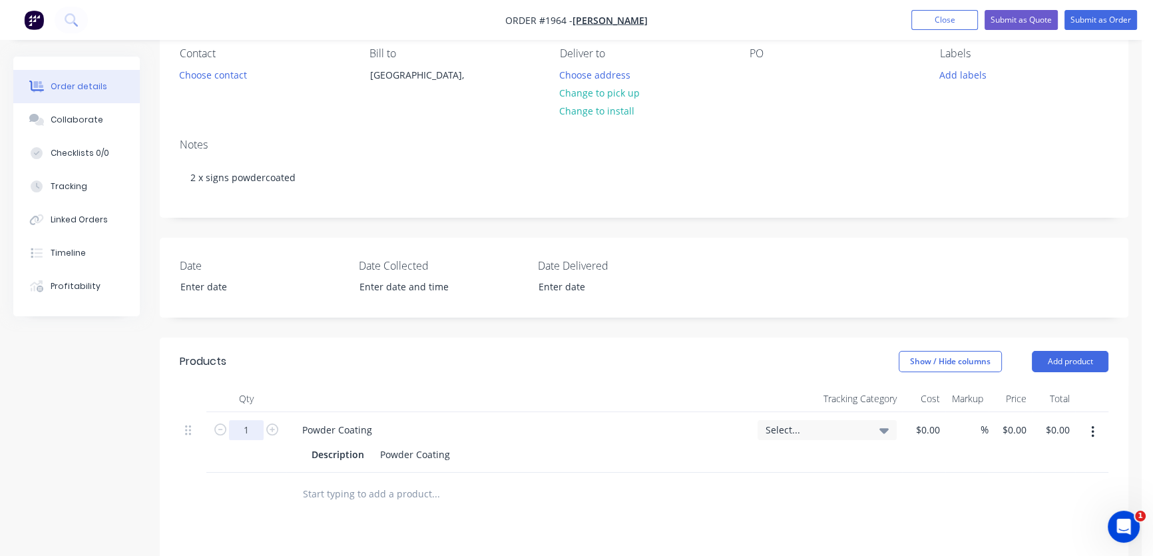
click at [248, 429] on input "1" at bounding box center [246, 430] width 35 height 20
type input "2"
click at [923, 429] on div at bounding box center [923, 442] width 43 height 61
type input "$80.00"
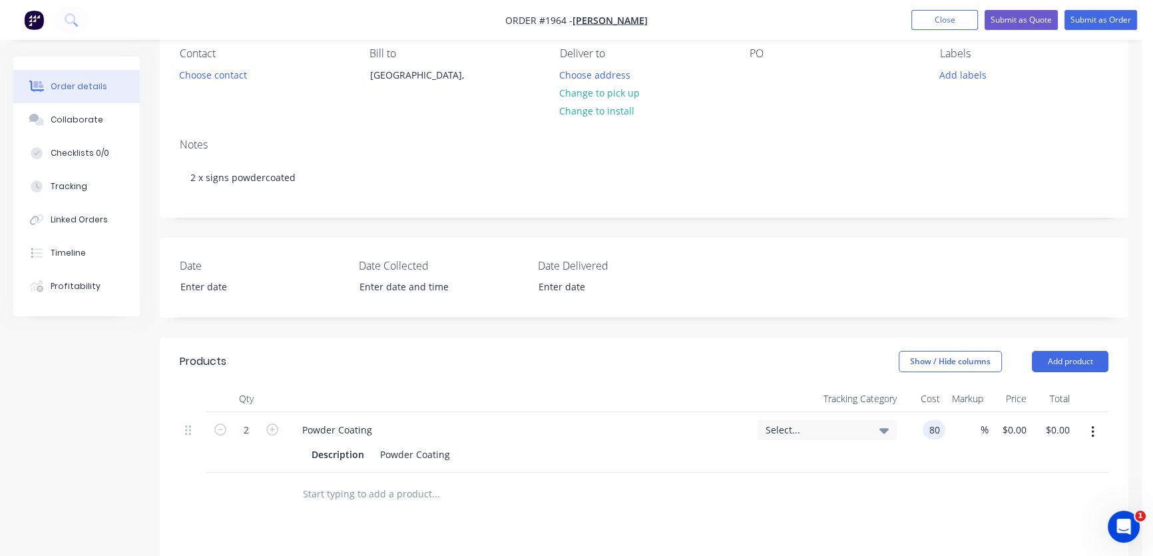
type input "$160.00"
type input "40"
type input "112"
type input "$224.00"
type input "$112.00"
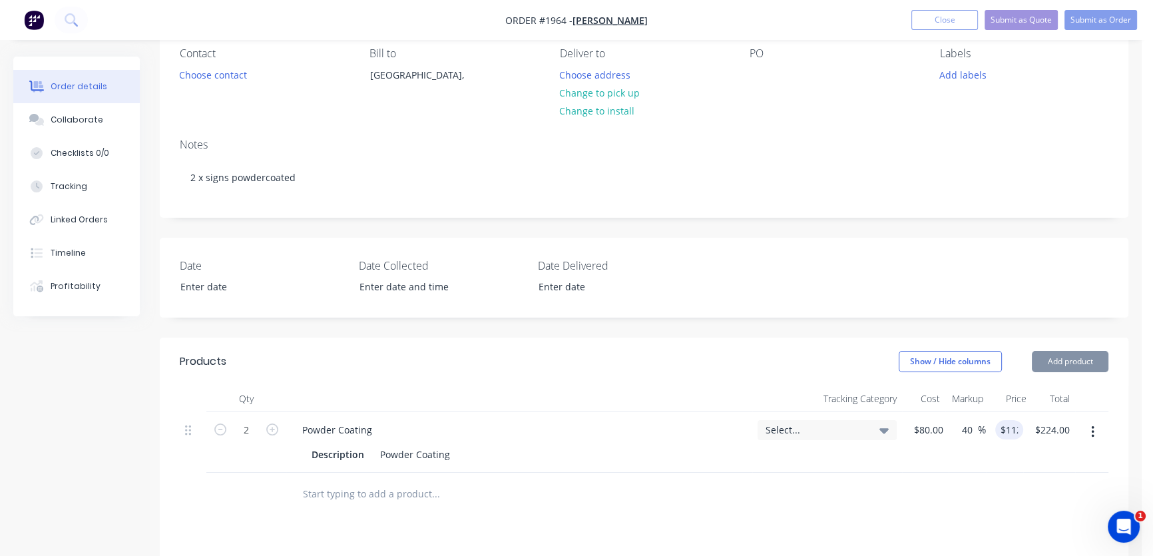
click at [879, 510] on div at bounding box center [644, 494] width 929 height 43
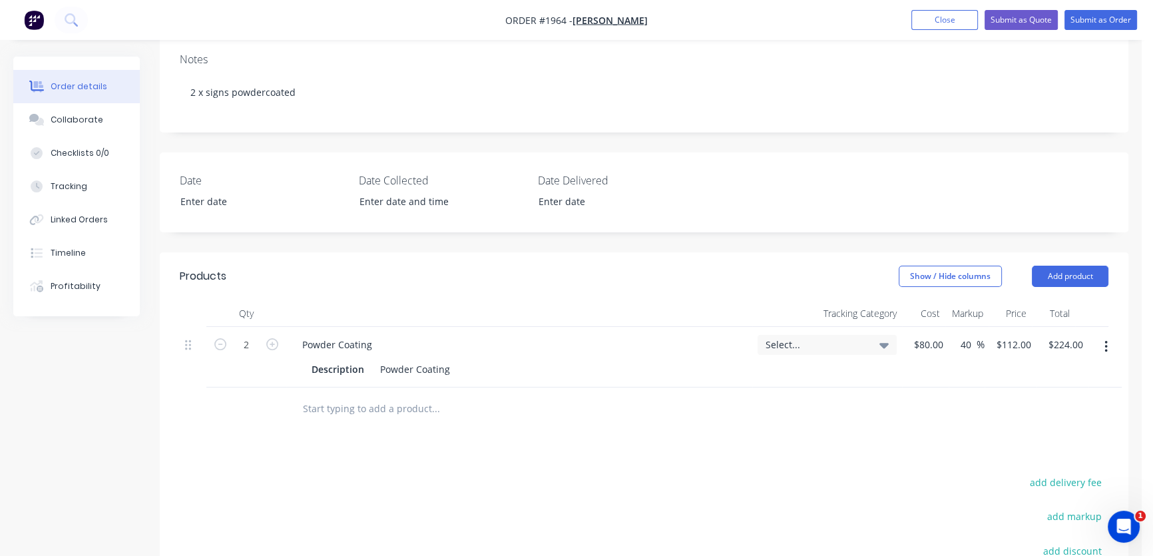
scroll to position [177, 0]
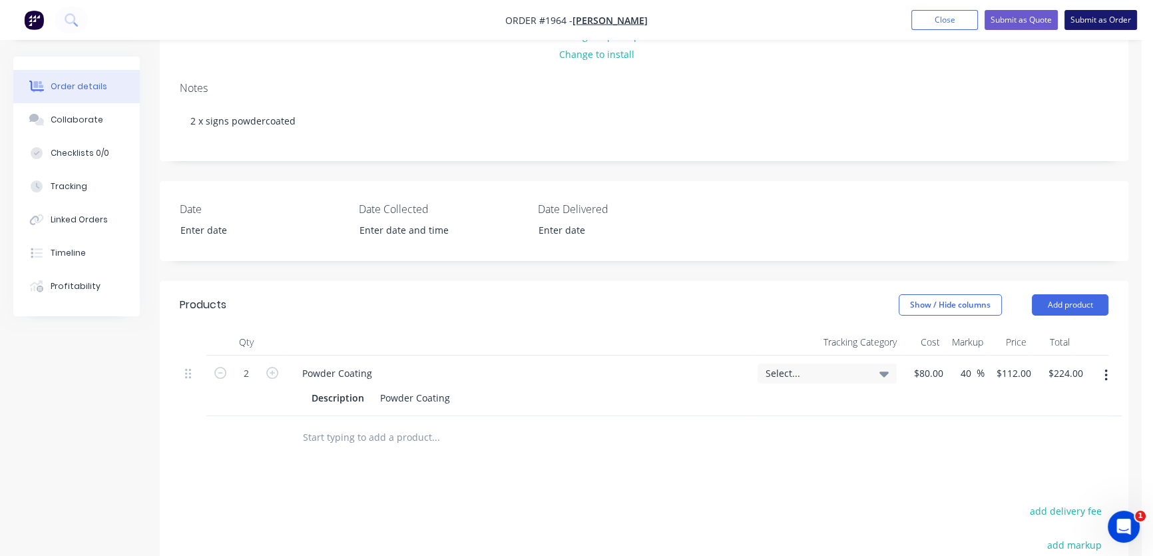
click at [1097, 18] on button "Submit as Order" at bounding box center [1100, 20] width 73 height 20
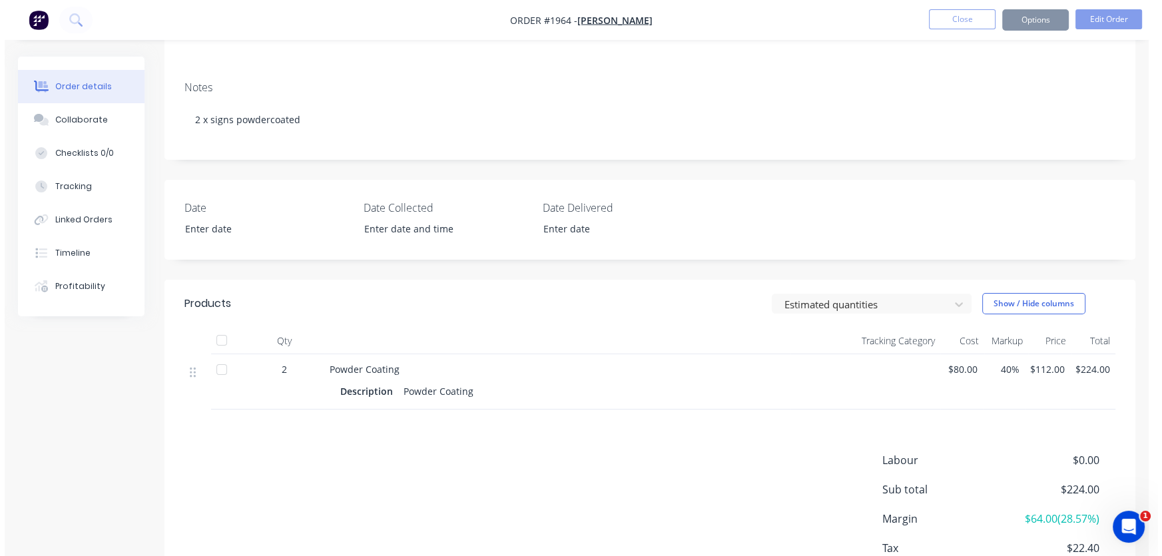
scroll to position [0, 0]
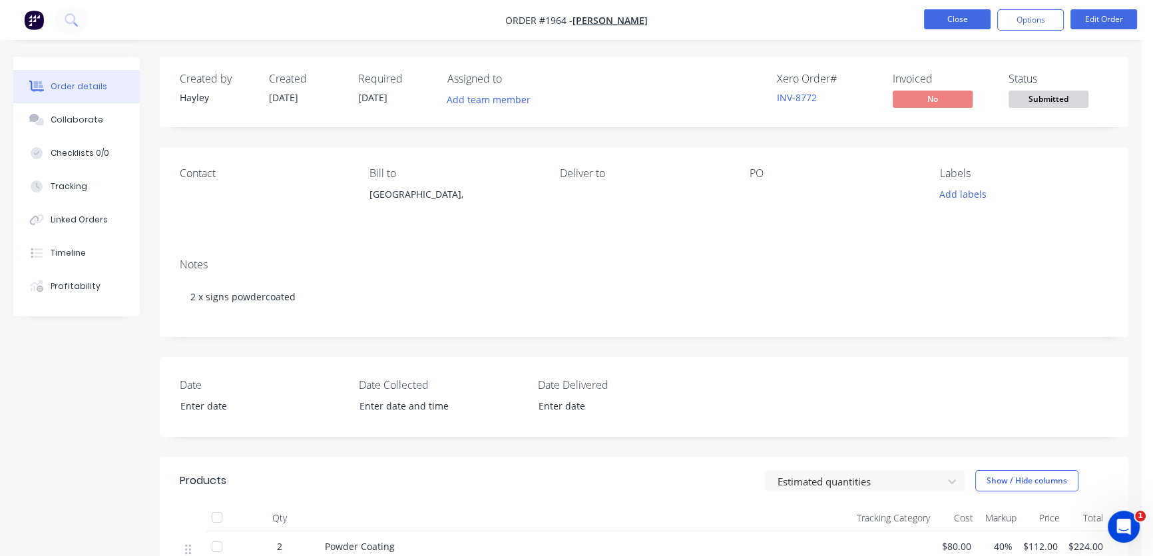
click at [961, 19] on button "Close" at bounding box center [957, 19] width 67 height 20
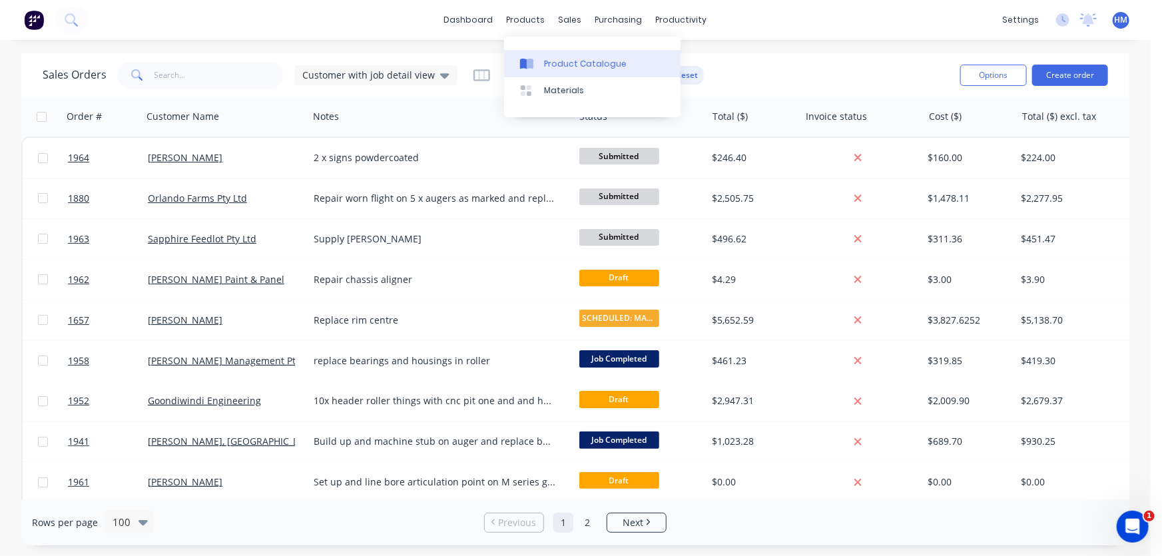
click at [570, 59] on div "Product Catalogue" at bounding box center [585, 64] width 83 height 12
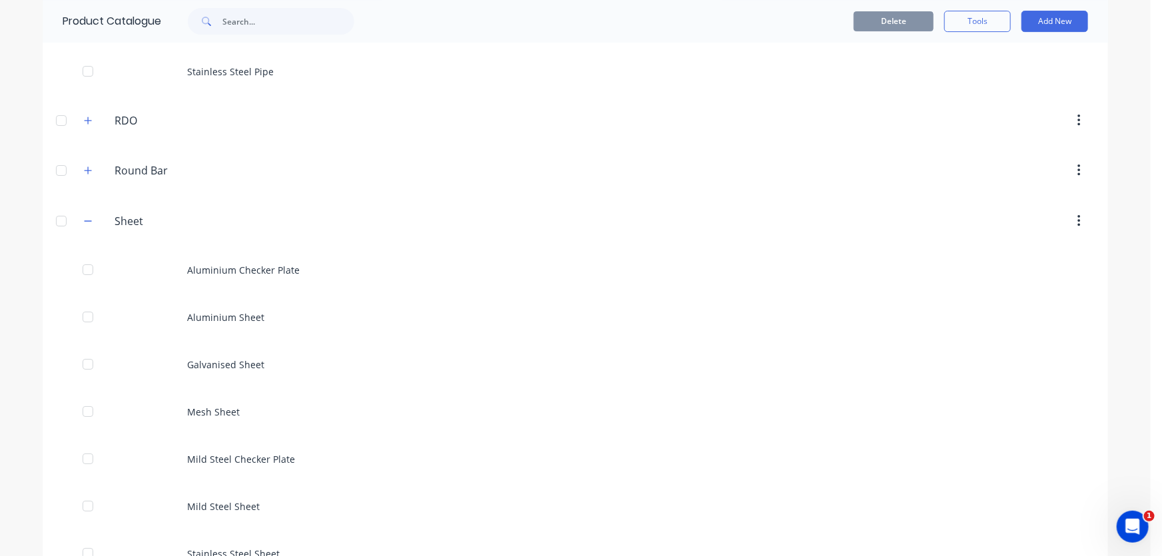
scroll to position [2420, 0]
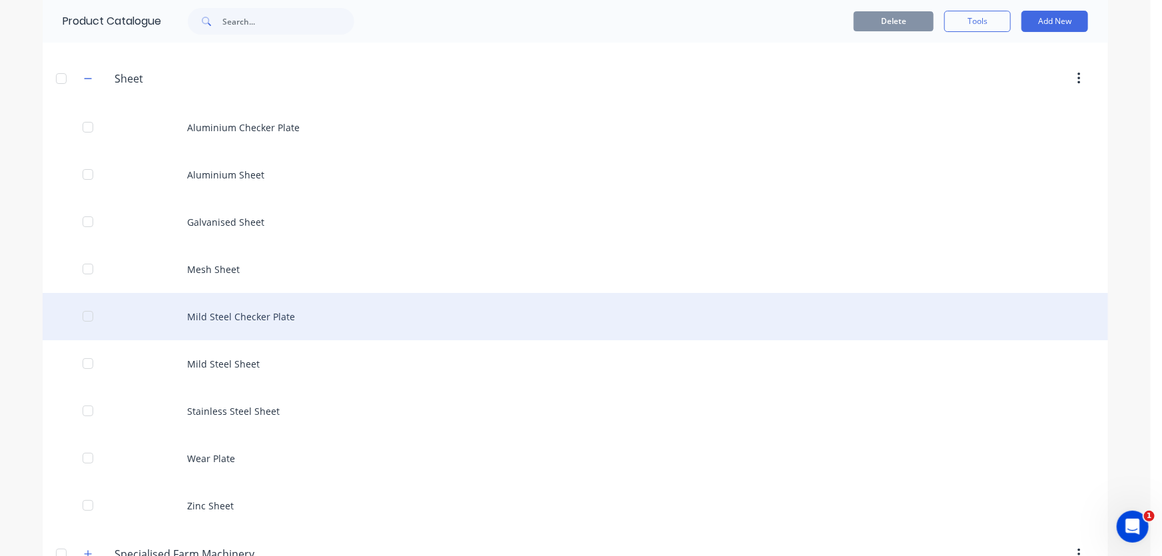
click at [220, 310] on div "Mild Steel Checker Plate" at bounding box center [575, 316] width 1065 height 47
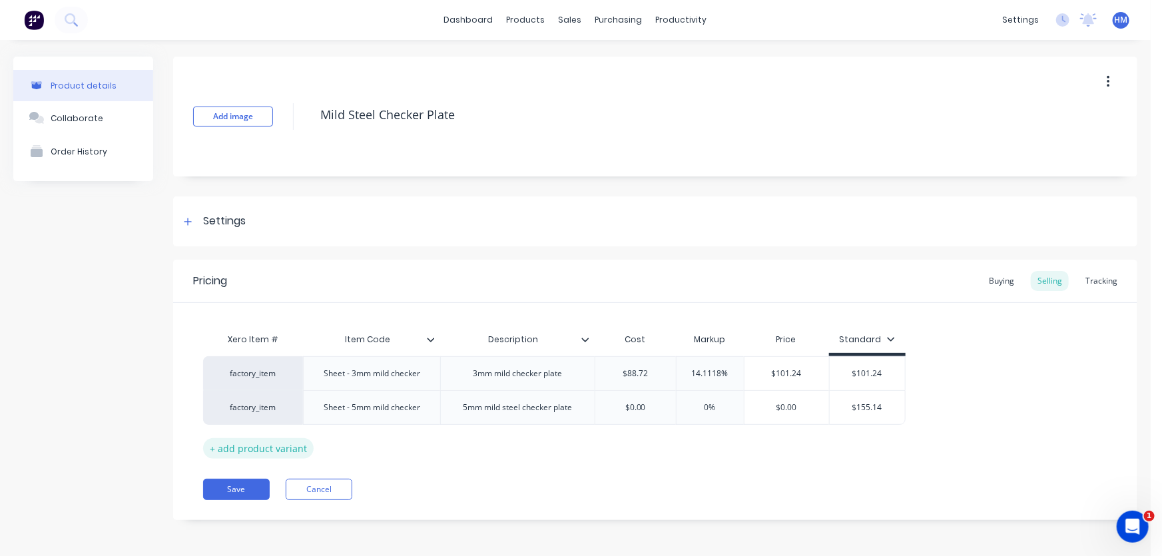
click at [284, 446] on div "+ add product variant" at bounding box center [258, 448] width 111 height 21
type textarea "x"
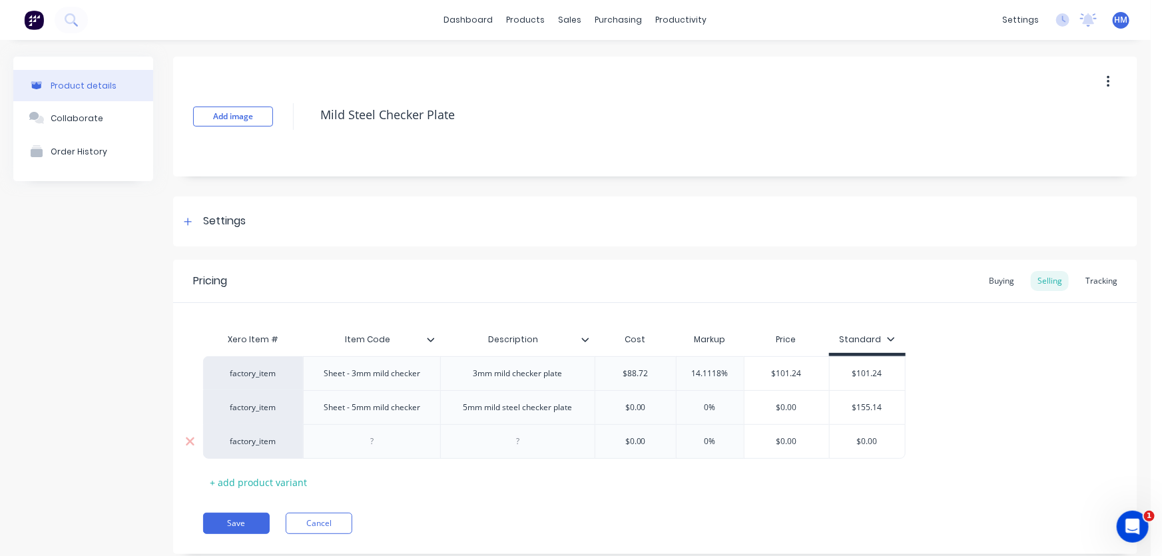
click at [355, 445] on div at bounding box center [372, 441] width 67 height 17
type textarea "x"
click at [512, 433] on div at bounding box center [518, 441] width 67 height 17
click at [640, 449] on div "$0.00" at bounding box center [635, 441] width 81 height 33
type textarea "x"
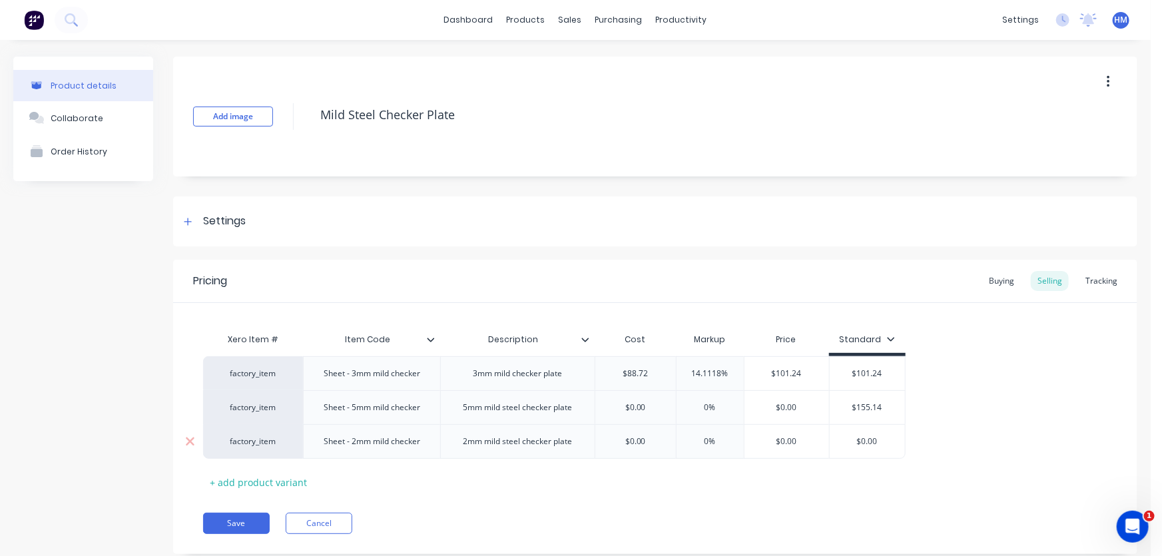
type input "$0.00"
drag, startPoint x: 652, startPoint y: 442, endPoint x: 598, endPoint y: 442, distance: 53.9
click at [598, 442] on input "$0.00" at bounding box center [635, 441] width 81 height 12
type textarea "x"
type input "5"
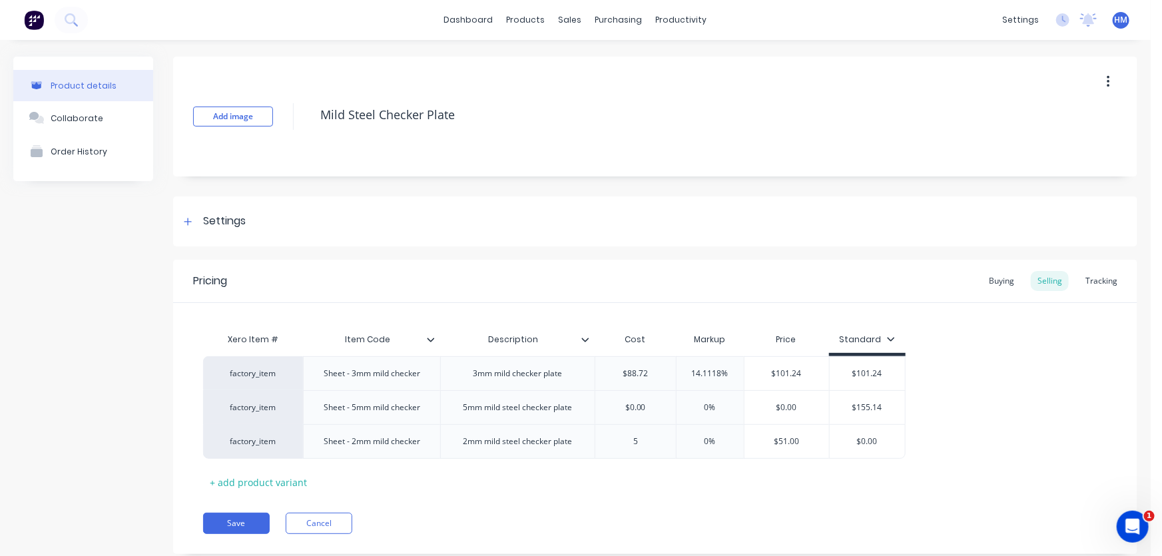
type textarea "x"
type input "51."
type textarea "x"
type input "51.5"
type textarea "x"
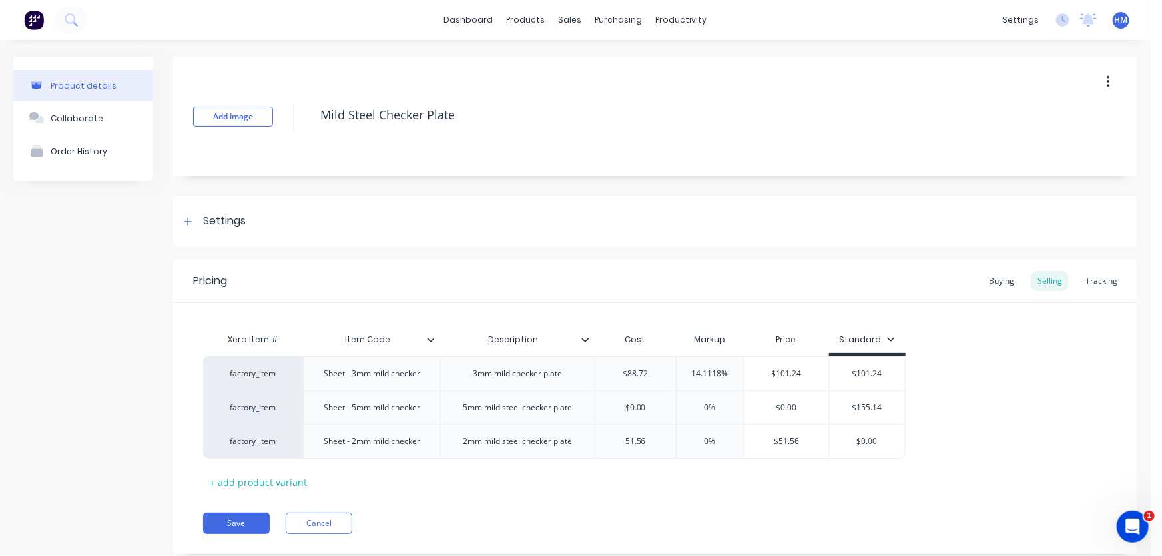
type input "51.56"
type input "0"
type textarea "x"
type input "4"
type textarea "x"
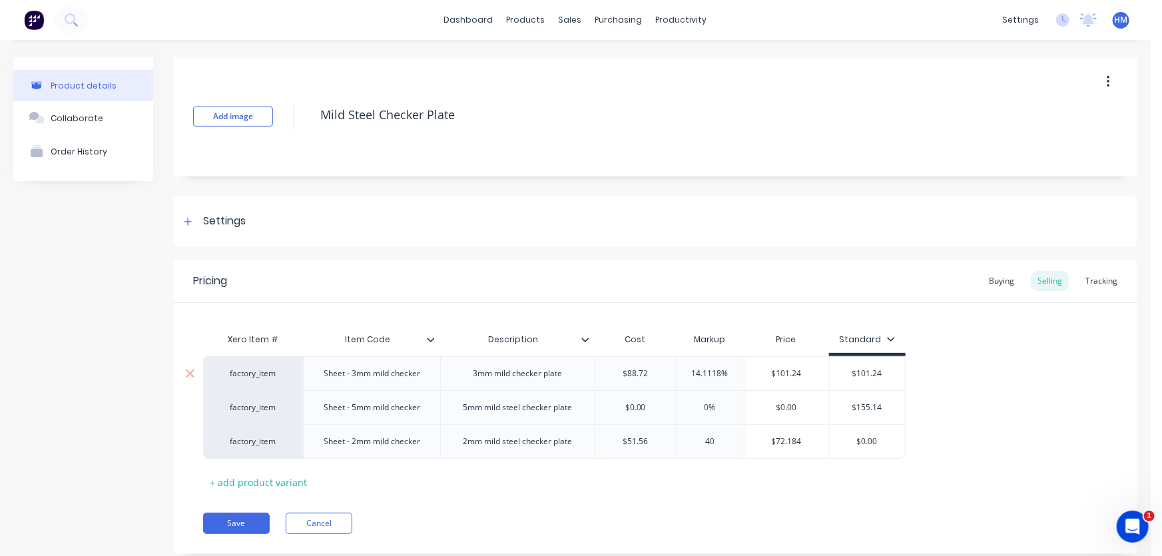
type input "40"
type input "14.1118%"
drag, startPoint x: 724, startPoint y: 371, endPoint x: 661, endPoint y: 371, distance: 62.6
click at [661, 371] on div "factory_item Sheet - 3mm mild checker 3mm mild checker plate $88.72 14.1118% 14…" at bounding box center [554, 373] width 702 height 34
drag, startPoint x: 726, startPoint y: 371, endPoint x: 674, endPoint y: 371, distance: 52.6
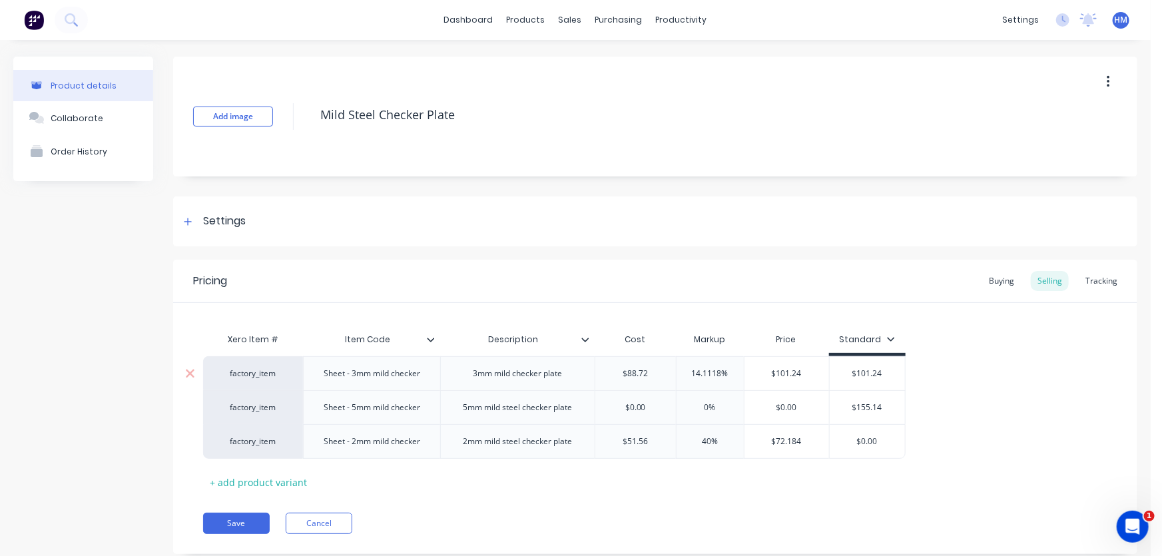
click at [674, 371] on div "factory_item Sheet - 3mm mild checker 3mm mild checker plate $88.72 14.1118% 14…" at bounding box center [554, 373] width 702 height 34
type textarea "x"
type input "4"
type textarea "x"
click at [690, 395] on div "0%" at bounding box center [705, 407] width 67 height 33
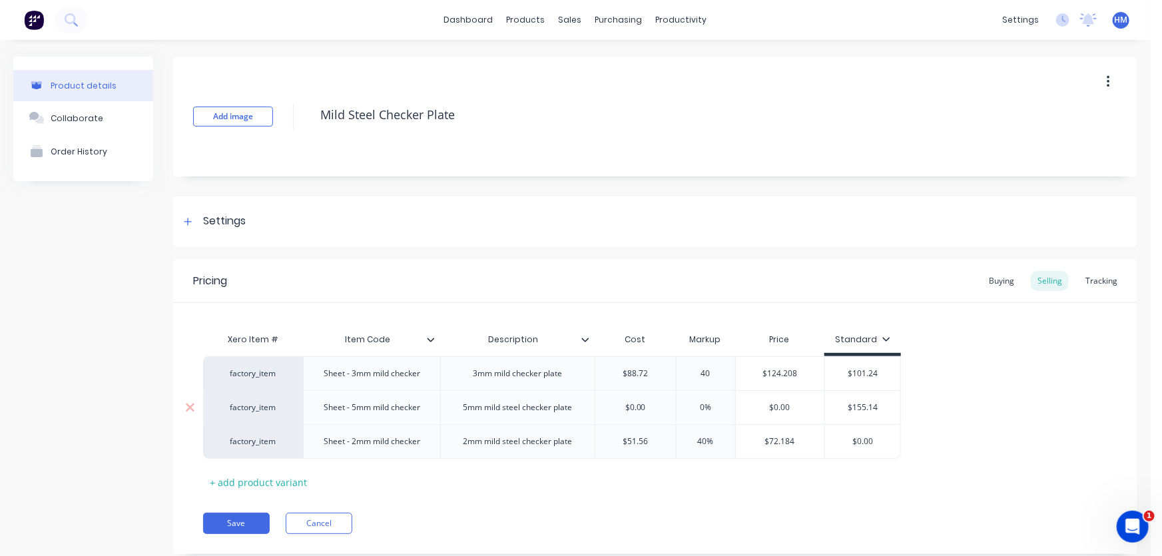
type input "40"
type input "0%"
drag, startPoint x: 694, startPoint y: 405, endPoint x: 681, endPoint y: 405, distance: 13.3
click at [681, 405] on input "0%" at bounding box center [705, 407] width 67 height 12
type textarea "x"
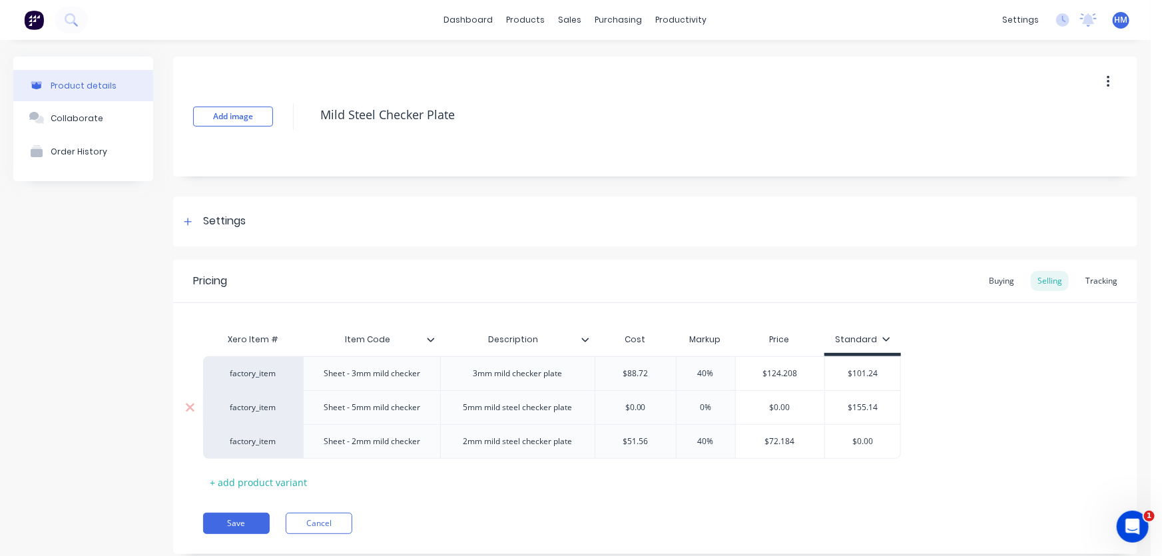
type input "4"
type textarea "x"
type input "40"
click at [740, 477] on div "Xero Item # Item Code Description Cost Markup Price Standard factory_item Sheet…" at bounding box center [655, 409] width 904 height 166
type input "$0.00"
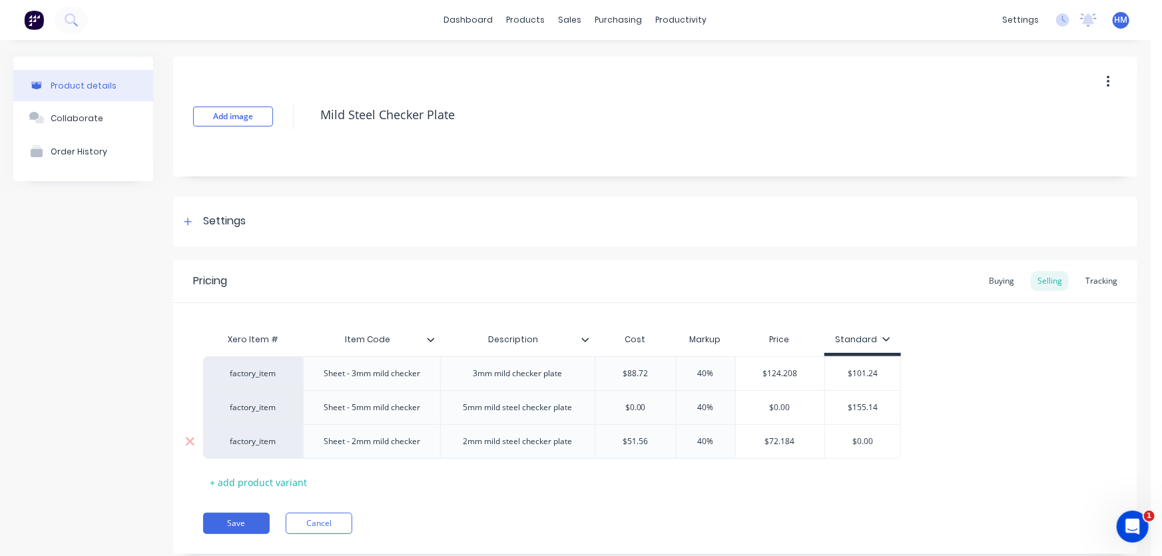
click at [822, 441] on div "factory_item Sheet - 2mm mild checker 2mm mild steel checker plate $51.56 51.56…" at bounding box center [552, 441] width 698 height 35
type textarea "x"
type input "7"
type textarea "x"
type input "72"
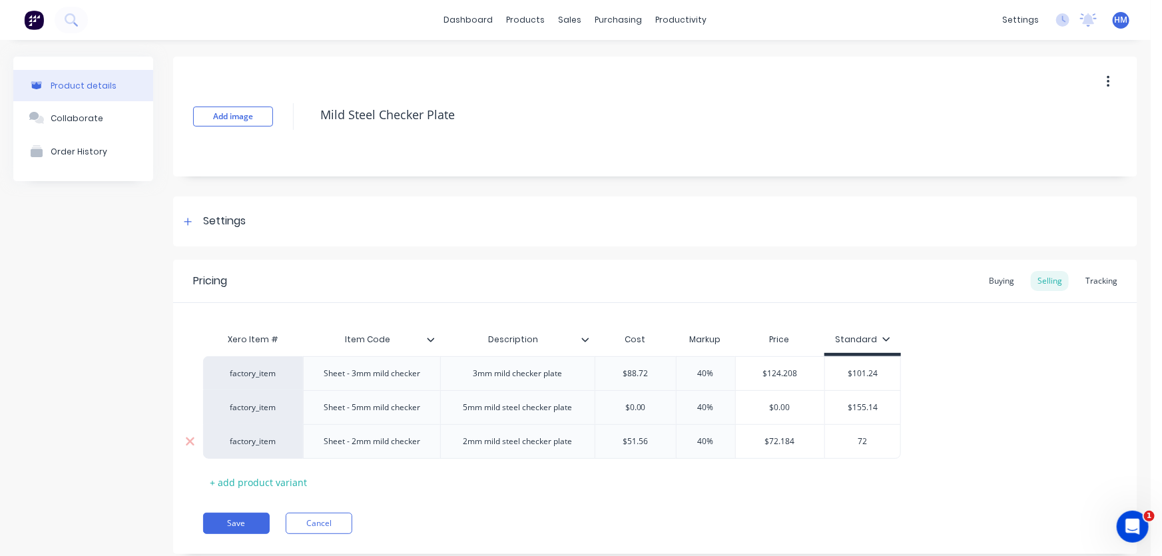
type textarea "x"
type input "72."
type textarea "x"
type input "72.1"
type textarea "x"
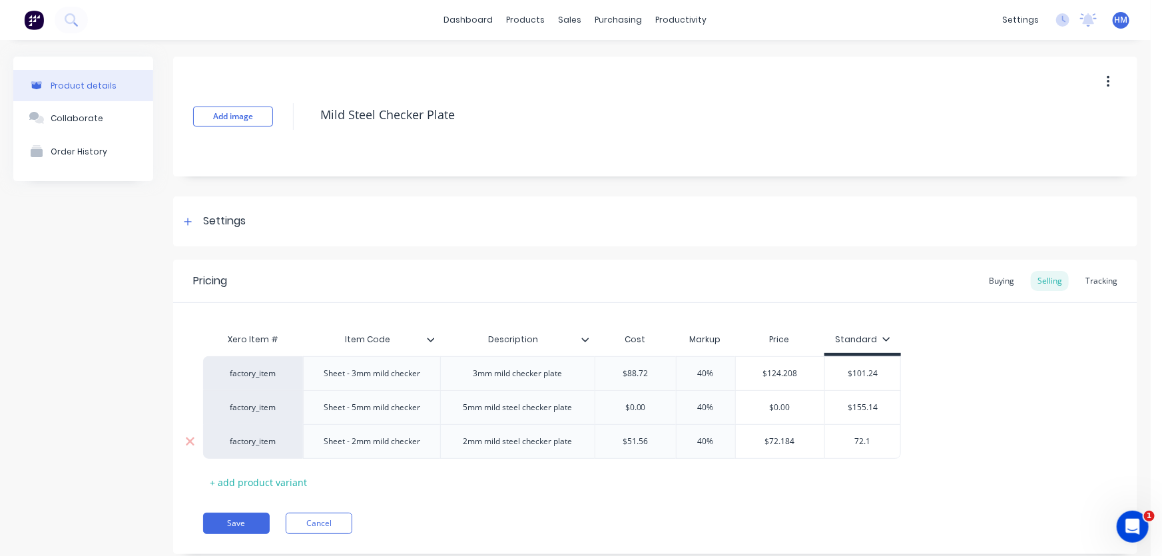
type input "72.18"
type textarea "x"
type input "72.184"
click at [746, 471] on div "Xero Item # Item Code Description Cost Markup Price Standard factory_item Sheet…" at bounding box center [655, 409] width 904 height 166
click at [220, 523] on button "Save" at bounding box center [236, 523] width 67 height 21
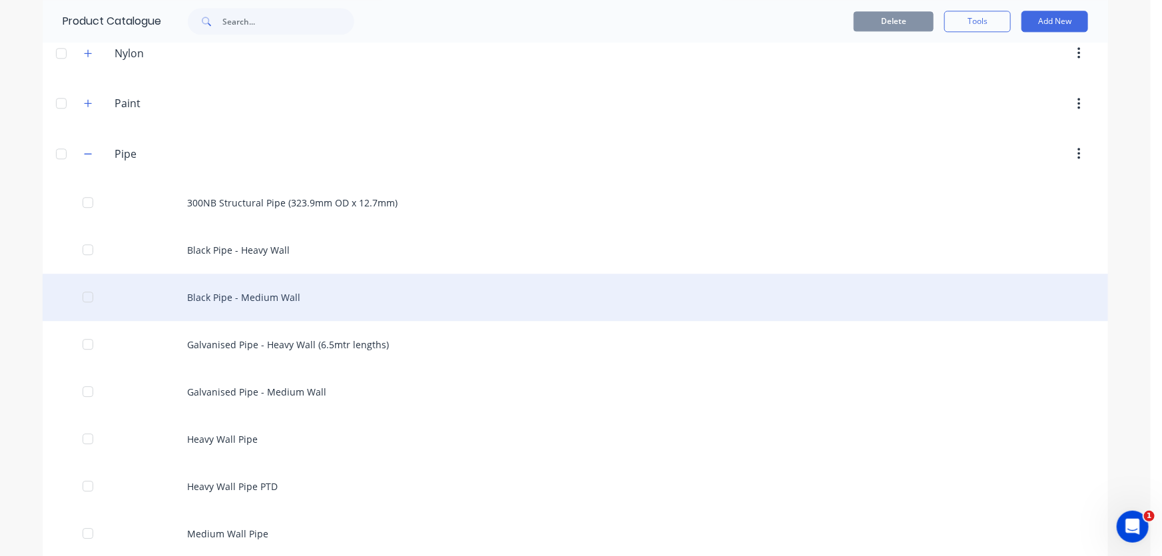
scroll to position [1694, 0]
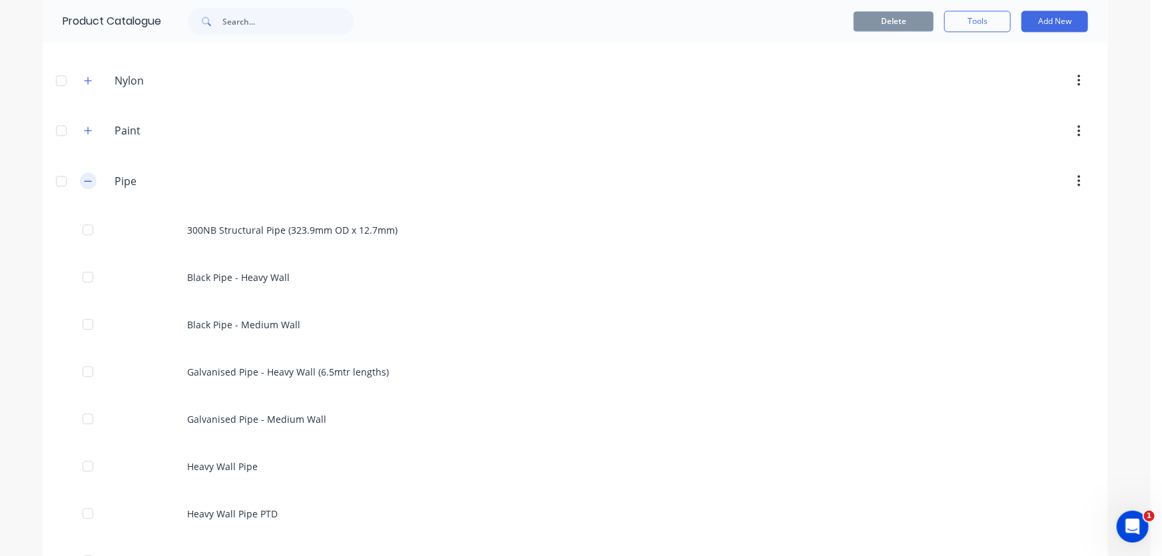
click at [88, 180] on button "button" at bounding box center [88, 180] width 17 height 17
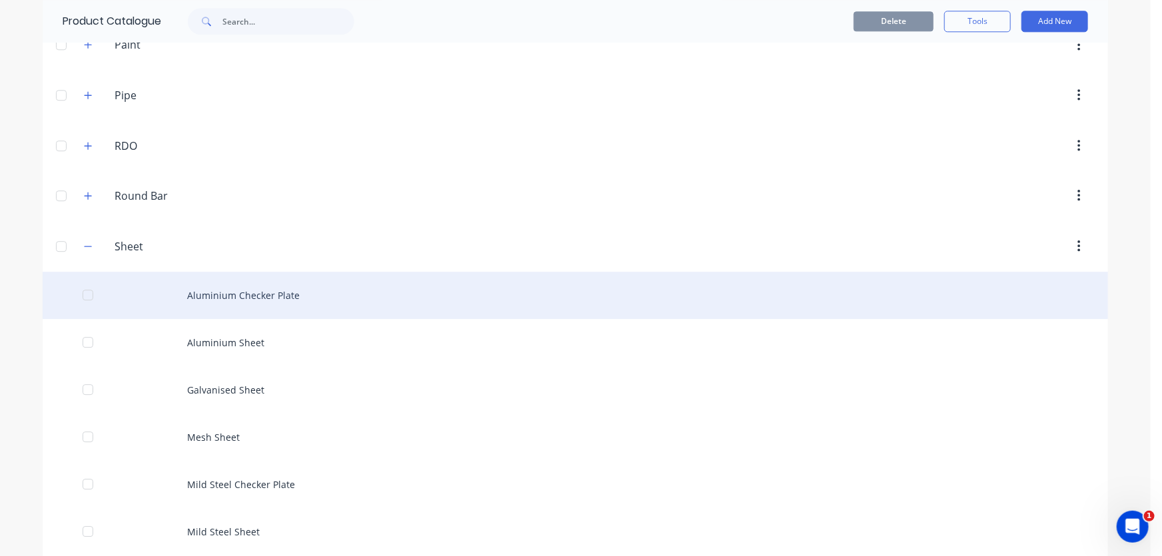
scroll to position [1876, 0]
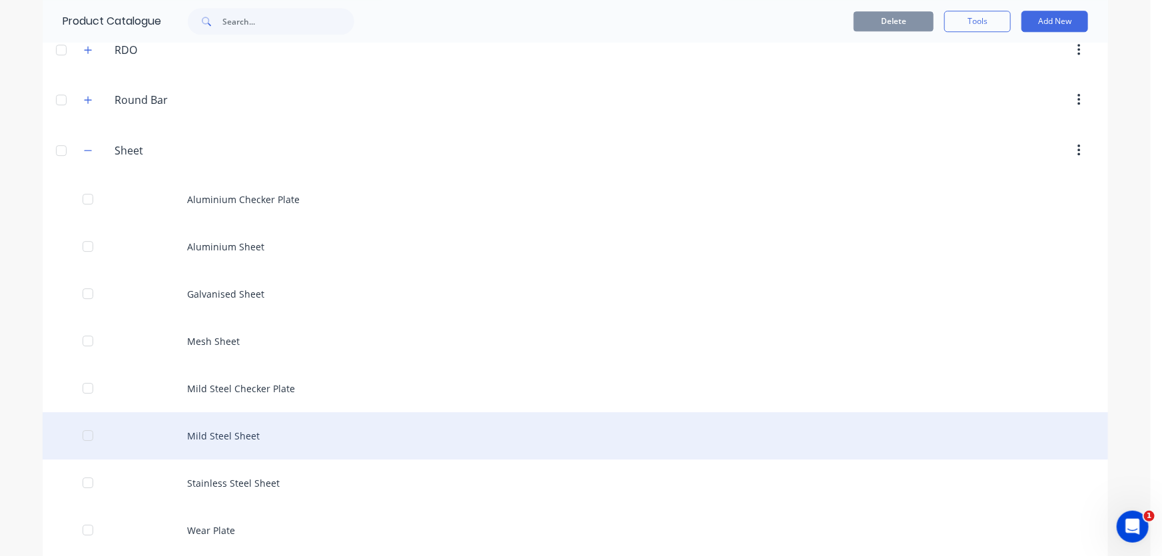
click at [228, 430] on div "Mild Steel Sheet" at bounding box center [575, 435] width 1065 height 47
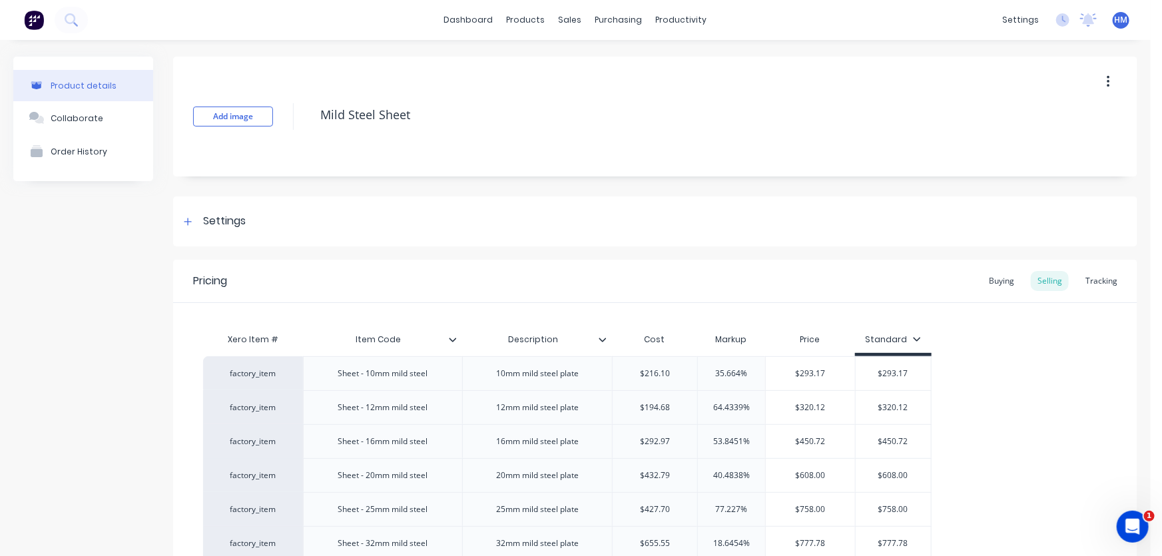
type textarea "x"
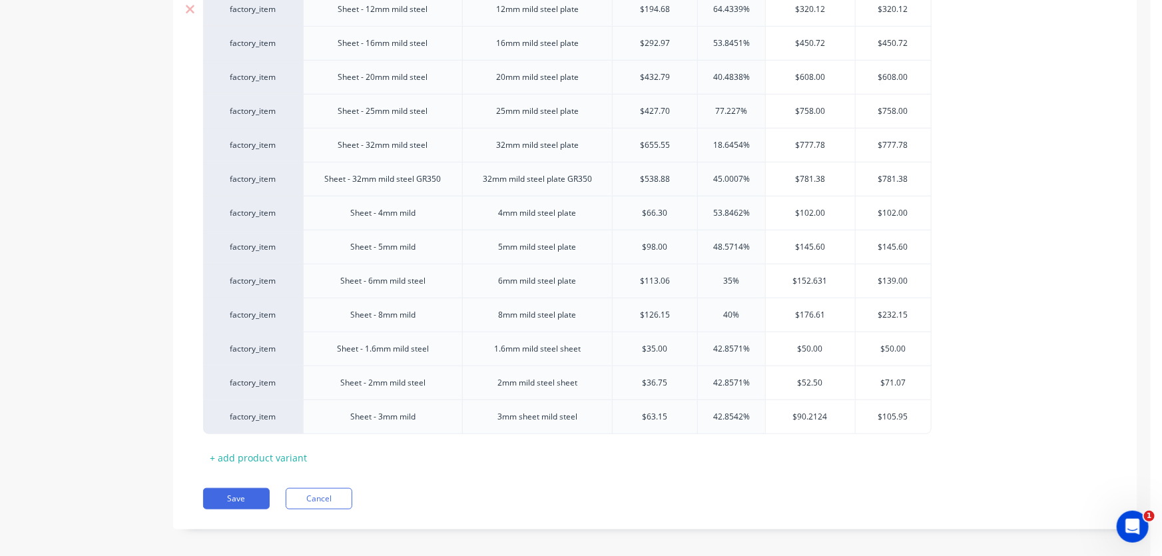
scroll to position [406, 0]
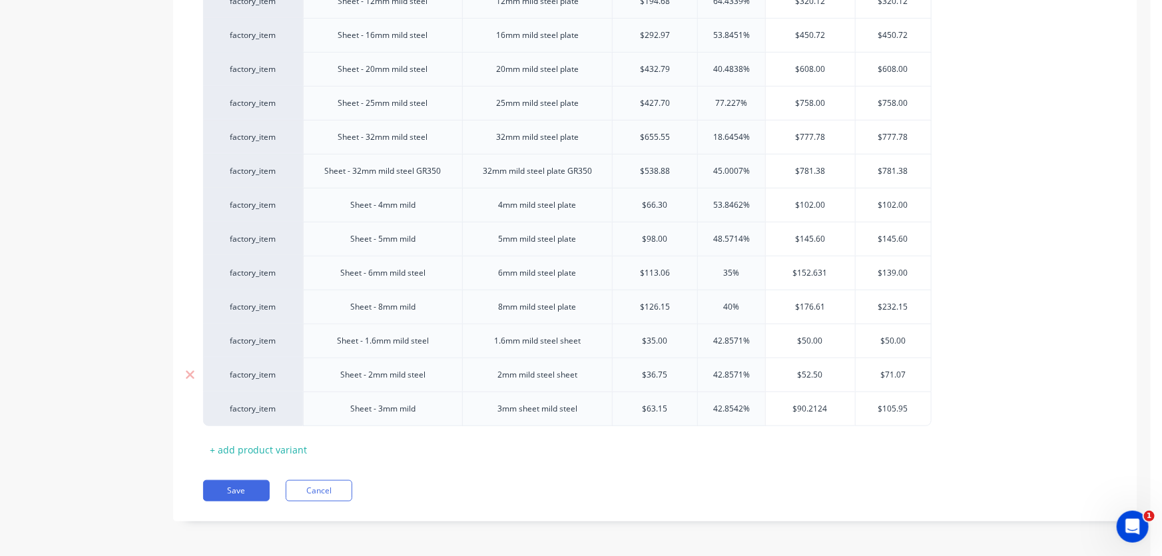
type input "$36.75"
click at [674, 375] on input "$36.75" at bounding box center [654, 375] width 85 height 12
drag, startPoint x: 682, startPoint y: 373, endPoint x: 624, endPoint y: 374, distance: 57.3
click at [624, 374] on input "$36.75" at bounding box center [654, 375] width 85 height 12
type textarea "x"
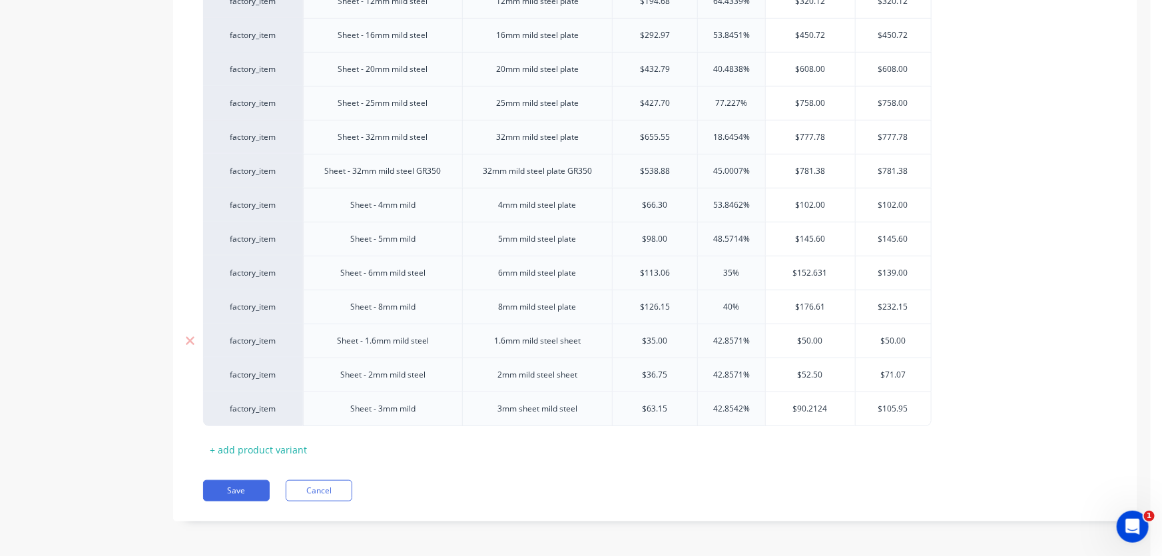
type input "3"
type textarea "x"
type input "35."
type textarea "x"
type input "35.5"
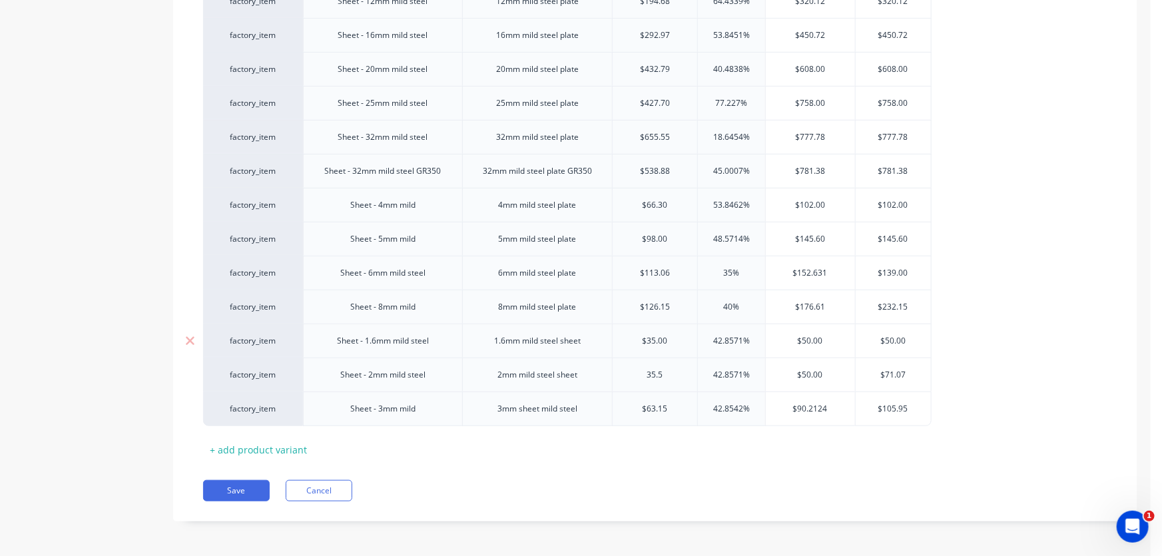
type textarea "x"
type input "35.58"
drag, startPoint x: 697, startPoint y: 466, endPoint x: 573, endPoint y: 469, distance: 123.9
click at [695, 465] on div "Pricing Buying Selling Tracking Xero Item # Item Code Description Cost Markup P…" at bounding box center [655, 188] width 964 height 668
click at [220, 486] on button "Save" at bounding box center [236, 490] width 67 height 21
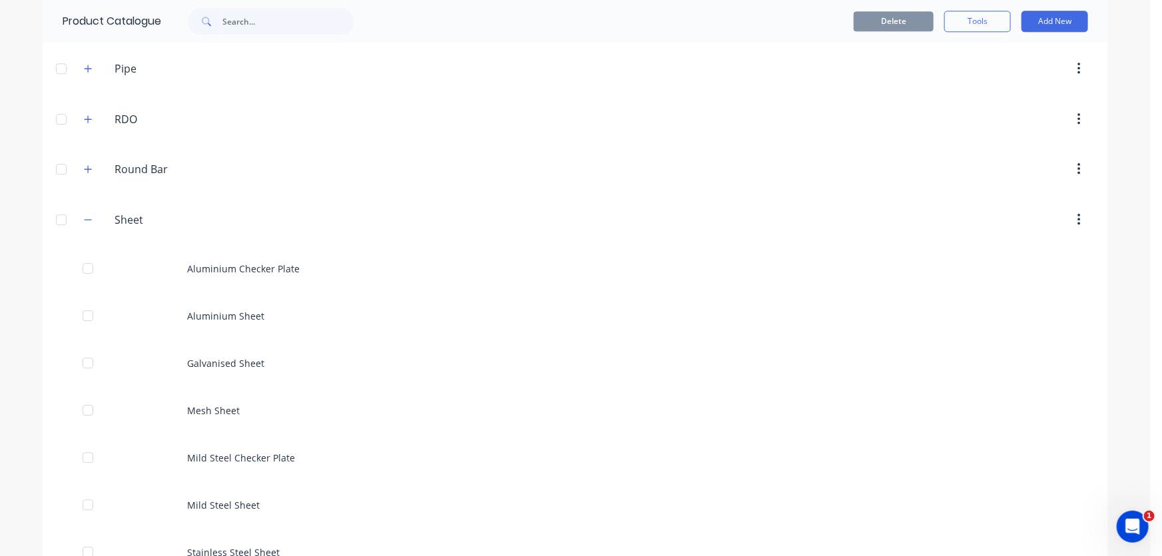
scroll to position [1806, 0]
click at [84, 216] on icon "button" at bounding box center [88, 220] width 8 height 9
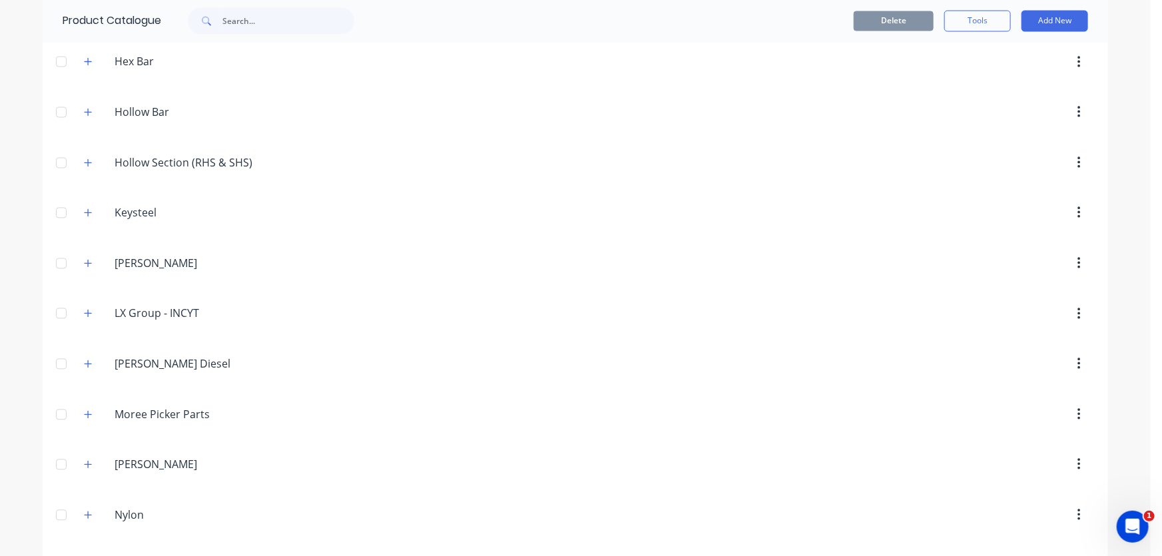
scroll to position [1199, 0]
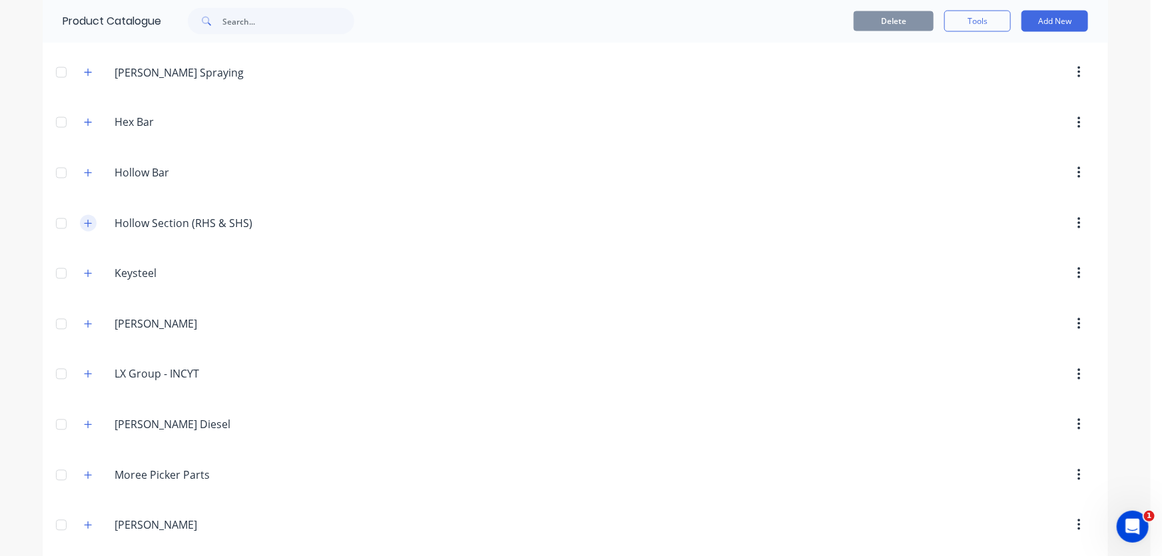
click at [86, 219] on icon "button" at bounding box center [88, 223] width 8 height 9
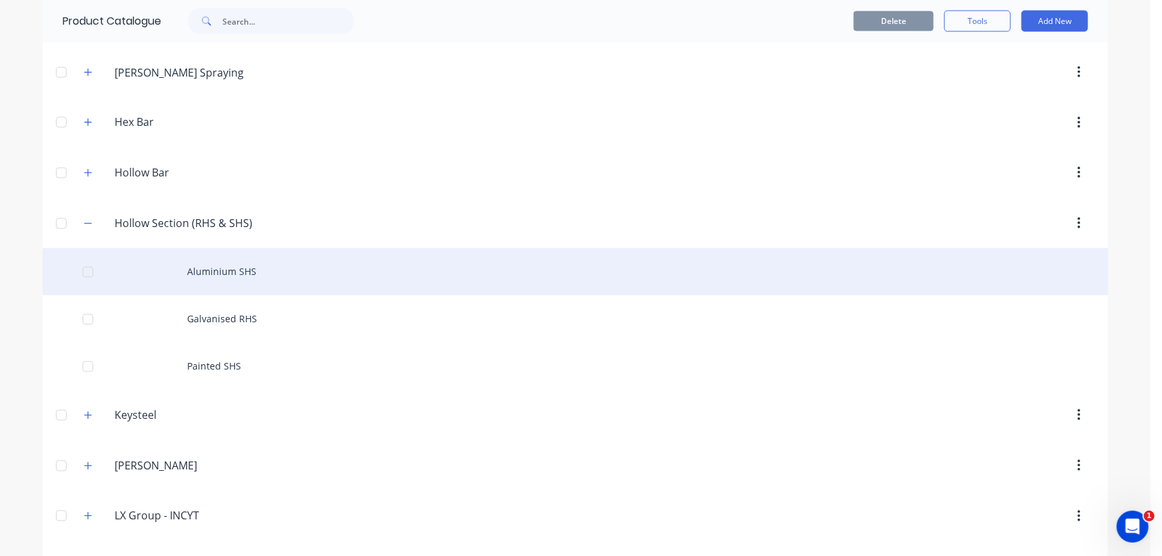
click at [230, 269] on div "Aluminium SHS" at bounding box center [575, 271] width 1065 height 47
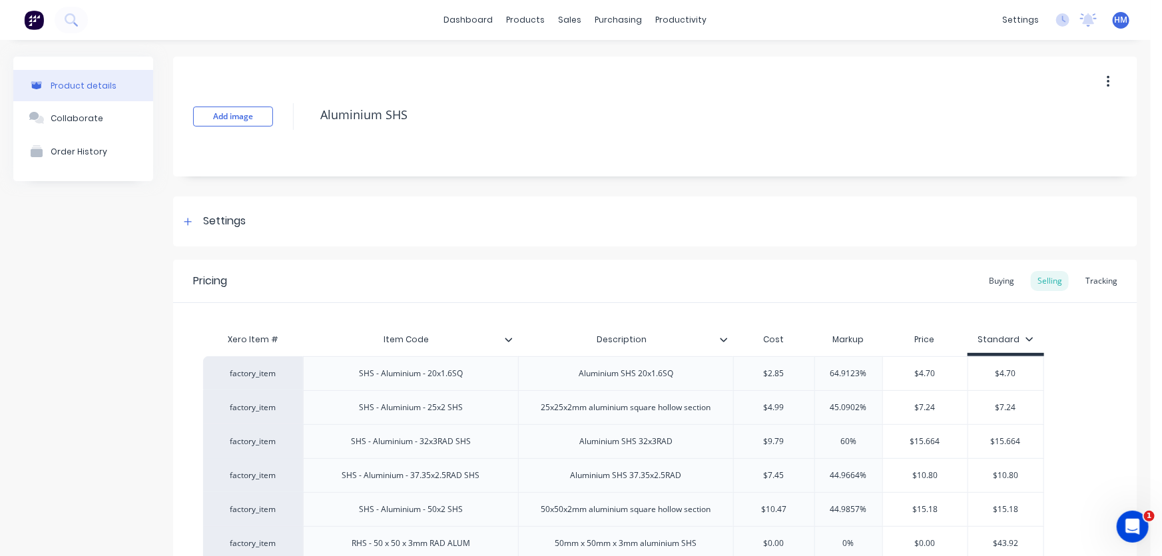
type textarea "x"
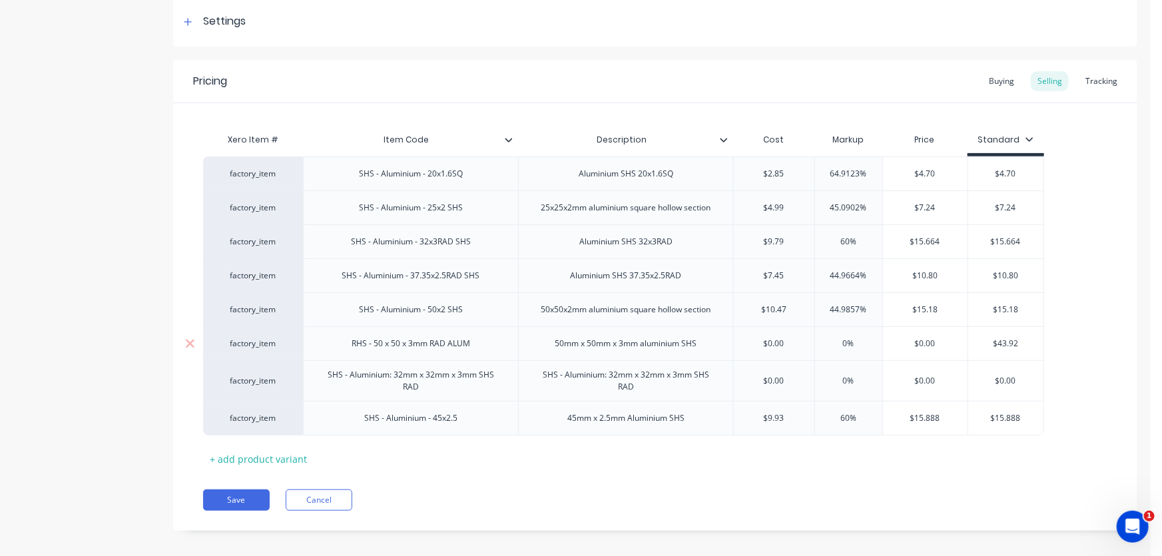
scroll to position [210, 0]
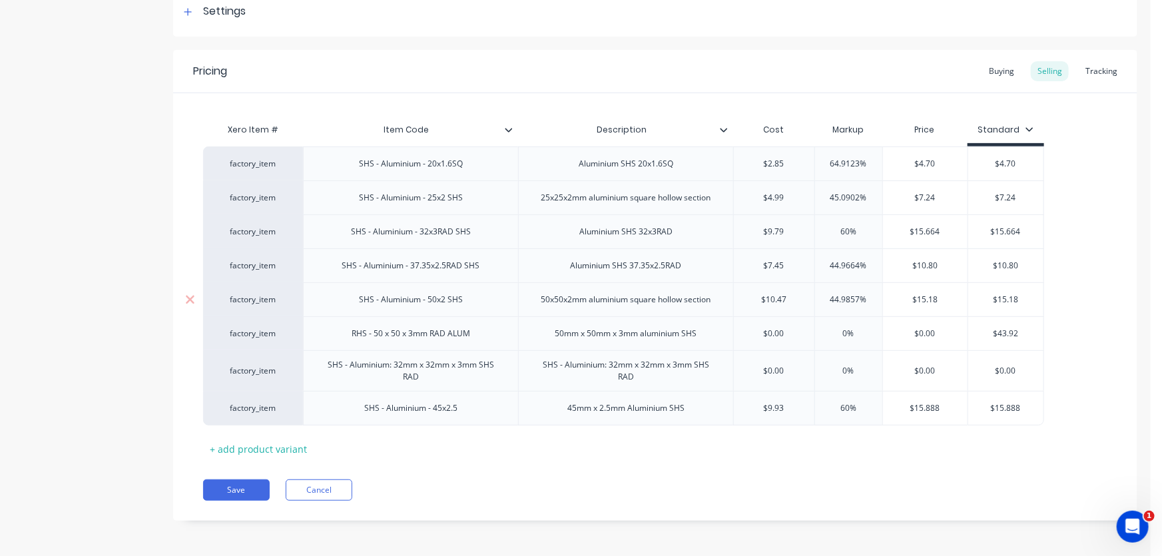
type input "$10.47"
click at [801, 299] on input "$10.47" at bounding box center [774, 300] width 81 height 12
drag, startPoint x: 799, startPoint y: 299, endPoint x: 726, endPoint y: 299, distance: 73.2
click at [726, 299] on div "factory_item SHS - Aluminium - 50x2 SHS 50x50x2mm aluminium square hollow secti…" at bounding box center [623, 299] width 841 height 34
type textarea "x"
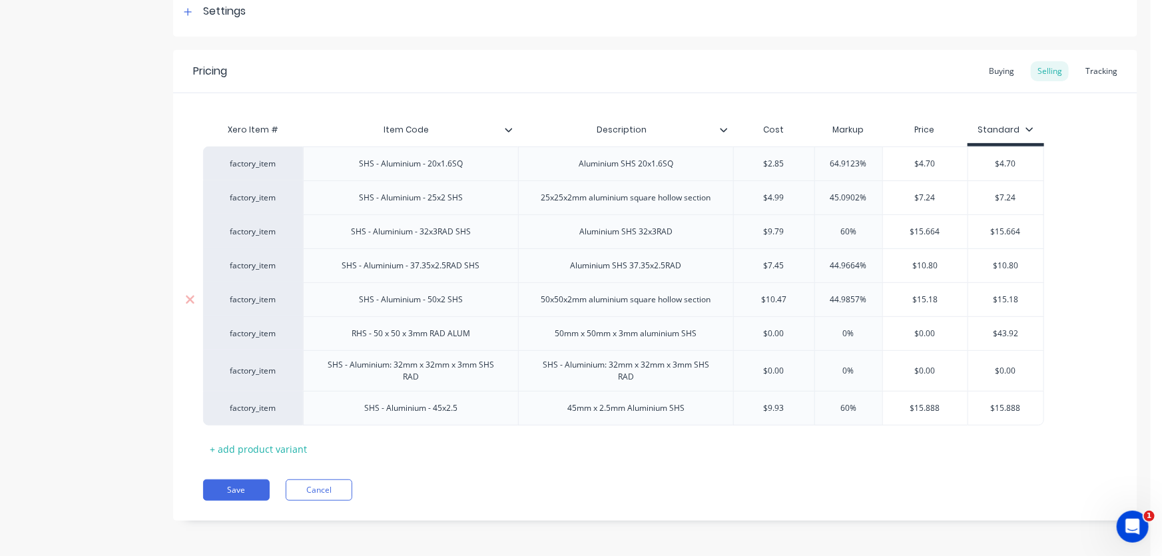
type input "1"
type textarea "x"
type input "11.0"
type textarea "x"
type input "11.09"
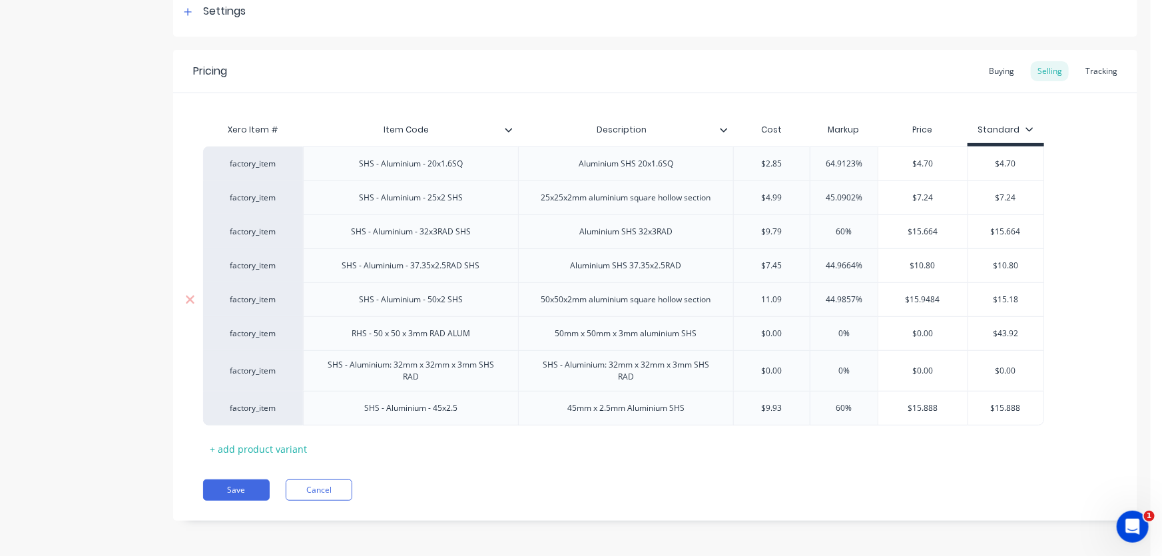
type textarea "x"
type input "11.095"
type input "44.9857%"
drag, startPoint x: 819, startPoint y: 297, endPoint x: 805, endPoint y: 297, distance: 14.0
click at [805, 297] on div "factory_item SHS - Aluminium - 50x2 SHS 50x50x2mm aluminium square hollow secti…" at bounding box center [627, 299] width 849 height 34
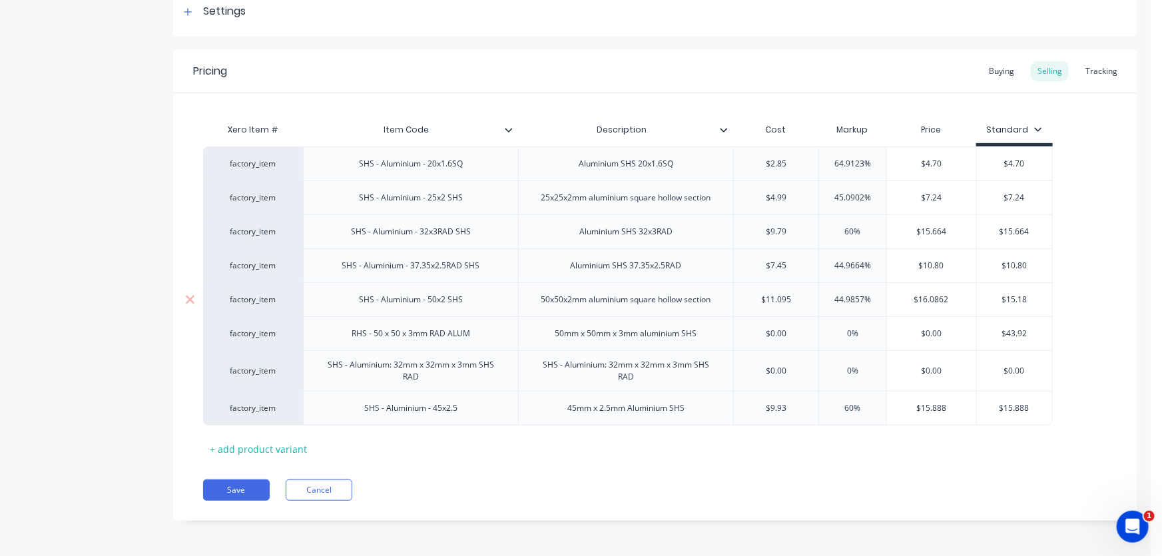
type textarea "x"
type input "6"
type textarea "x"
type input "60"
click at [825, 455] on div "Xero Item # Item Code Description Cost Markup Price Standard factory_item SHS -…" at bounding box center [655, 287] width 904 height 343
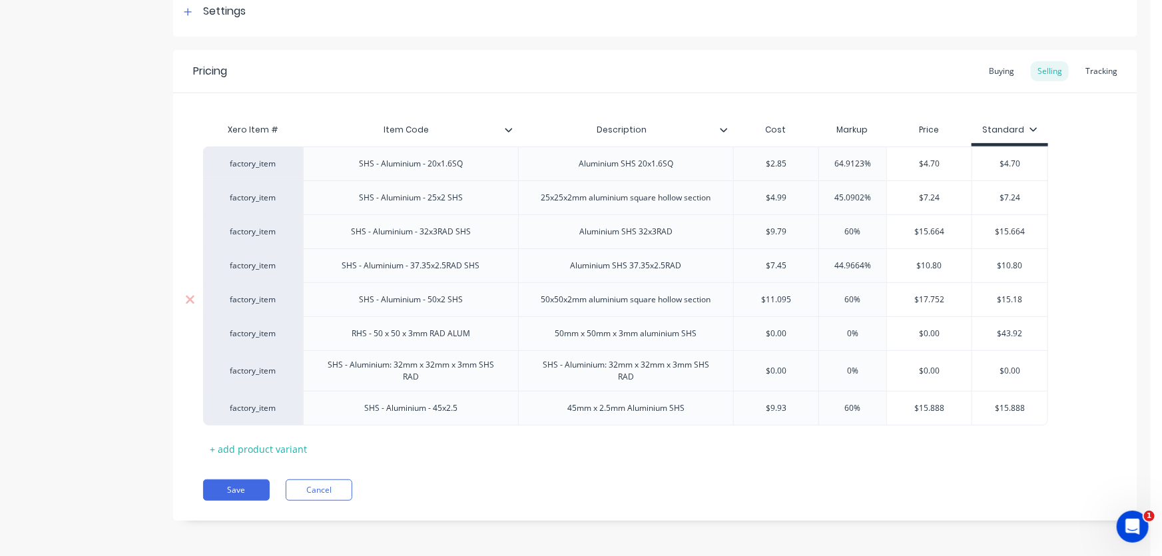
type input "$15.18"
drag, startPoint x: 1027, startPoint y: 298, endPoint x: 992, endPoint y: 294, distance: 35.5
click at [992, 294] on input "$15.18" at bounding box center [1009, 300] width 75 height 12
type textarea "x"
type input "1"
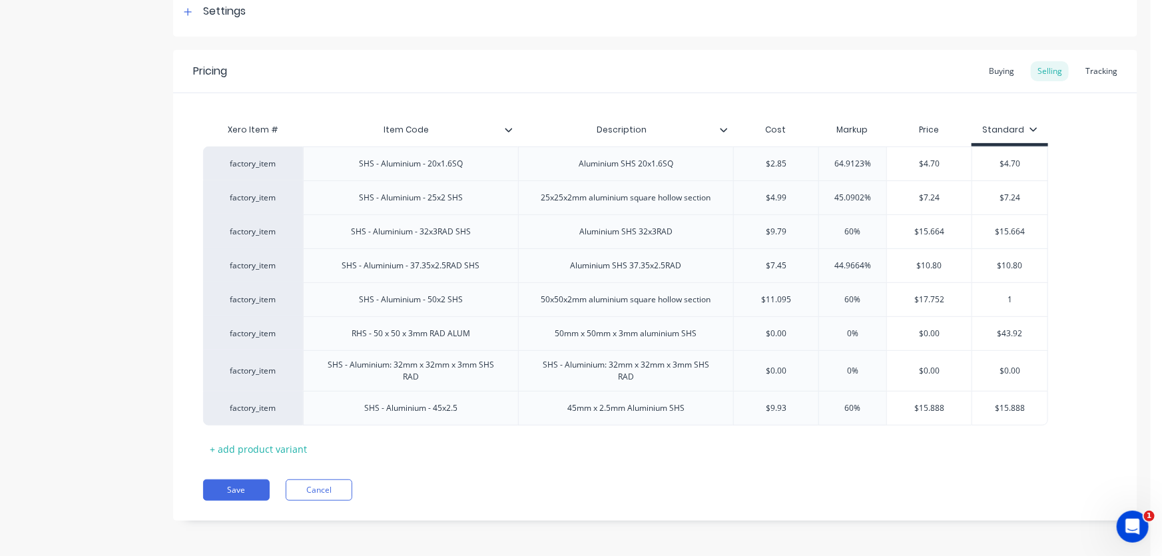
type textarea "x"
type input "17"
type textarea "x"
type input "17."
type textarea "x"
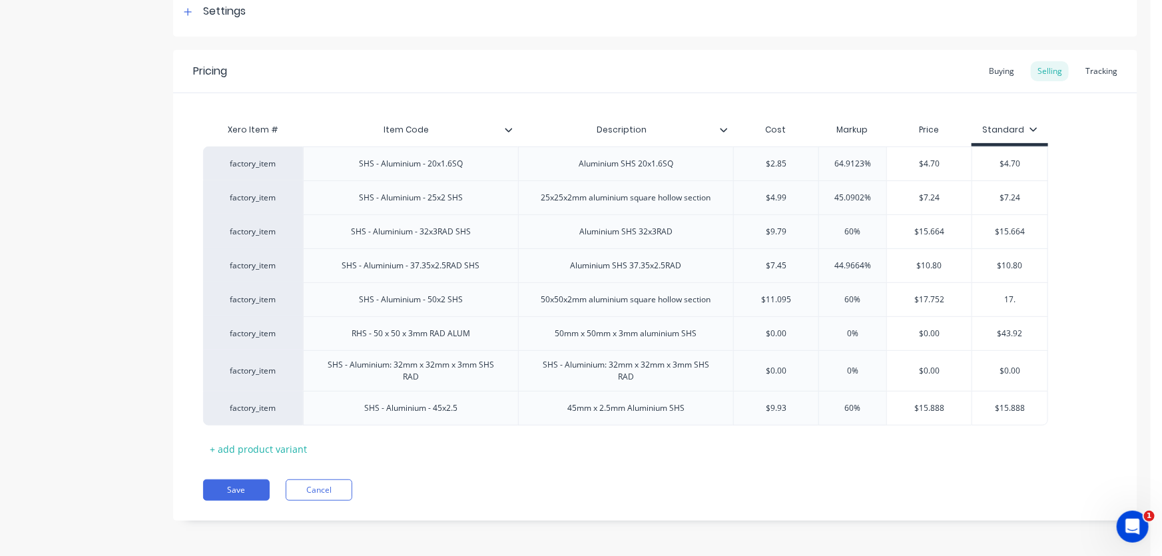
type input "17.7"
type textarea "x"
type input "17.75"
type textarea "x"
type input "17.752"
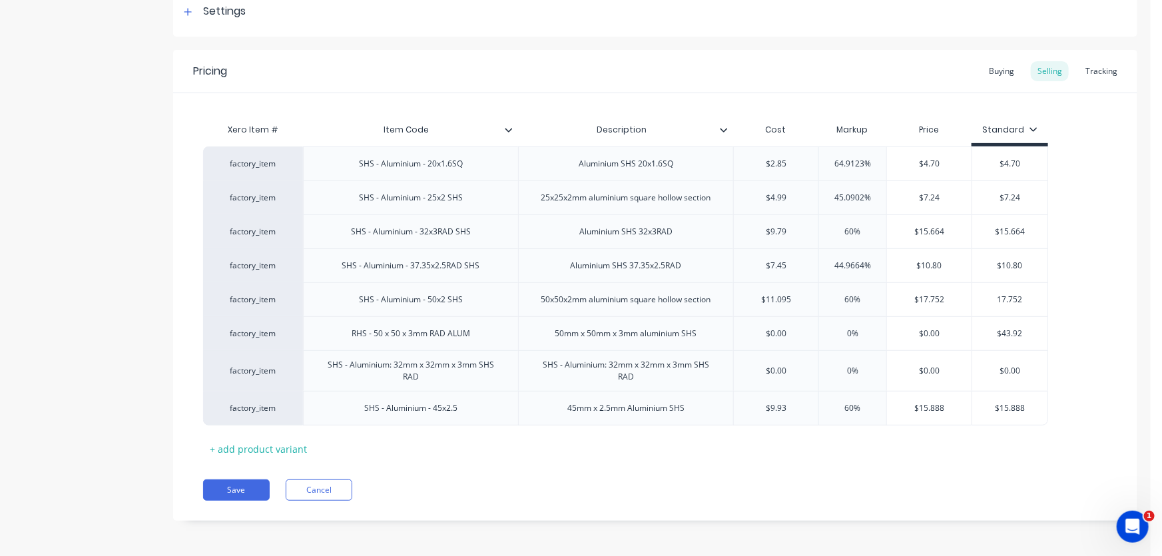
click at [843, 456] on div "Xero Item # Item Code Description Cost Markup Price Standard factory_item SHS -…" at bounding box center [655, 287] width 904 height 343
click at [238, 486] on button "Save" at bounding box center [236, 489] width 67 height 21
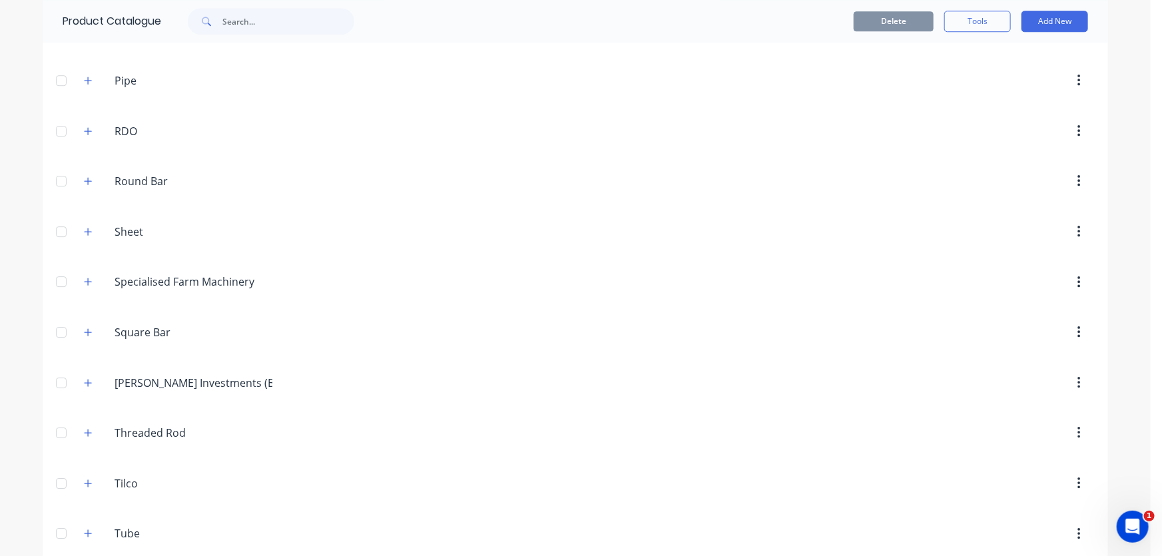
scroll to position [1946, 0]
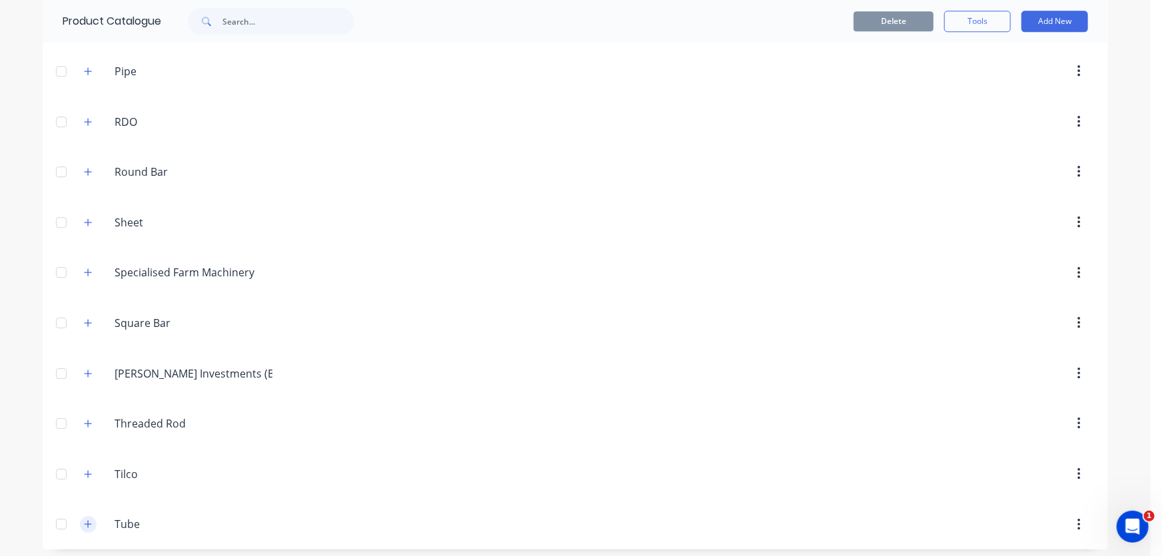
drag, startPoint x: 83, startPoint y: 521, endPoint x: 89, endPoint y: 518, distance: 6.9
click at [84, 521] on icon "button" at bounding box center [88, 523] width 8 height 9
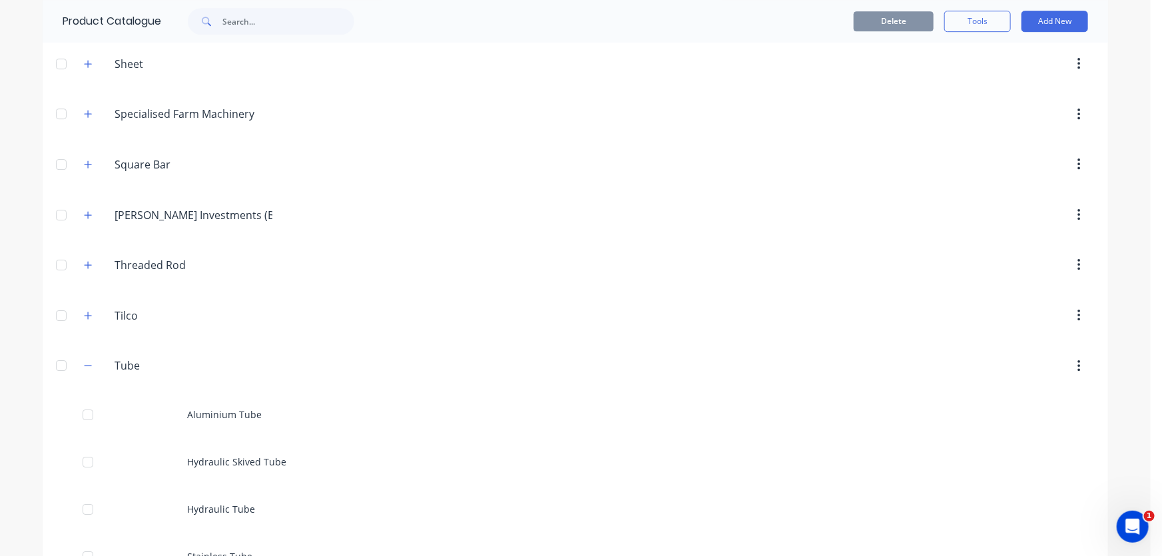
scroll to position [2183, 0]
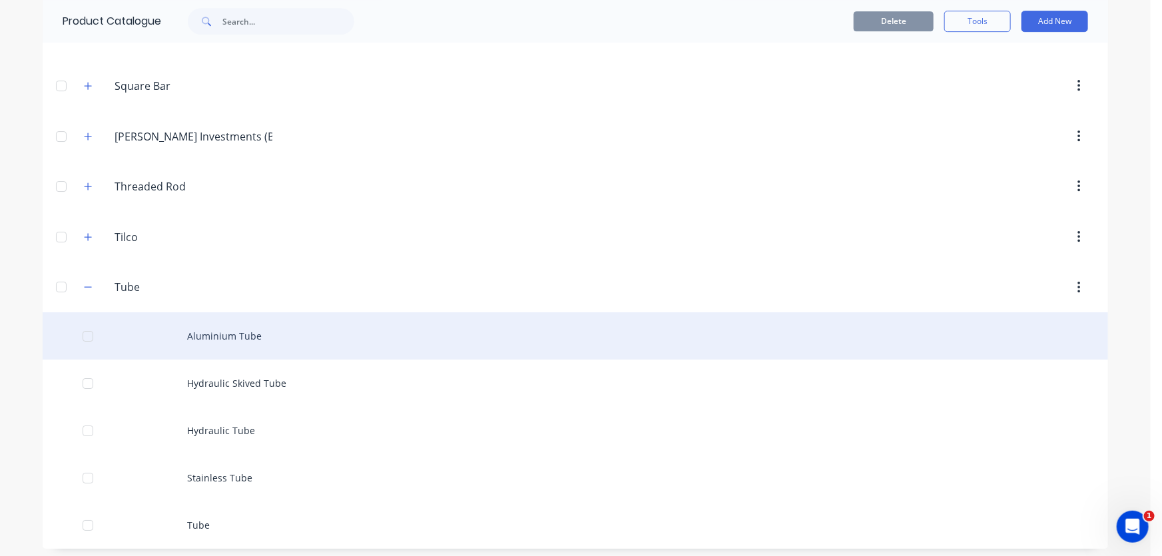
click at [271, 326] on div "Aluminium Tube" at bounding box center [575, 335] width 1065 height 47
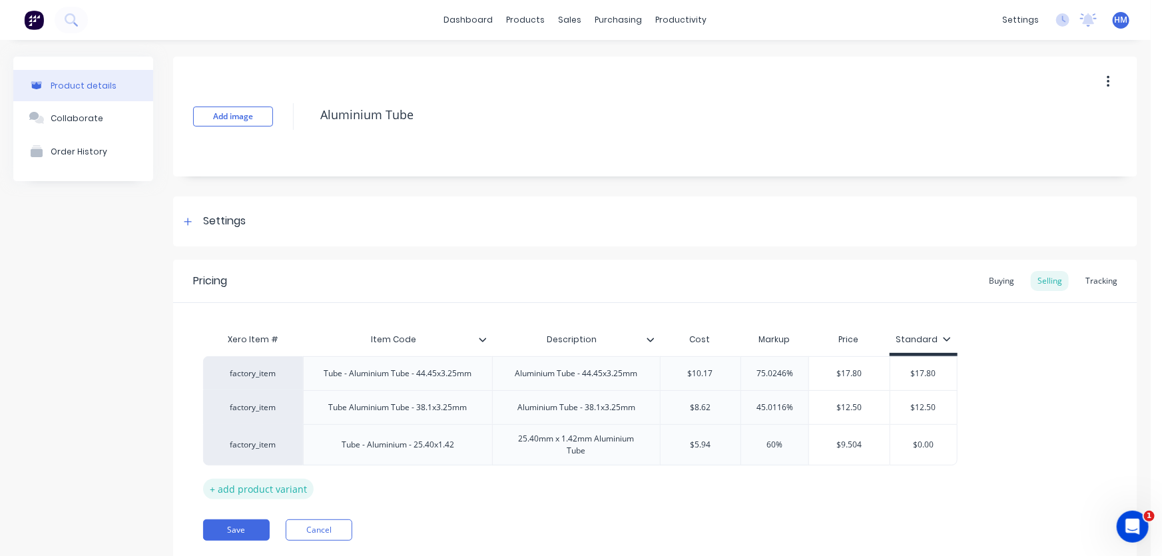
click at [277, 489] on div "+ add product variant" at bounding box center [258, 489] width 111 height 21
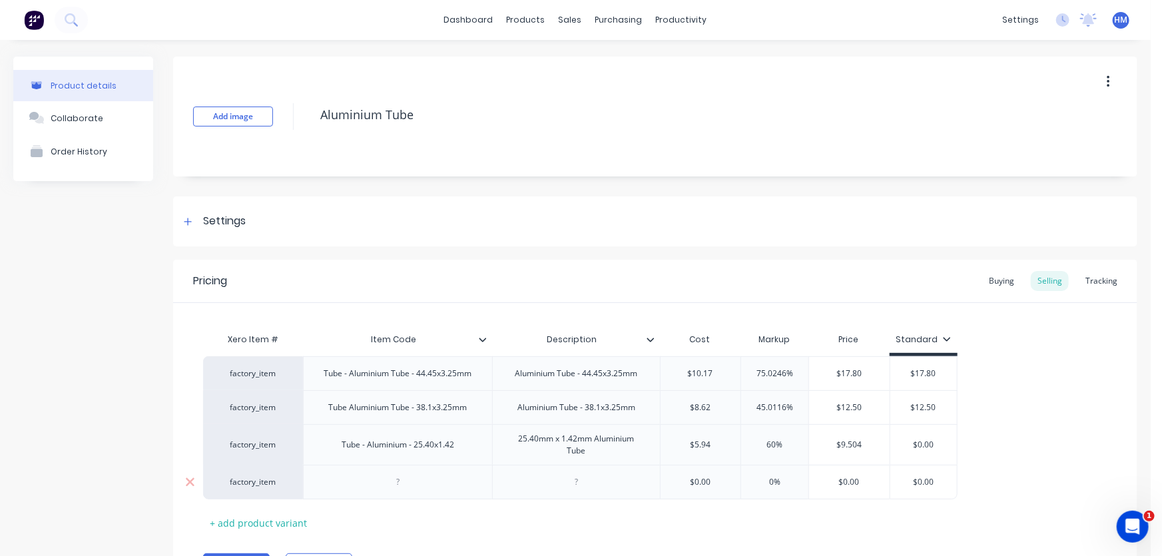
click at [410, 479] on div at bounding box center [398, 481] width 67 height 17
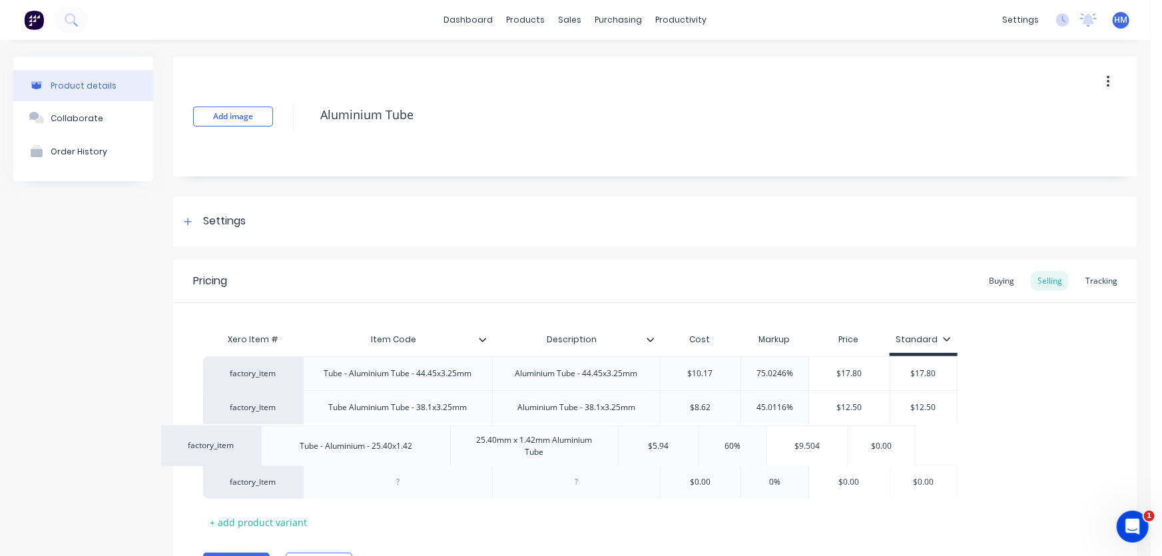
drag, startPoint x: 442, startPoint y: 446, endPoint x: 451, endPoint y: 446, distance: 9.3
click at [451, 446] on div "factory_item Tube - Aluminium Tube - 44.45x3.25mm Aluminium Tube - 44.45x3.25mm…" at bounding box center [655, 427] width 904 height 142
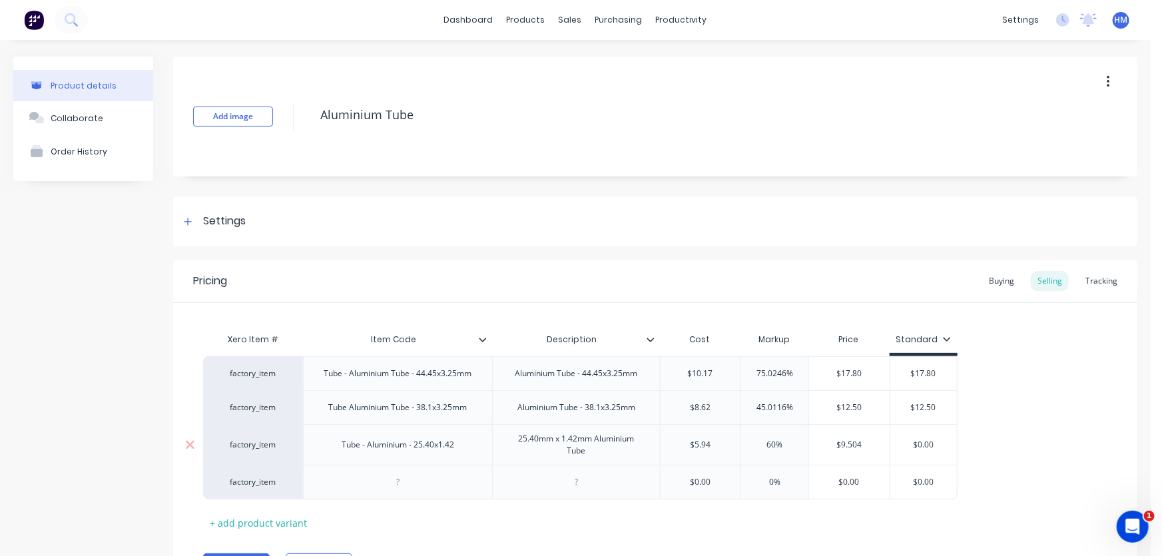
type textarea "x"
drag, startPoint x: 342, startPoint y: 445, endPoint x: 475, endPoint y: 445, distance: 133.1
click at [475, 445] on div "Tube - Aluminium - 25.40x1.42" at bounding box center [397, 444] width 189 height 41
copy div "Tube - Aluminium - 25.40x1.42"
click at [396, 469] on div at bounding box center [397, 482] width 189 height 35
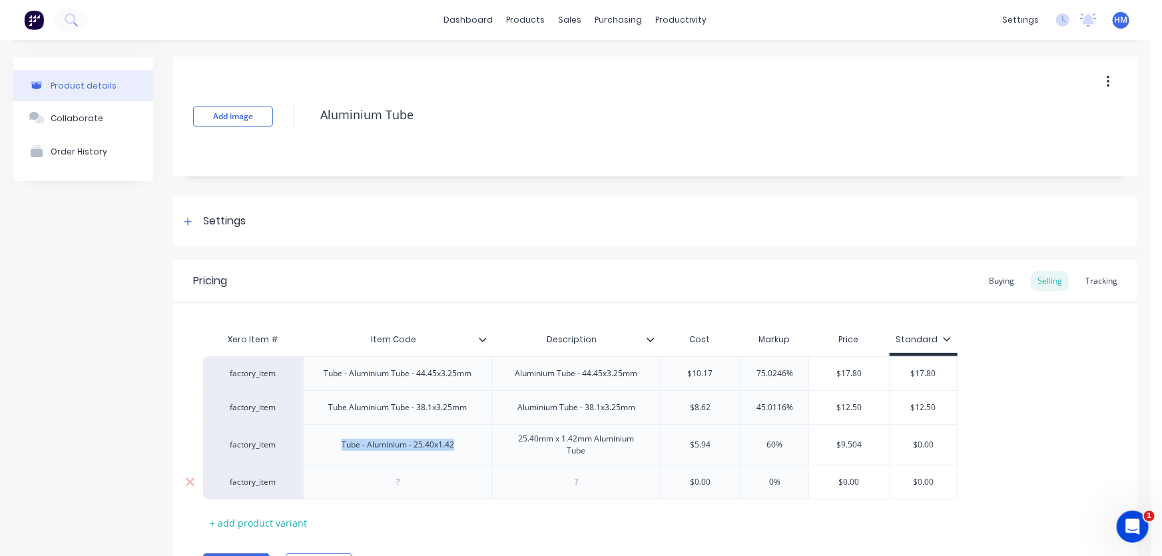
paste div
drag, startPoint x: 421, startPoint y: 446, endPoint x: 457, endPoint y: 443, distance: 36.8
click at [457, 443] on div "Tube - Aluminium - 25.40x1.42" at bounding box center [398, 444] width 134 height 17
click at [387, 471] on div at bounding box center [397, 482] width 189 height 35
drag, startPoint x: 399, startPoint y: 472, endPoint x: 426, endPoint y: 473, distance: 27.3
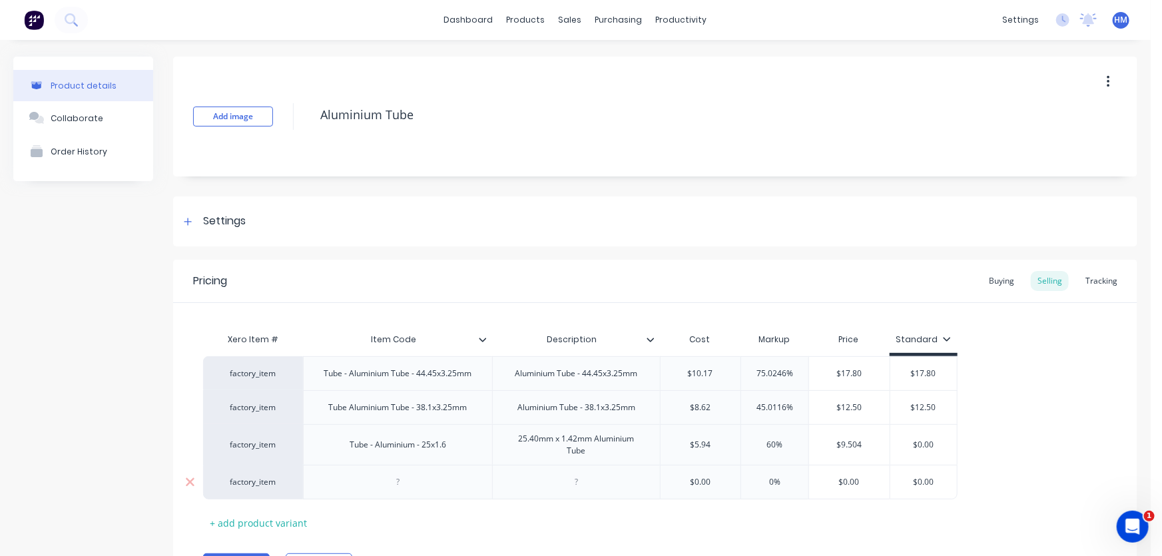
click at [400, 472] on div at bounding box center [397, 482] width 189 height 35
click at [443, 484] on div at bounding box center [397, 482] width 189 height 35
drag, startPoint x: 457, startPoint y: 419, endPoint x: 523, endPoint y: 483, distance: 91.3
click at [457, 420] on div "Tube Aluminium Tube - 38.1x3.25mm" at bounding box center [397, 407] width 189 height 34
click at [560, 489] on div at bounding box center [576, 481] width 67 height 17
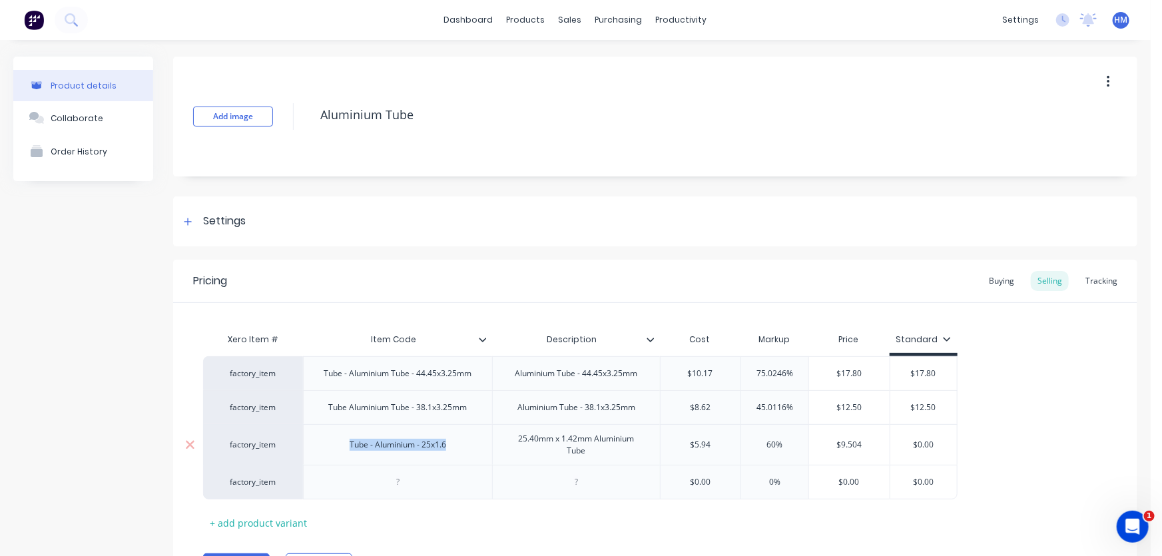
drag, startPoint x: 447, startPoint y: 447, endPoint x: 335, endPoint y: 446, distance: 111.2
click at [335, 446] on div "Tube - Aluminium - 25x1.6" at bounding box center [397, 444] width 189 height 41
copy div "Tube - Aluminium - 25x1.6"
type textarea "x"
click at [396, 477] on div at bounding box center [398, 481] width 67 height 17
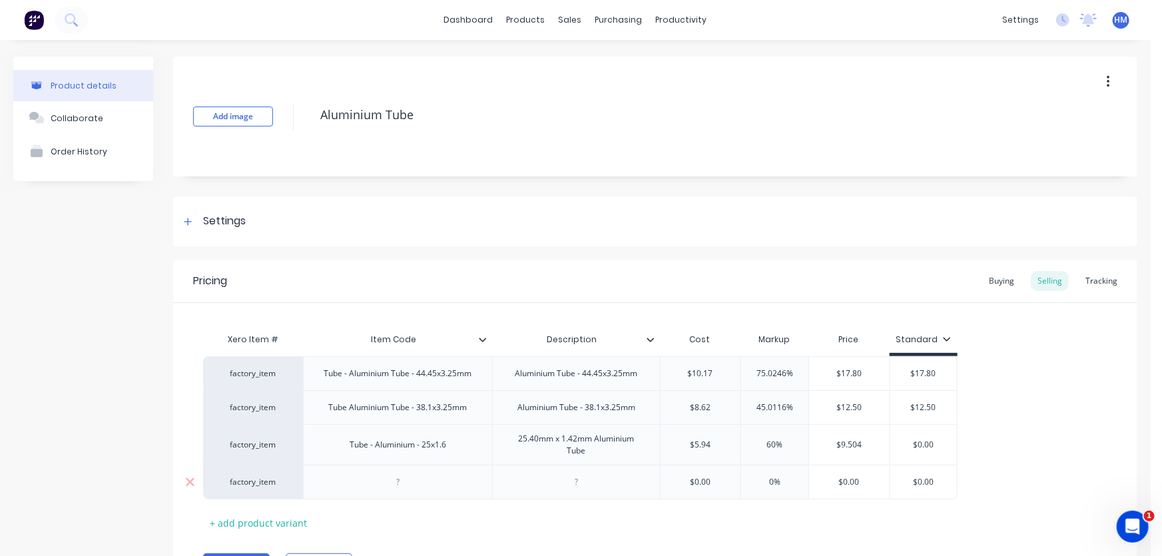
paste div
drag, startPoint x: 441, startPoint y: 447, endPoint x: 426, endPoint y: 447, distance: 15.3
click at [426, 447] on div "Tube - Aluminium - 25x1.6" at bounding box center [398, 444] width 118 height 17
type textarea "x"
click at [565, 486] on div at bounding box center [576, 481] width 67 height 17
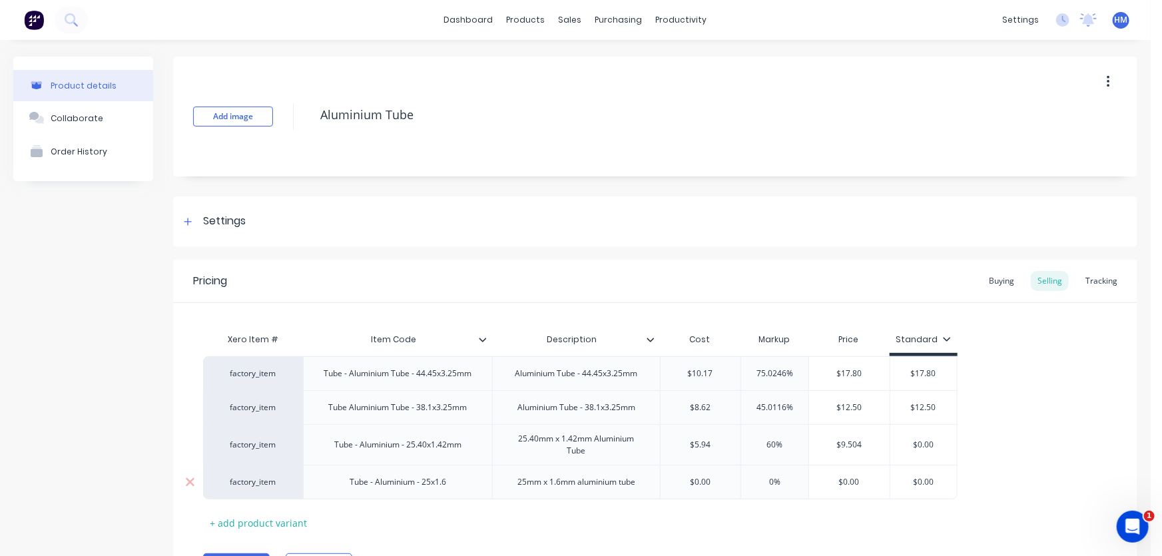
type textarea "x"
type input "$0.00"
drag, startPoint x: 714, startPoint y: 485, endPoint x: 668, endPoint y: 480, distance: 46.2
click at [668, 480] on input "$0.00" at bounding box center [700, 482] width 81 height 12
type textarea "x"
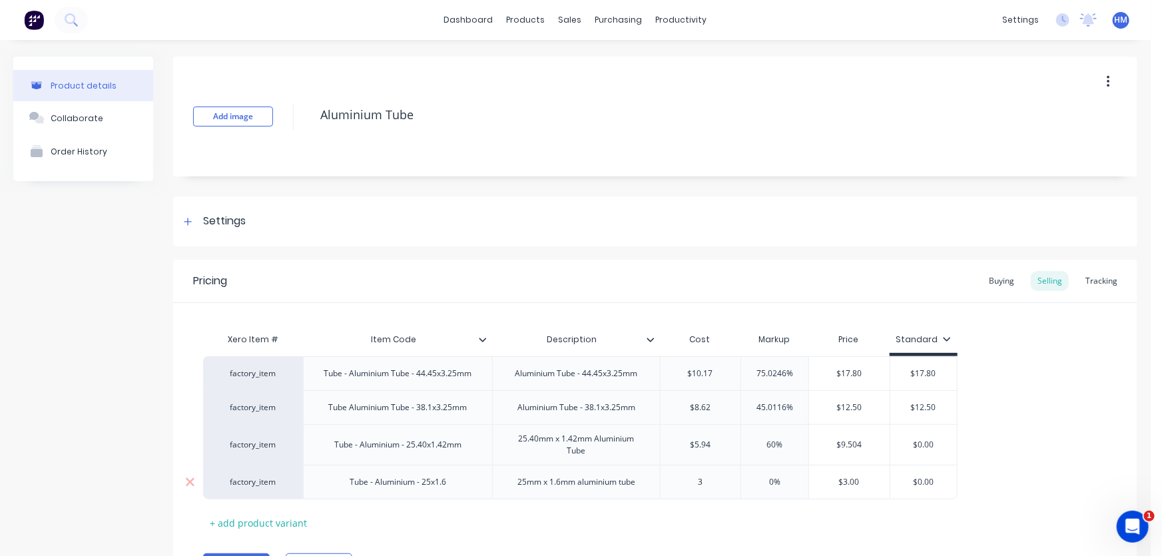
type input "3."
type textarea "x"
type input "3.3"
type textarea "x"
type input "3.35"
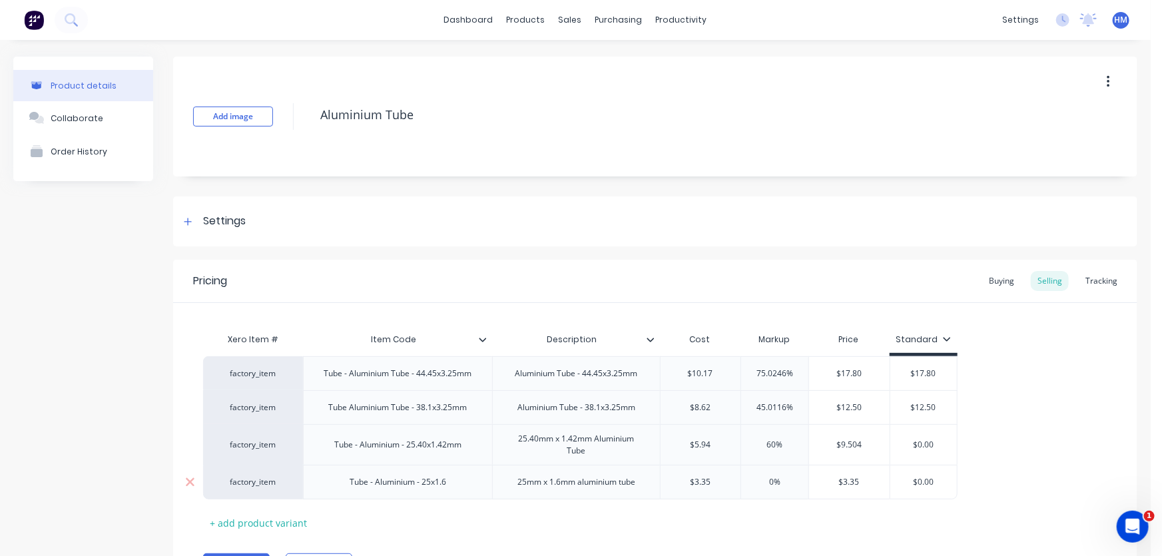
type input "0"
type textarea "x"
type input "1"
type textarea "x"
type input "10"
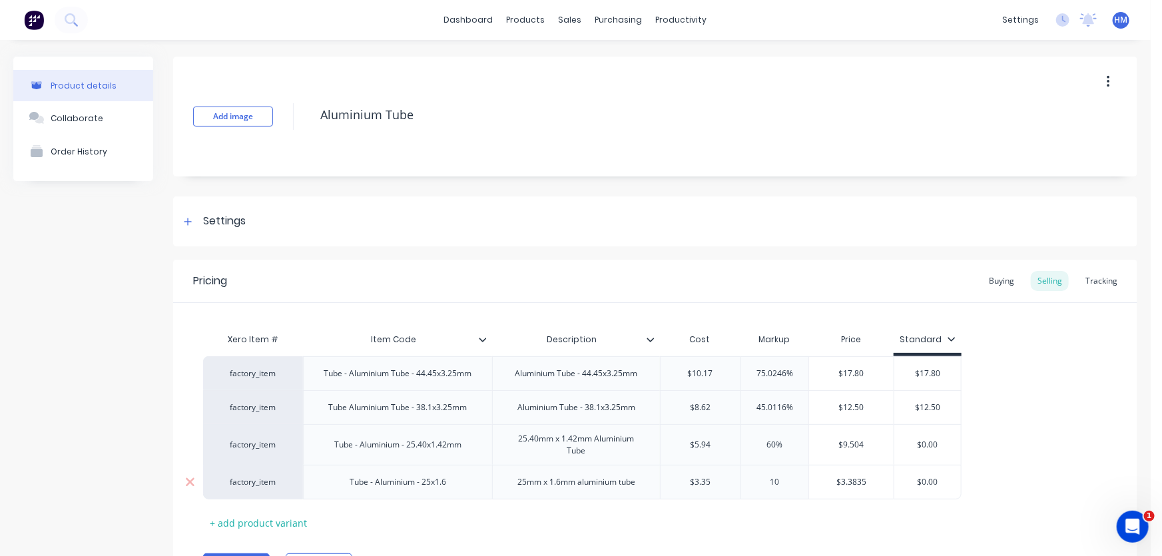
type textarea "x"
drag, startPoint x: 791, startPoint y: 481, endPoint x: 732, endPoint y: 474, distance: 60.4
click at [732, 474] on div "factory_item Tube - Aluminium - 25x1.6 25mm x 1.6mm aluminium tube $3.35 3.35 1…" at bounding box center [580, 482] width 754 height 35
drag, startPoint x: 795, startPoint y: 445, endPoint x: 752, endPoint y: 445, distance: 43.3
click at [752, 445] on input "60%" at bounding box center [774, 445] width 67 height 12
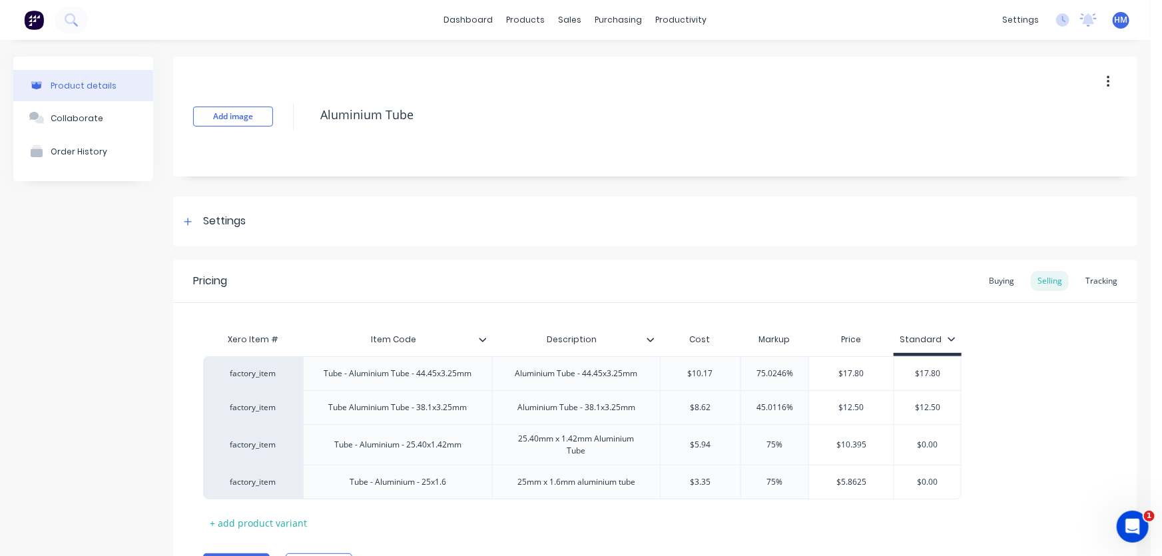
click at [1055, 446] on div "factory_item Tube - Aluminium Tube - 44.45x3.25mm Aluminium Tube - 44.45x3.25mm…" at bounding box center [655, 427] width 904 height 143
drag, startPoint x: 796, startPoint y: 405, endPoint x: 739, endPoint y: 403, distance: 57.3
click at [739, 403] on div "factory_item Tube Aluminium Tube - 38.1x3.25mm Aluminium Tube - 38.1x3.25mm $8.…" at bounding box center [582, 407] width 758 height 34
click at [1078, 393] on div "factory_item Tube - Aluminium Tube - 44.45x3.25mm Aluminium Tube - 44.45x3.25mm…" at bounding box center [655, 427] width 904 height 143
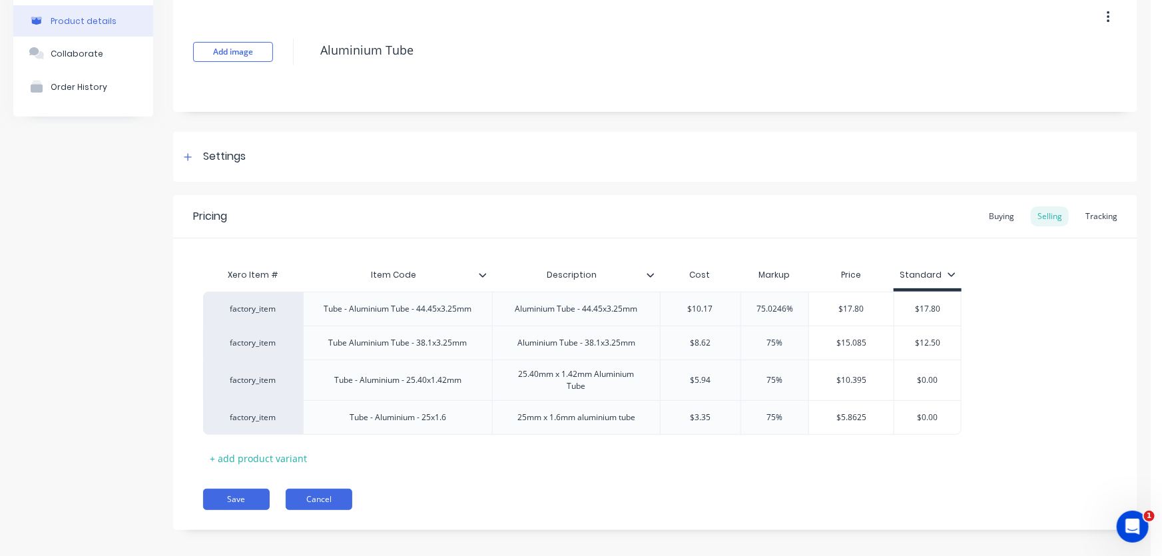
scroll to position [74, 0]
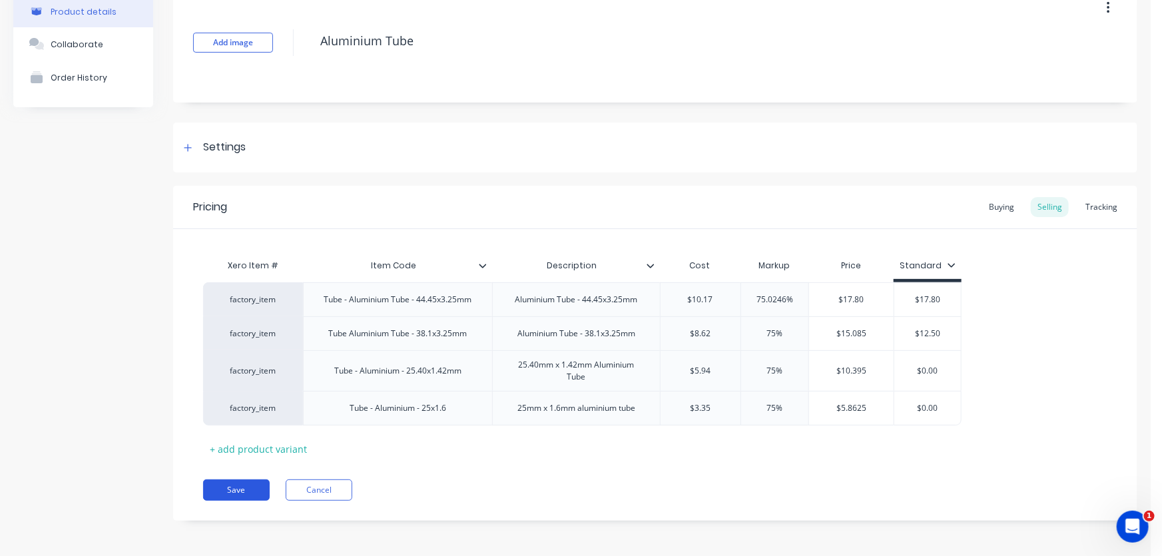
click at [232, 488] on button "Save" at bounding box center [236, 489] width 67 height 21
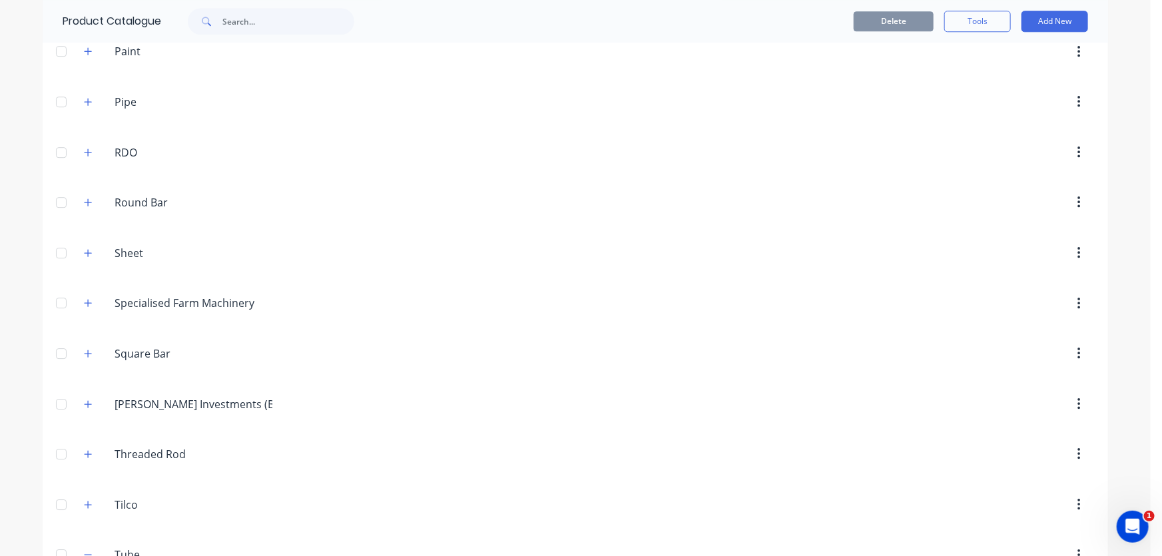
scroll to position [1936, 0]
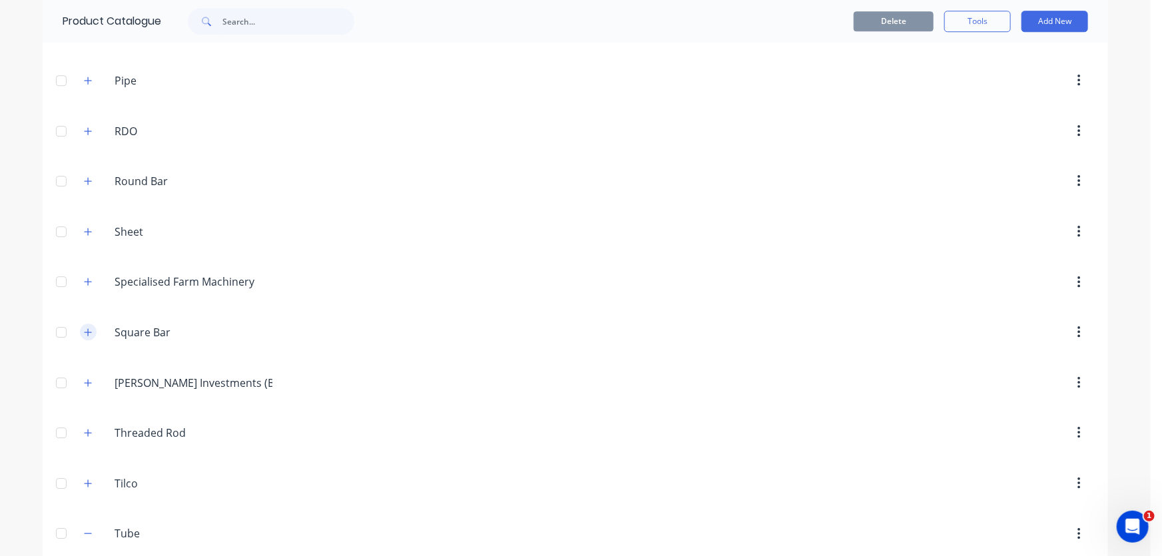
click at [87, 328] on icon "button" at bounding box center [88, 332] width 8 height 9
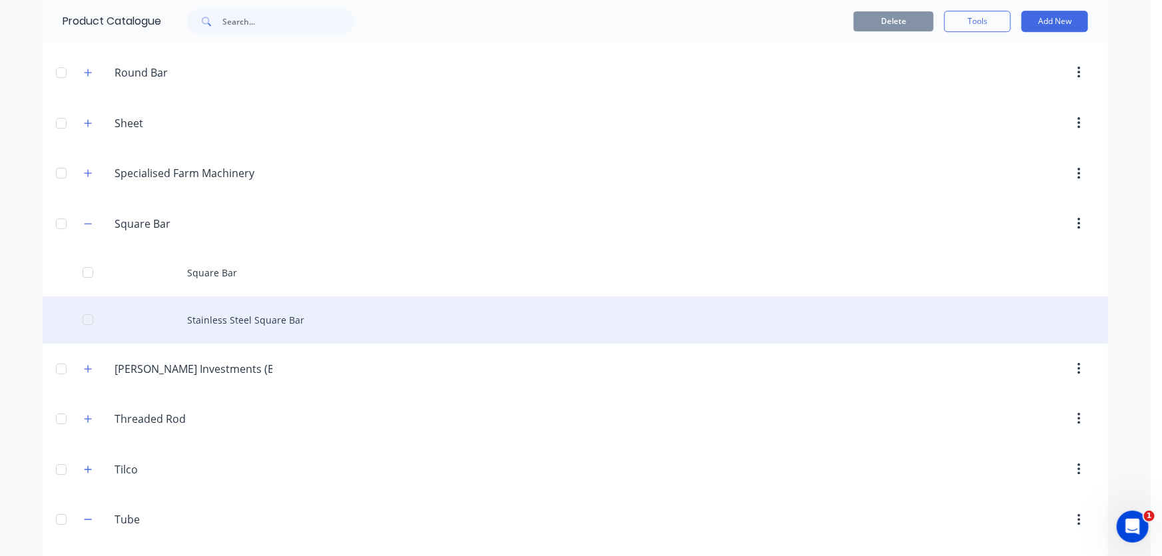
scroll to position [2057, 0]
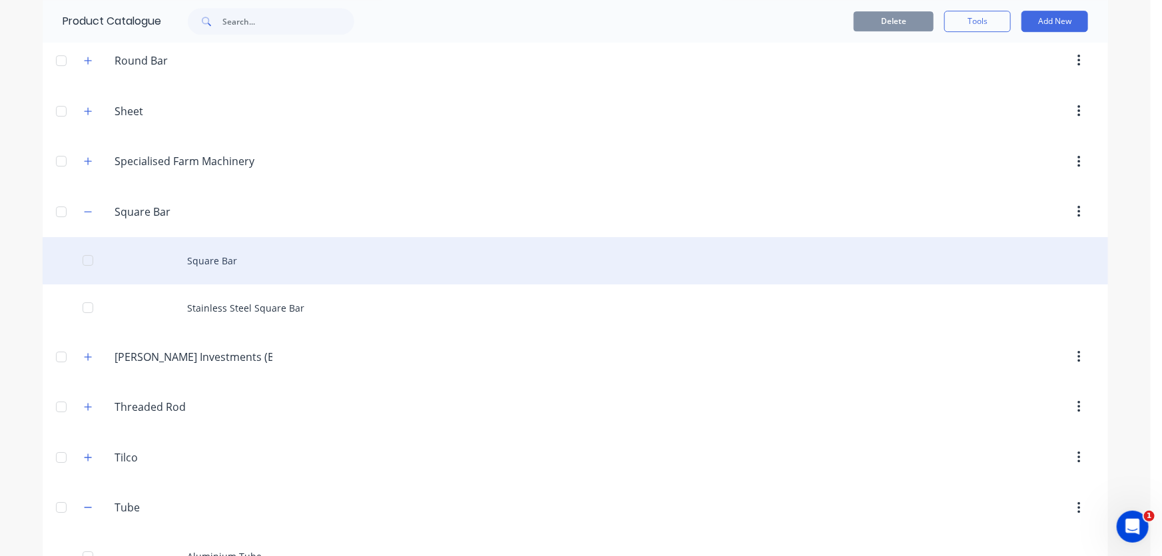
click at [212, 263] on div "Square Bar" at bounding box center [575, 260] width 1065 height 47
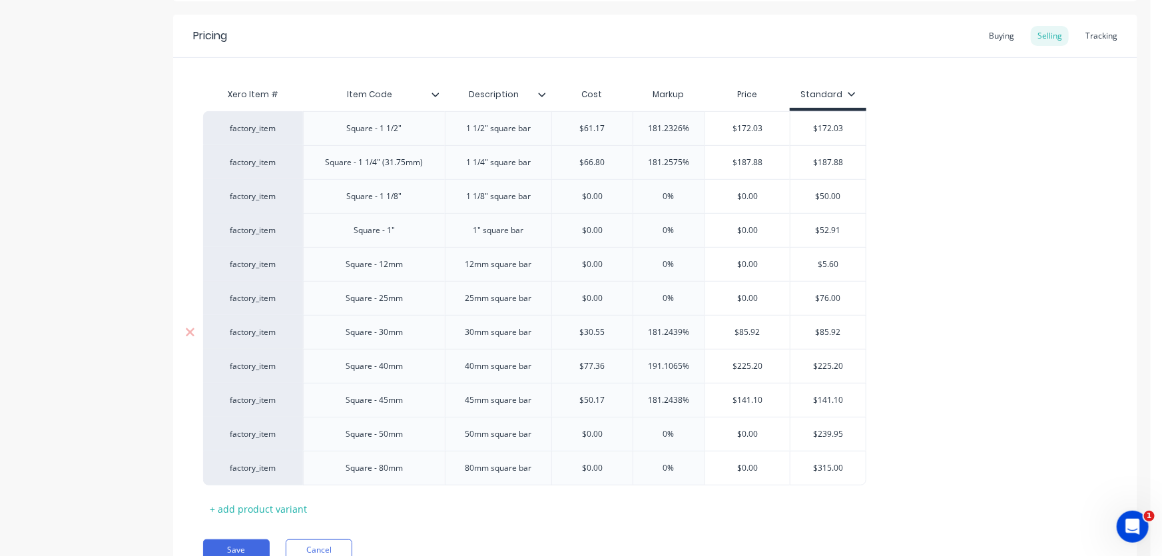
scroll to position [302, 0]
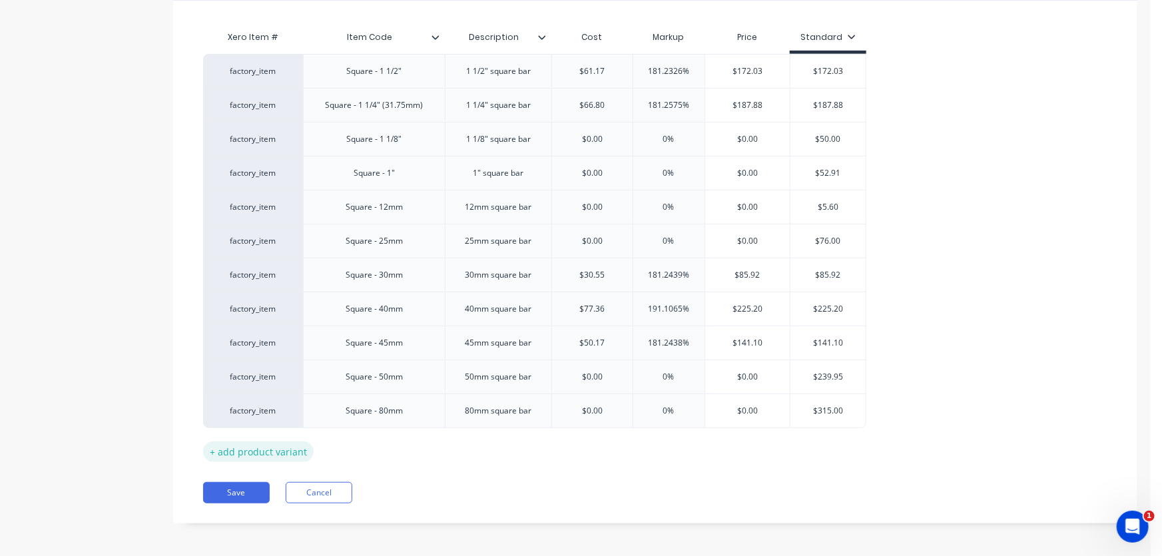
click at [278, 451] on div "+ add product variant" at bounding box center [258, 451] width 111 height 21
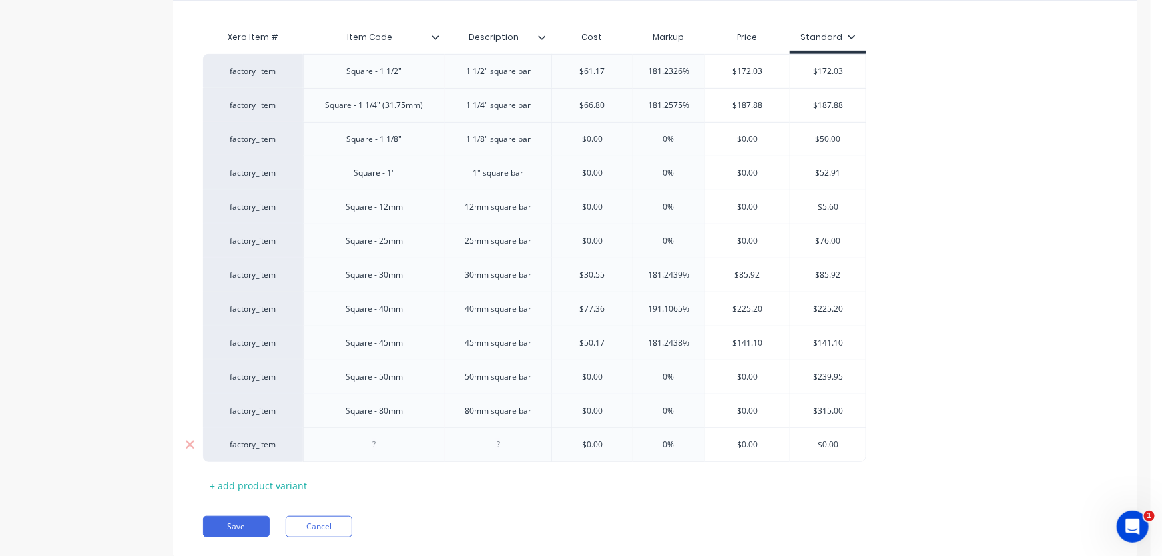
click at [379, 445] on div at bounding box center [374, 444] width 67 height 17
click at [493, 441] on div at bounding box center [498, 444] width 67 height 17
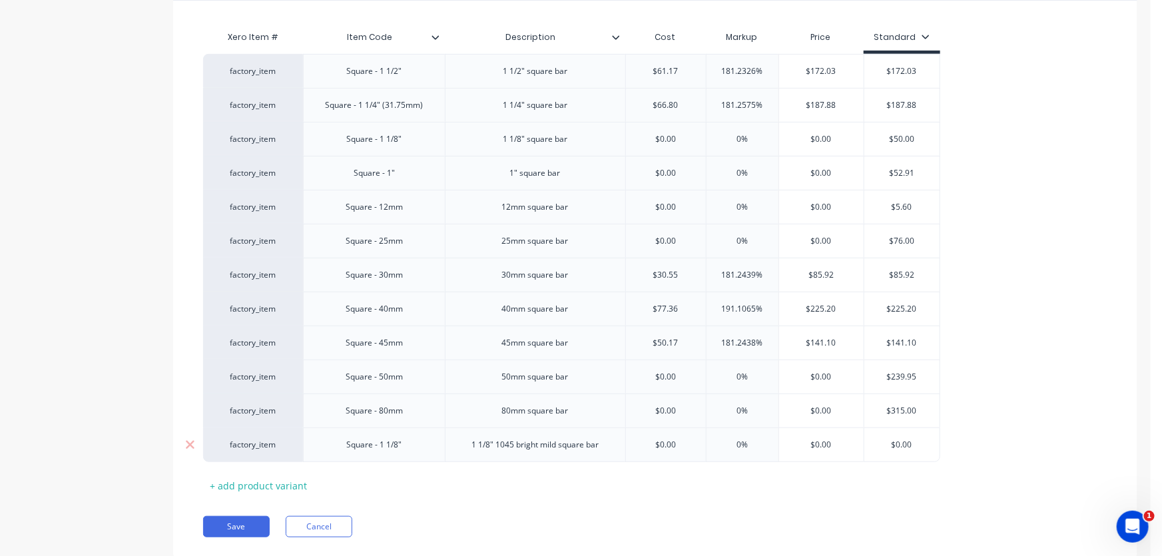
drag, startPoint x: 611, startPoint y: 443, endPoint x: 604, endPoint y: 443, distance: 7.4
click at [578, 442] on div "factory_item Square - 1 1/8" 1 1/8" 1045 bright mild square bar $0.00 $0.00 0% …" at bounding box center [571, 444] width 737 height 35
click at [684, 445] on input "$0.00" at bounding box center [666, 445] width 81 height 12
drag, startPoint x: 688, startPoint y: 445, endPoint x: 646, endPoint y: 443, distance: 42.0
click at [646, 443] on input "$0.00" at bounding box center [666, 445] width 81 height 12
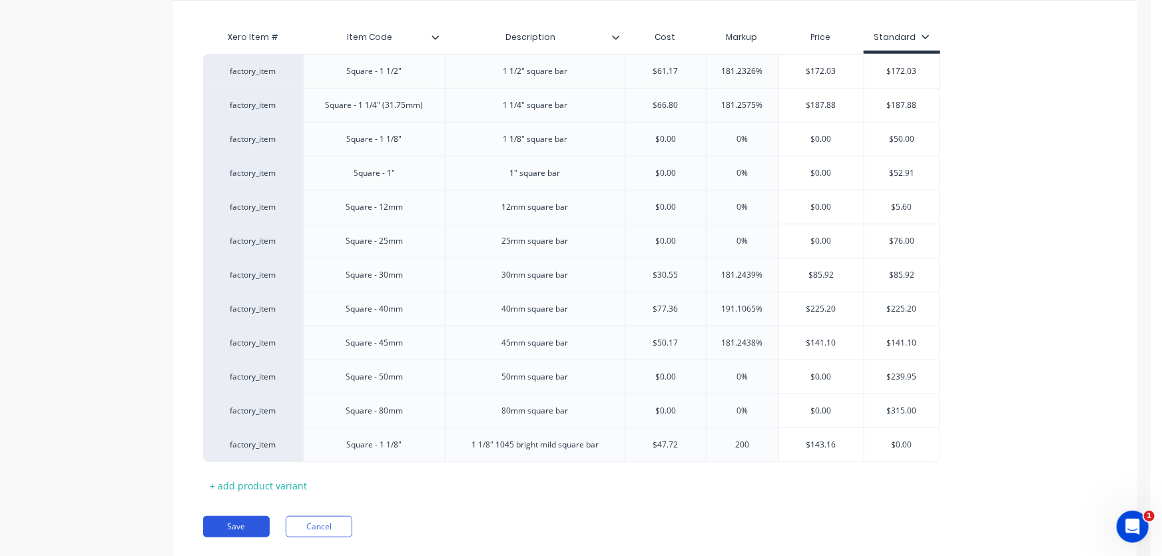
click at [242, 527] on button "Save" at bounding box center [236, 526] width 67 height 21
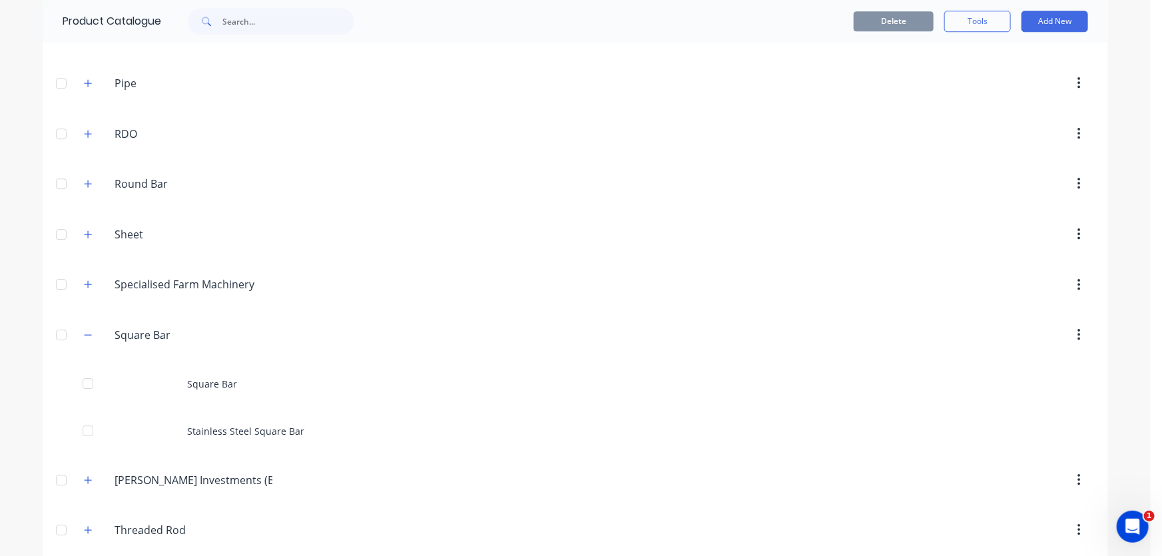
scroll to position [1936, 0]
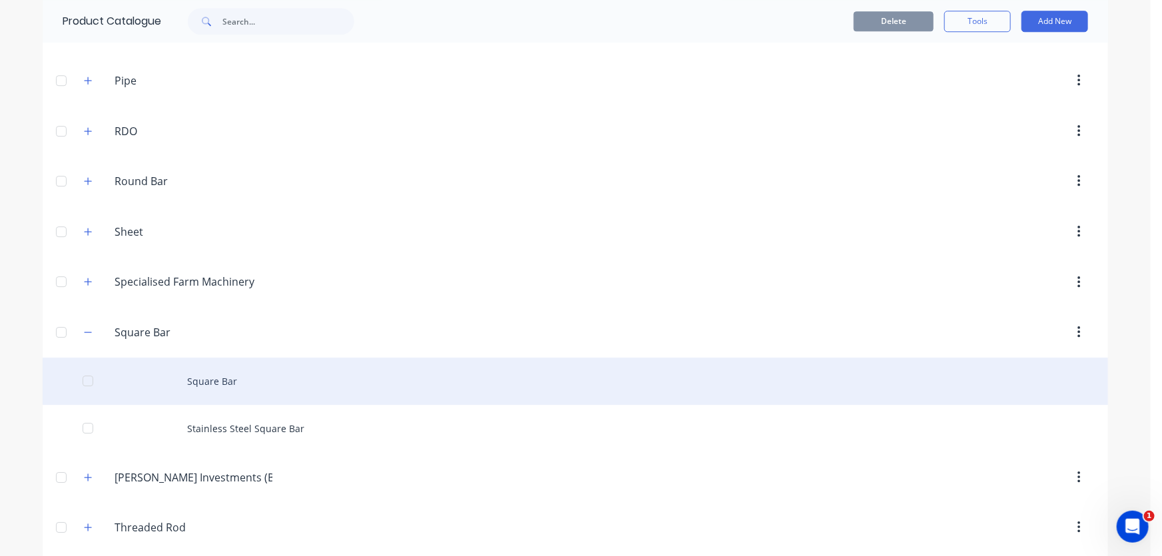
click at [212, 372] on div "Square Bar" at bounding box center [575, 380] width 1065 height 47
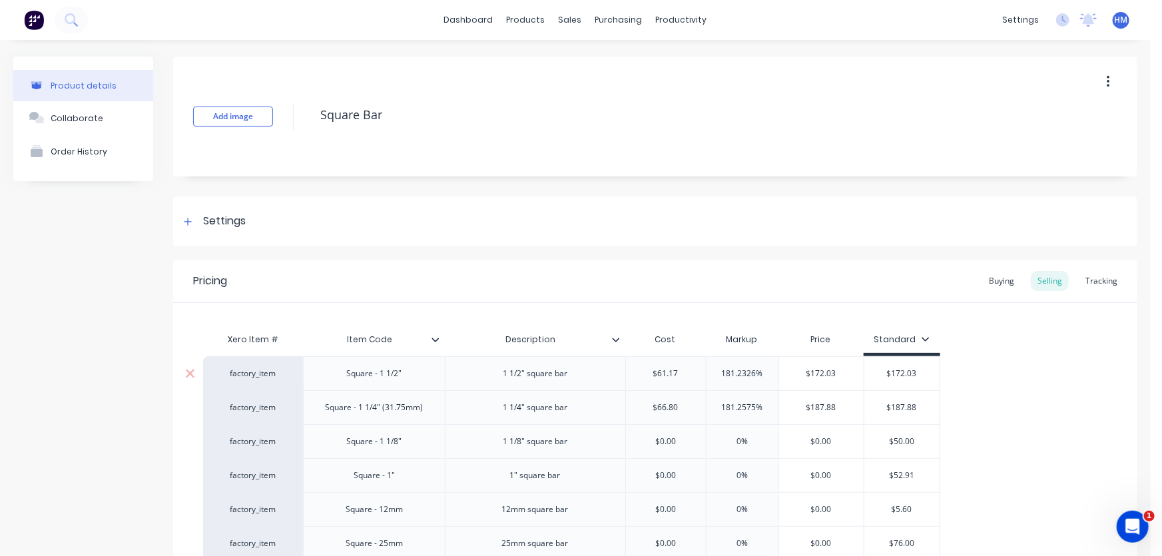
scroll to position [60, 0]
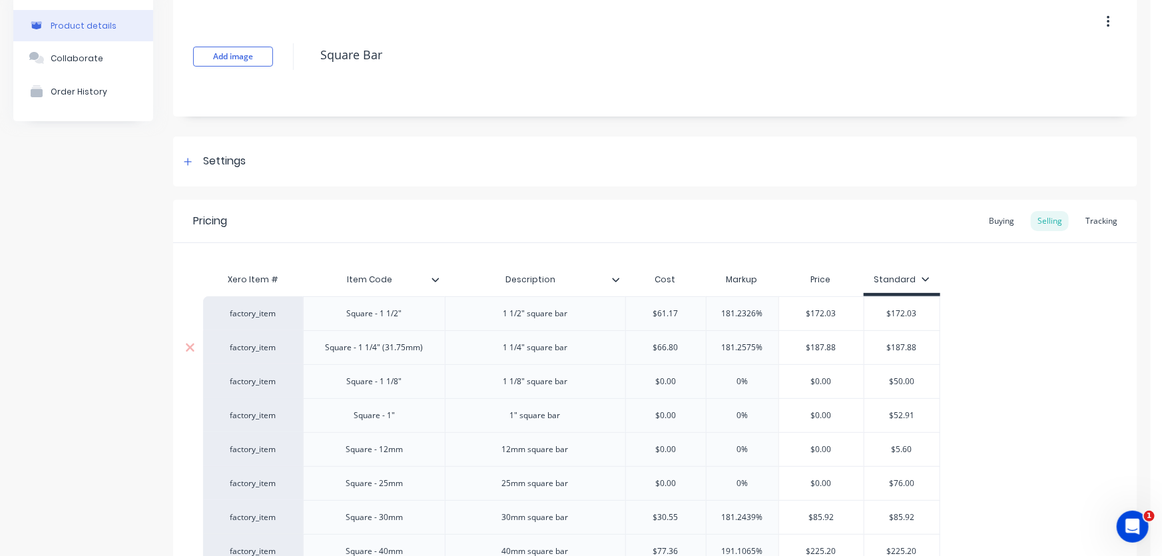
click at [525, 347] on div "1 1/4" square bar" at bounding box center [535, 347] width 86 height 17
drag, startPoint x: 665, startPoint y: 347, endPoint x: 646, endPoint y: 346, distance: 19.4
click at [646, 346] on input "$66.80" at bounding box center [666, 347] width 81 height 12
click at [189, 379] on icon at bounding box center [190, 381] width 9 height 9
click at [693, 346] on input "$66.80" at bounding box center [666, 347] width 81 height 12
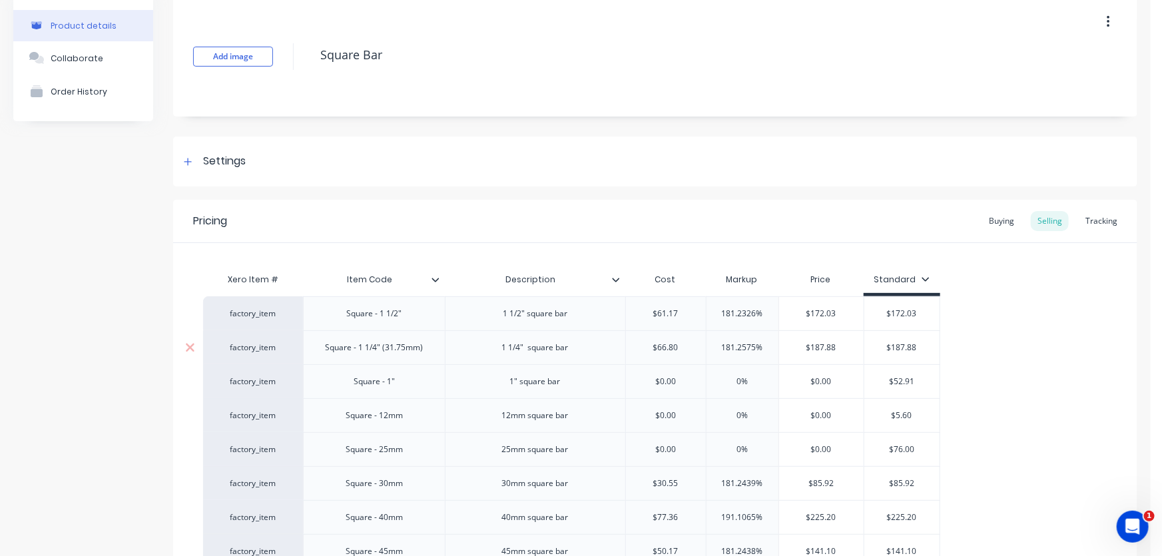
drag, startPoint x: 698, startPoint y: 345, endPoint x: 640, endPoint y: 345, distance: 57.9
click at [640, 345] on input "$66.80" at bounding box center [666, 347] width 81 height 12
drag, startPoint x: 692, startPoint y: 349, endPoint x: 677, endPoint y: 349, distance: 15.3
click at [689, 349] on input "$66.80" at bounding box center [666, 347] width 81 height 12
drag, startPoint x: 673, startPoint y: 347, endPoint x: 640, endPoint y: 347, distance: 32.6
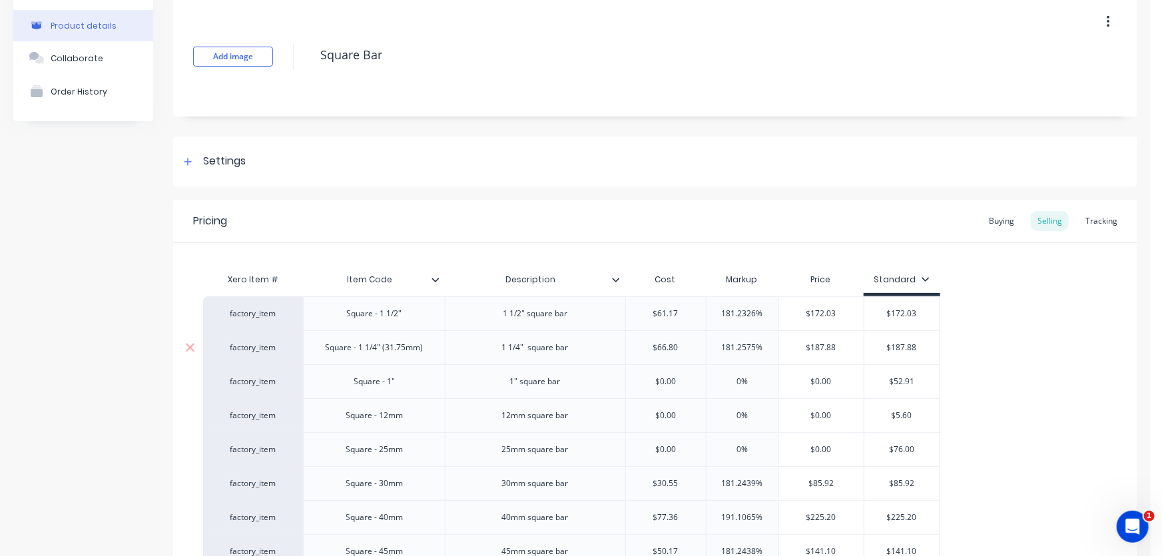
click at [632, 347] on input "$66.80" at bounding box center [666, 347] width 81 height 12
drag, startPoint x: 645, startPoint y: 347, endPoint x: 662, endPoint y: 347, distance: 17.3
click at [661, 347] on input "$66.80" at bounding box center [666, 347] width 81 height 12
click at [667, 347] on input "$66.80" at bounding box center [666, 347] width 81 height 12
drag, startPoint x: 668, startPoint y: 346, endPoint x: 684, endPoint y: 346, distance: 16.6
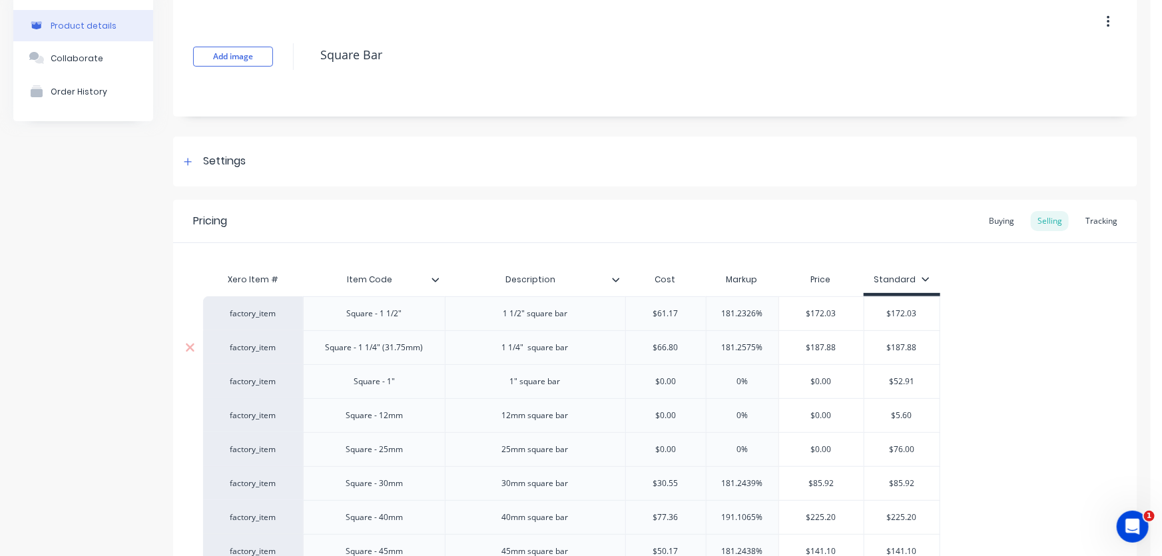
click at [679, 346] on input "$66.80" at bounding box center [666, 347] width 81 height 12
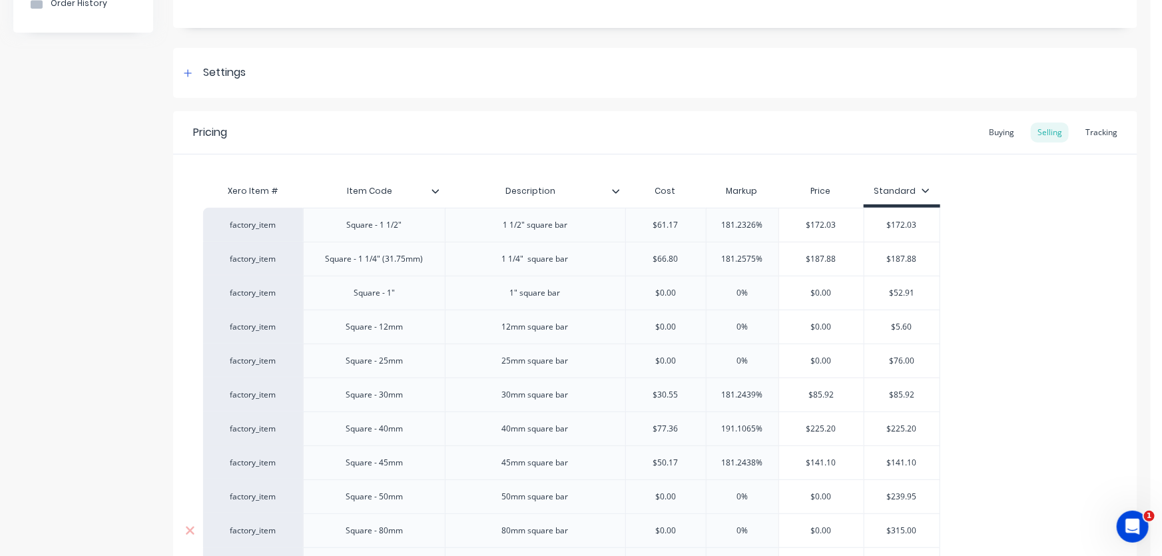
scroll to position [305, 0]
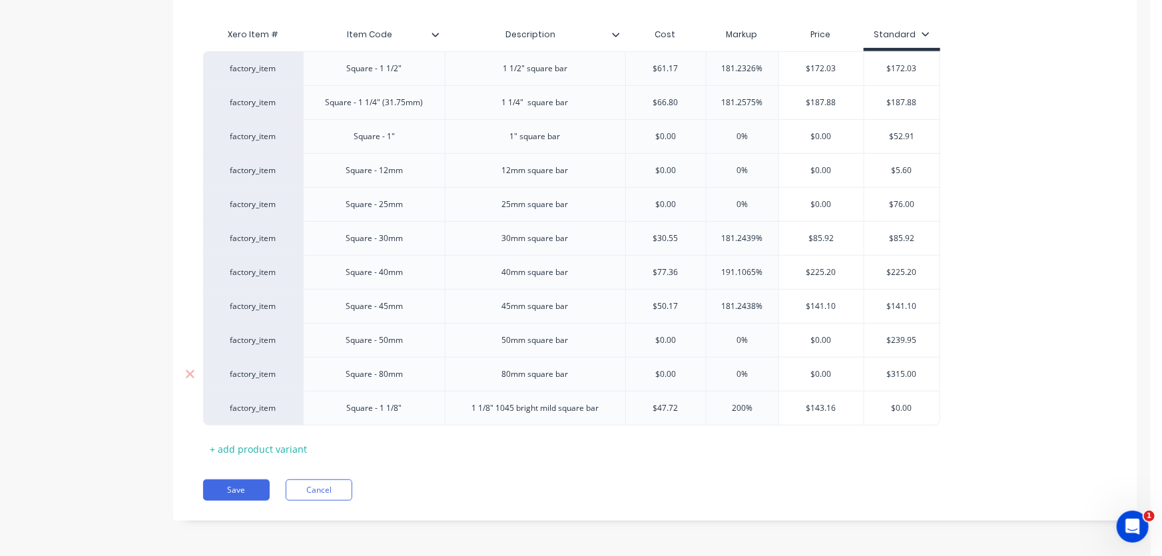
click at [680, 357] on div "$0.00" at bounding box center [666, 373] width 81 height 33
drag, startPoint x: 302, startPoint y: 451, endPoint x: 672, endPoint y: 284, distance: 406.1
click at [335, 445] on div "Xero Item # Item Code Description Cost Markup Price Standard factory_item Squar…" at bounding box center [655, 240] width 904 height 438
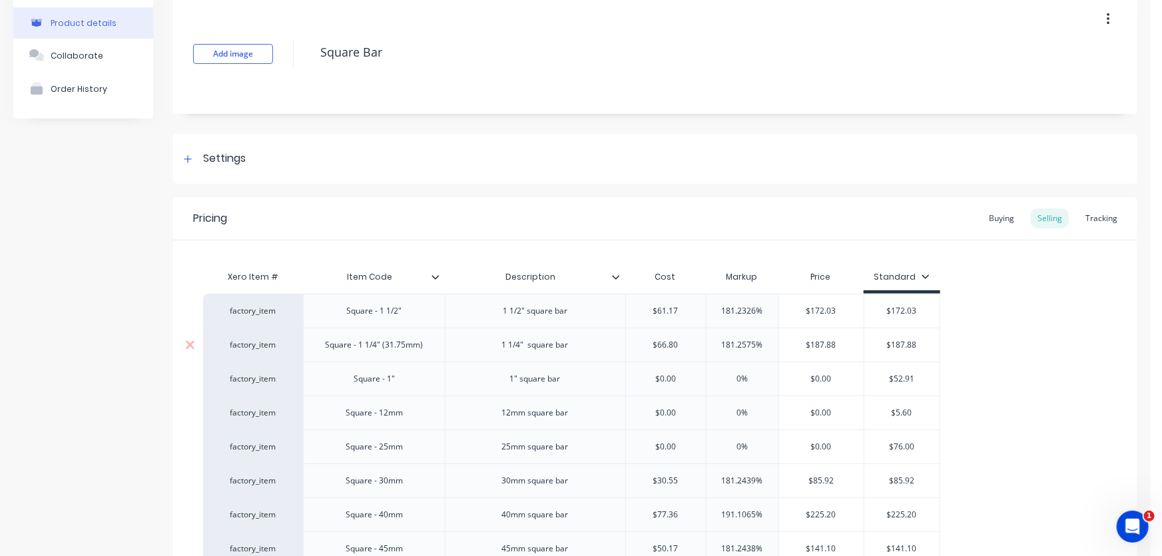
drag, startPoint x: 657, startPoint y: 343, endPoint x: 702, endPoint y: 343, distance: 44.6
click at [702, 343] on input "$66.80" at bounding box center [666, 345] width 81 height 12
click at [849, 336] on div "$187.88" at bounding box center [821, 344] width 85 height 33
drag, startPoint x: 645, startPoint y: 338, endPoint x: 632, endPoint y: 338, distance: 13.3
click at [632, 339] on input "$66.80" at bounding box center [666, 345] width 81 height 12
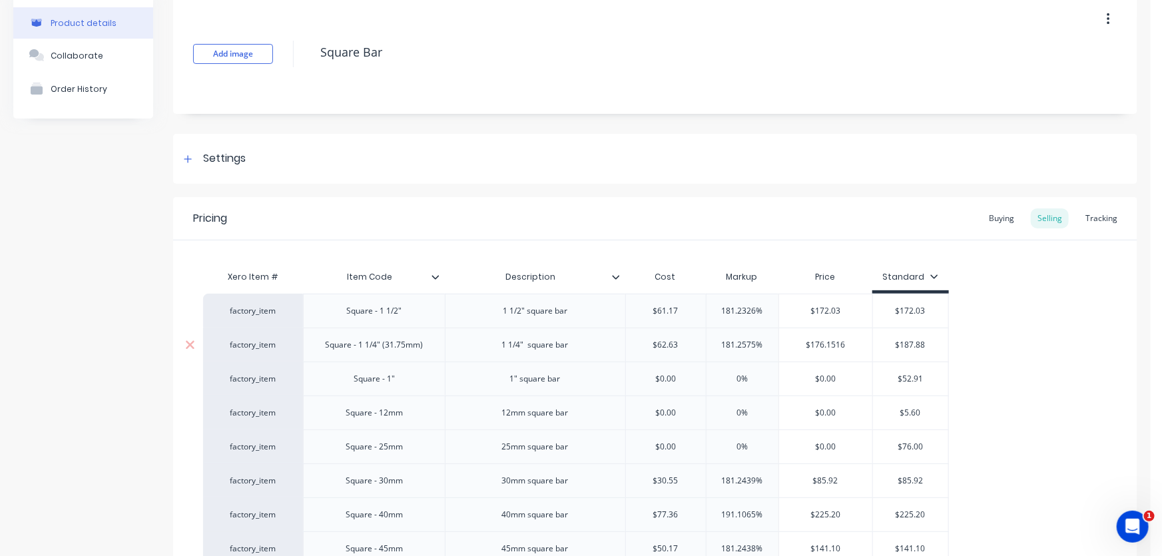
drag, startPoint x: 772, startPoint y: 346, endPoint x: 719, endPoint y: 342, distance: 53.4
click at [719, 342] on input "181.2575%" at bounding box center [742, 345] width 72 height 12
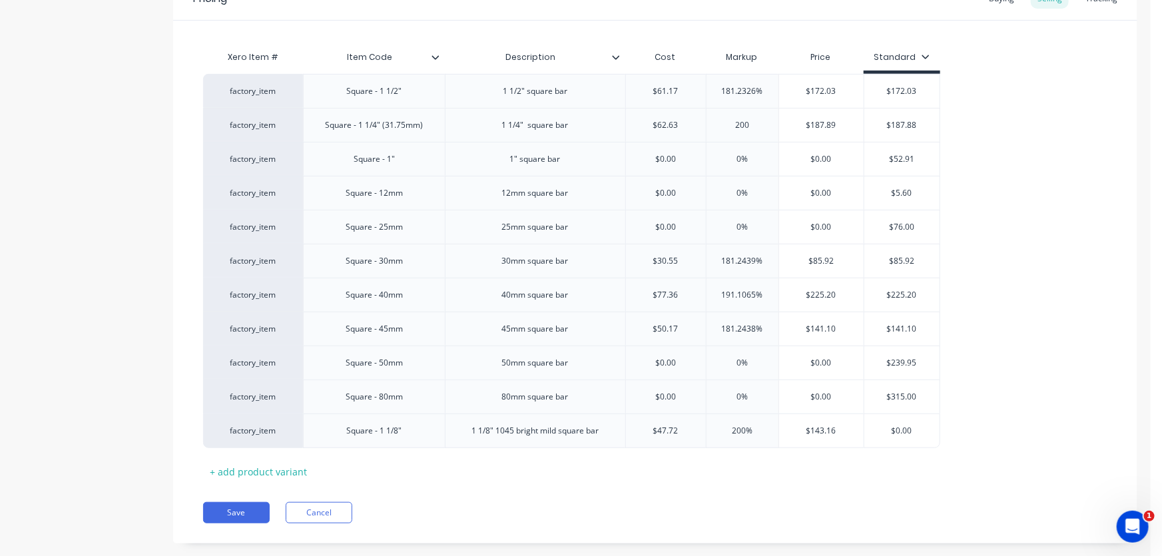
scroll to position [305, 0]
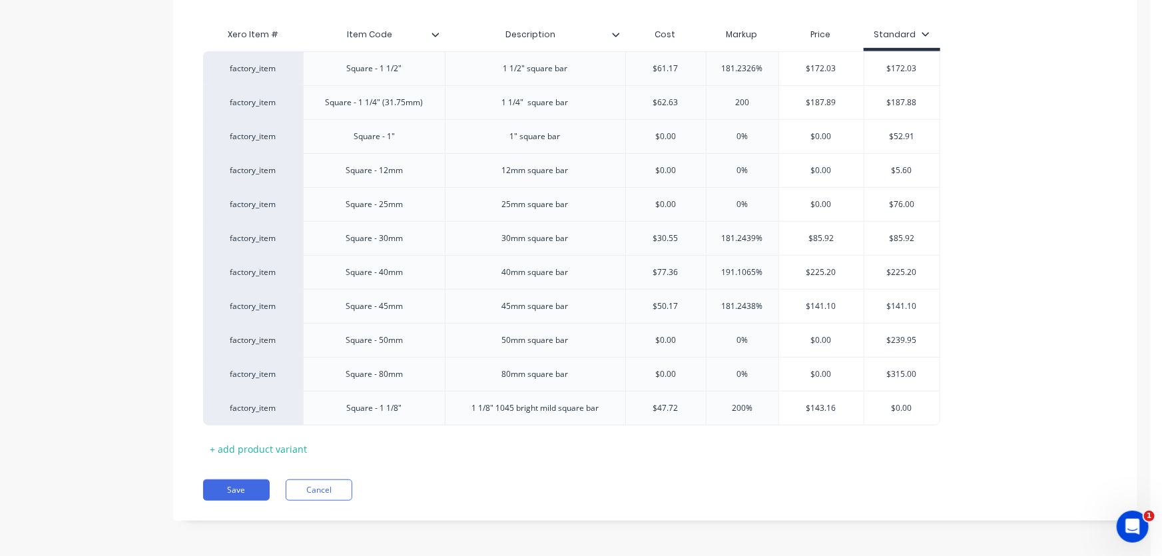
drag, startPoint x: 238, startPoint y: 489, endPoint x: 283, endPoint y: 484, distance: 44.8
click at [239, 488] on button "Save" at bounding box center [236, 489] width 67 height 21
